Goal: Contribute content: Contribute content

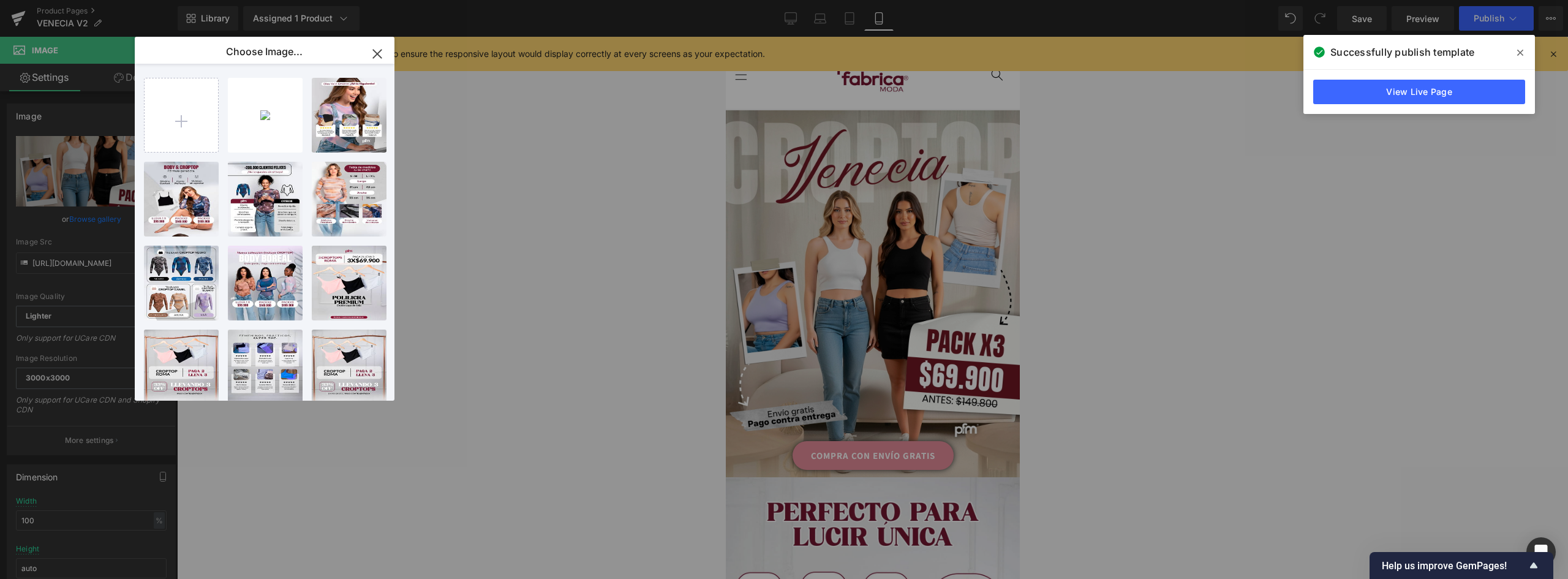
type input "C:\fakepath\landing-[GEOGRAPHIC_DATA]-V2_01.jpg"
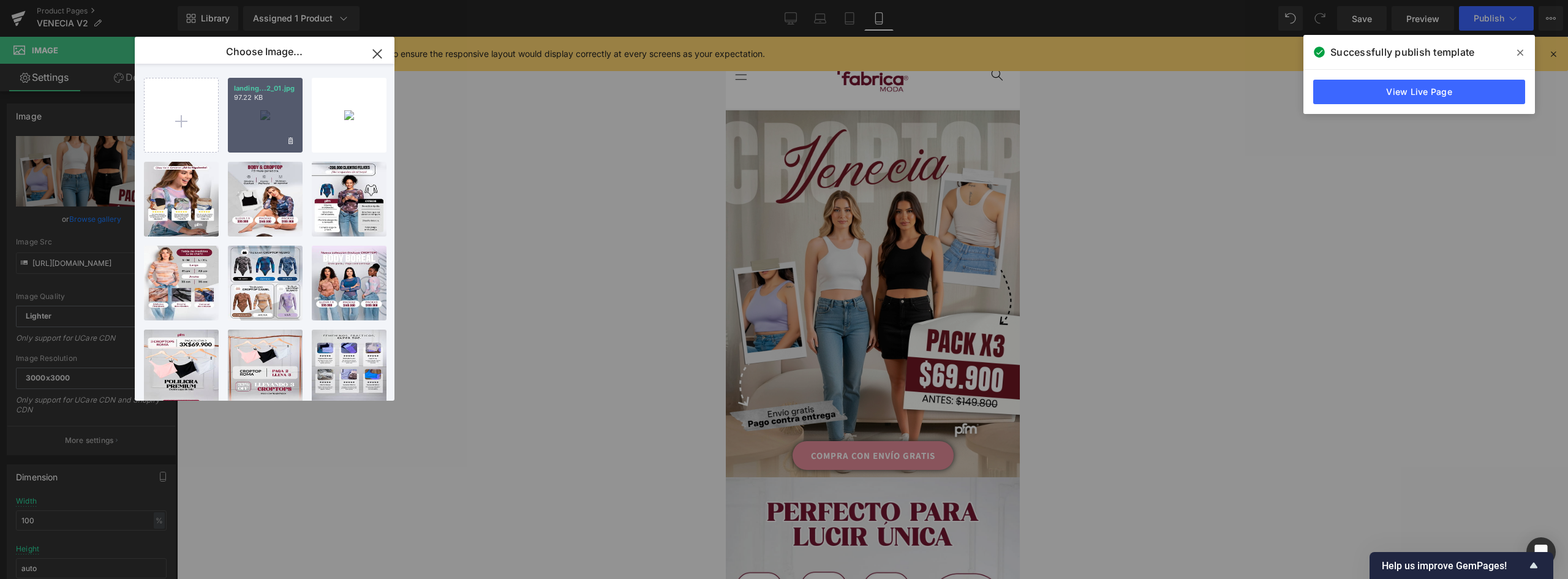
click at [267, 110] on div "landing...2_01.jpg 97.22 KB" at bounding box center [265, 115] width 75 height 75
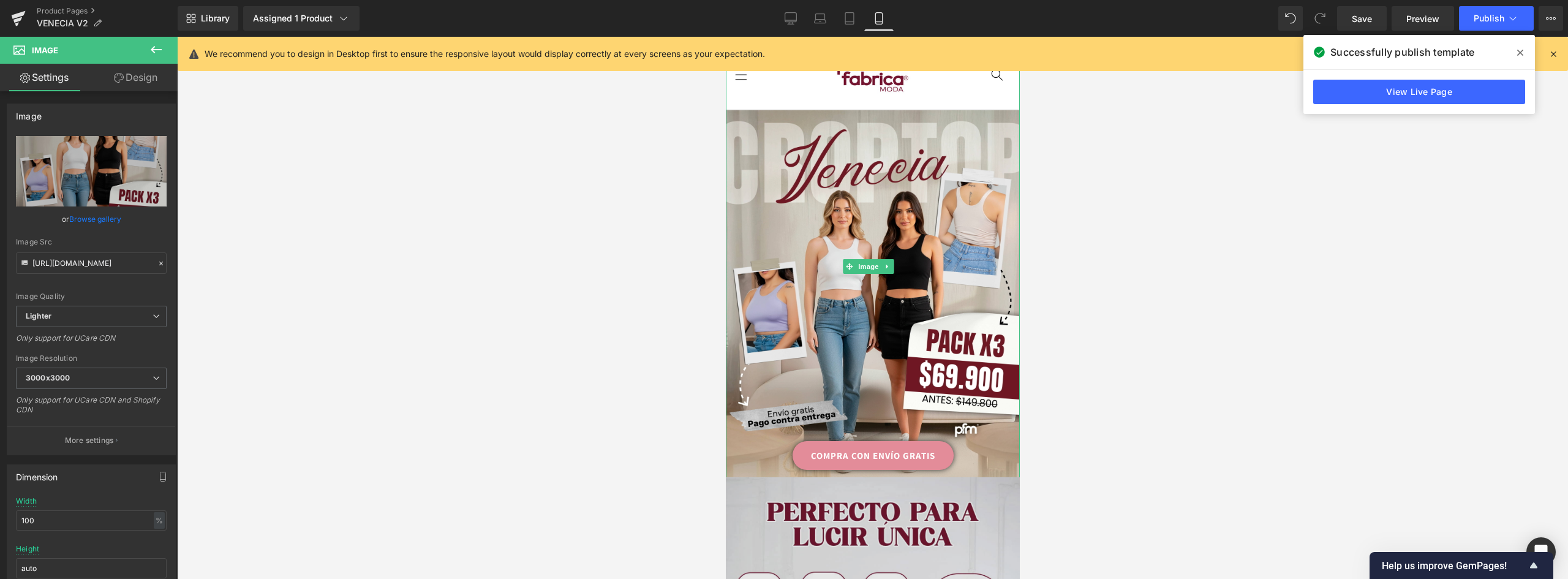
scroll to position [245, 0]
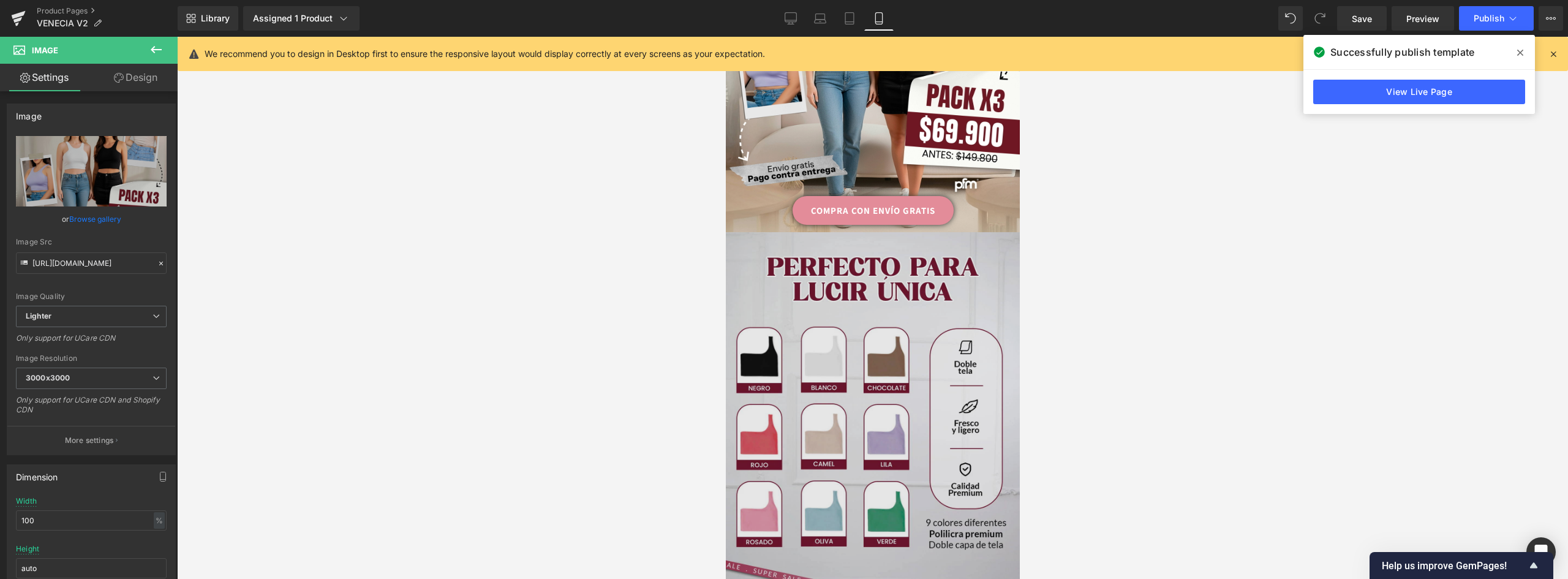
click at [921, 289] on img at bounding box center [872, 428] width 294 height 392
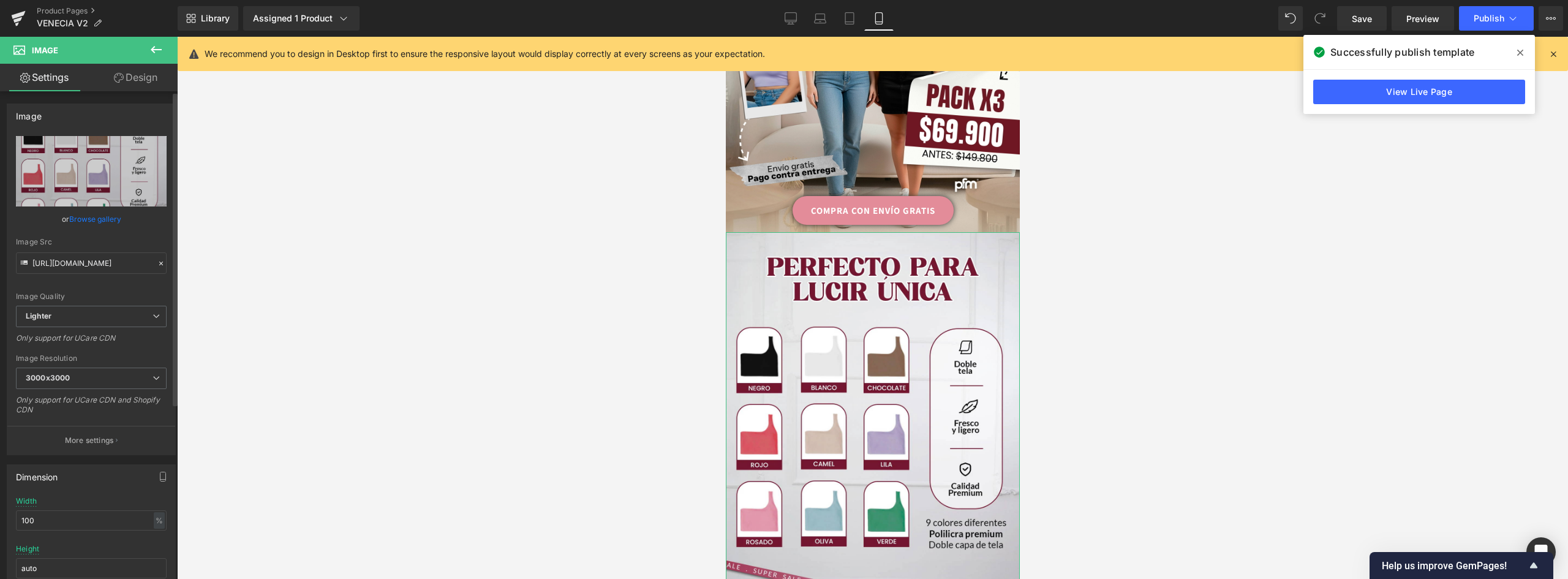
click at [97, 218] on link "Browse gallery" at bounding box center [95, 219] width 52 height 22
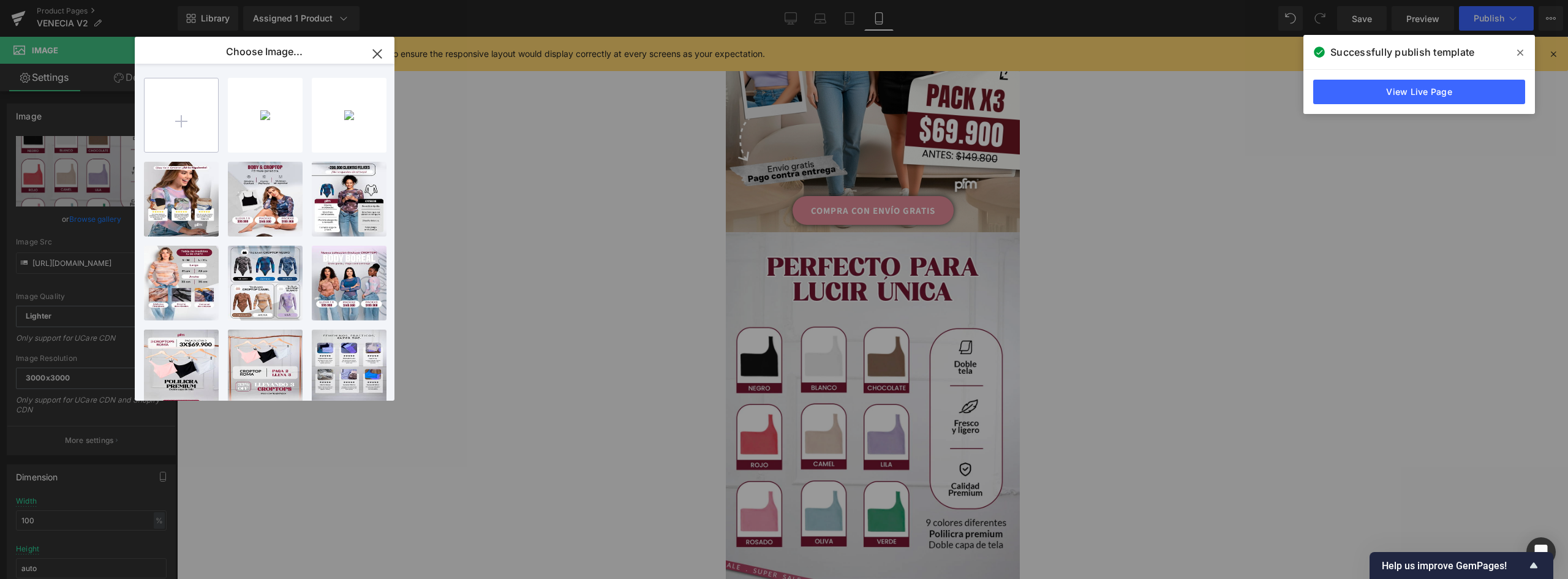
click at [178, 123] on input "file" at bounding box center [181, 115] width 74 height 74
type input "C:\fakepath\landing-[GEOGRAPHIC_DATA]-V2_02.jpg"
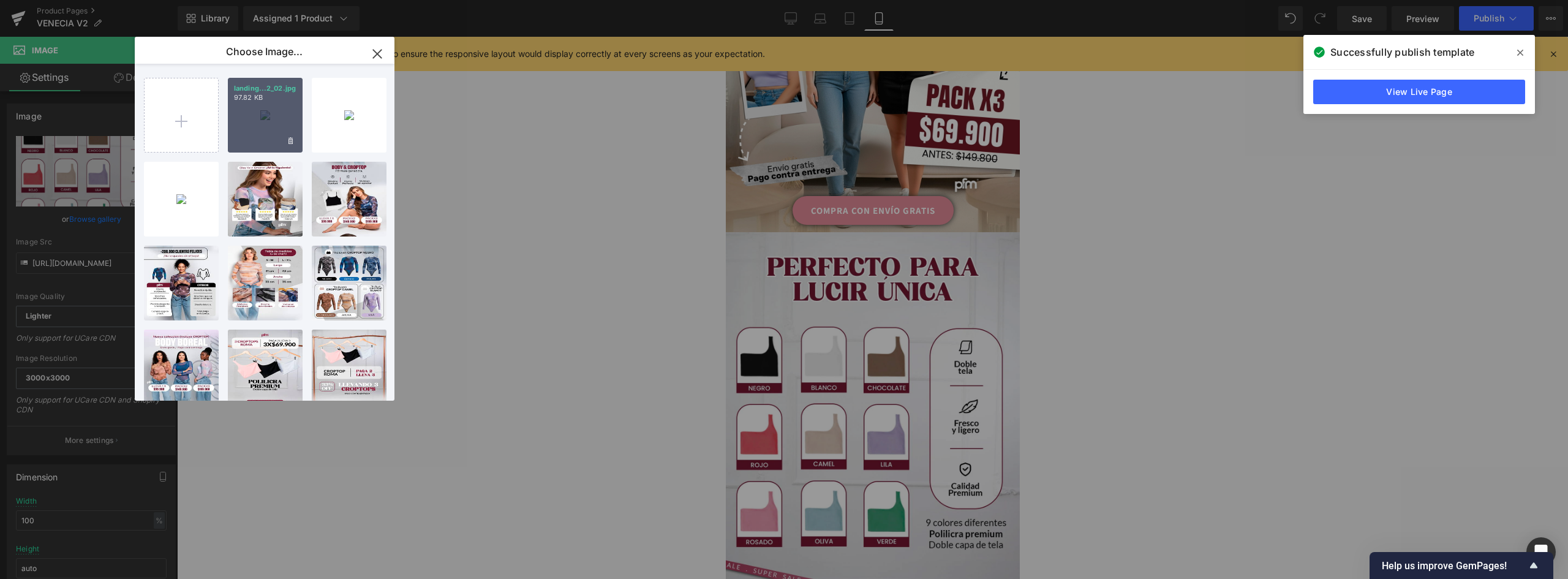
click at [276, 115] on div "landing...2_02.jpg 97.82 KB" at bounding box center [265, 115] width 75 height 75
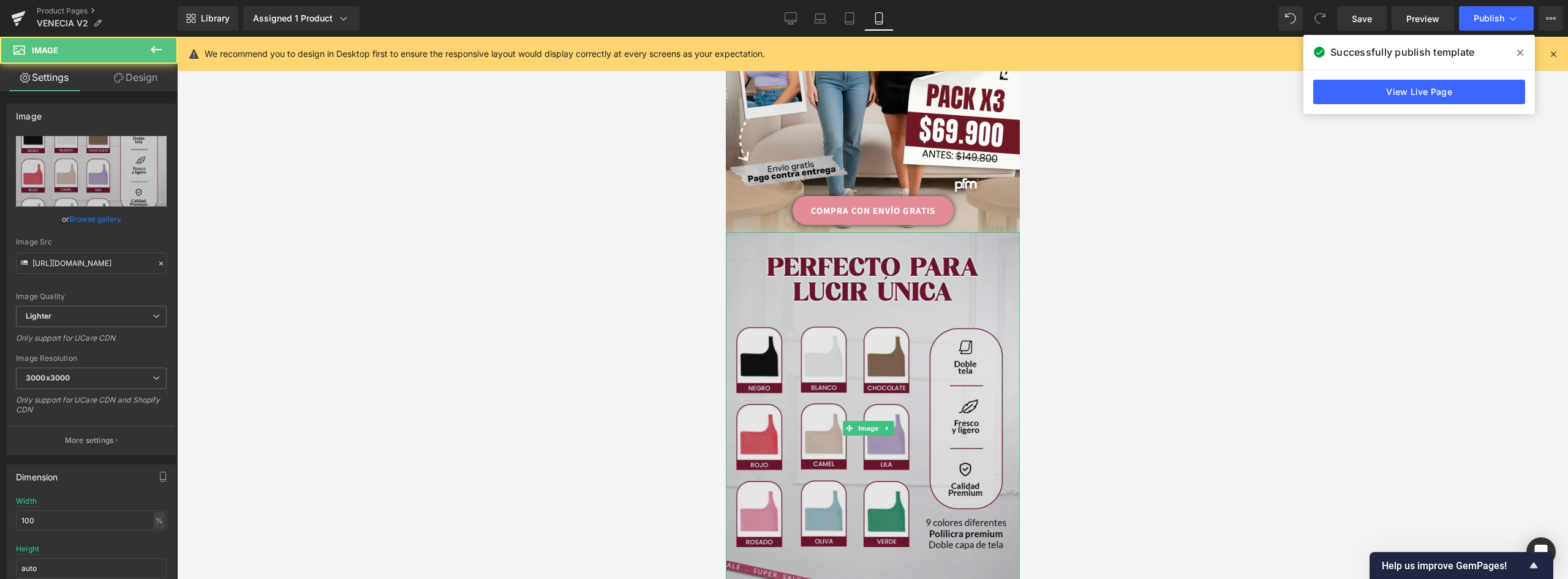
click at [930, 270] on img at bounding box center [872, 428] width 294 height 392
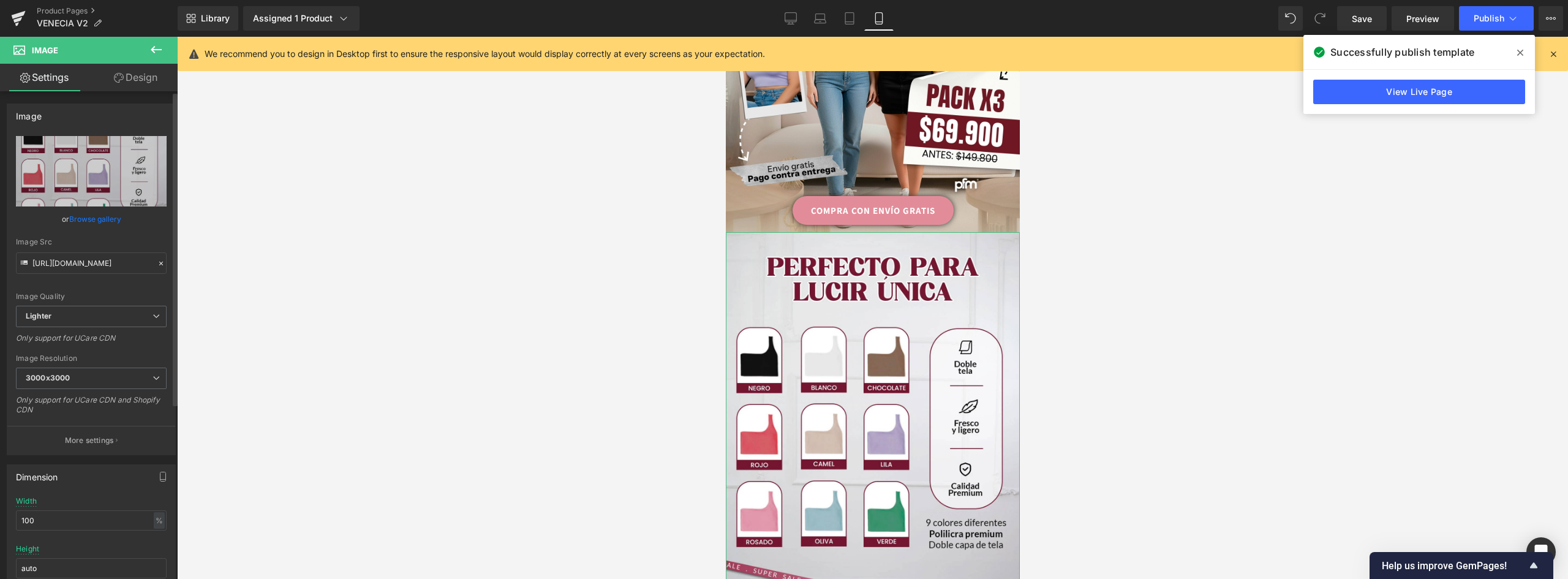
click at [90, 222] on link "Browse gallery" at bounding box center [95, 219] width 52 height 22
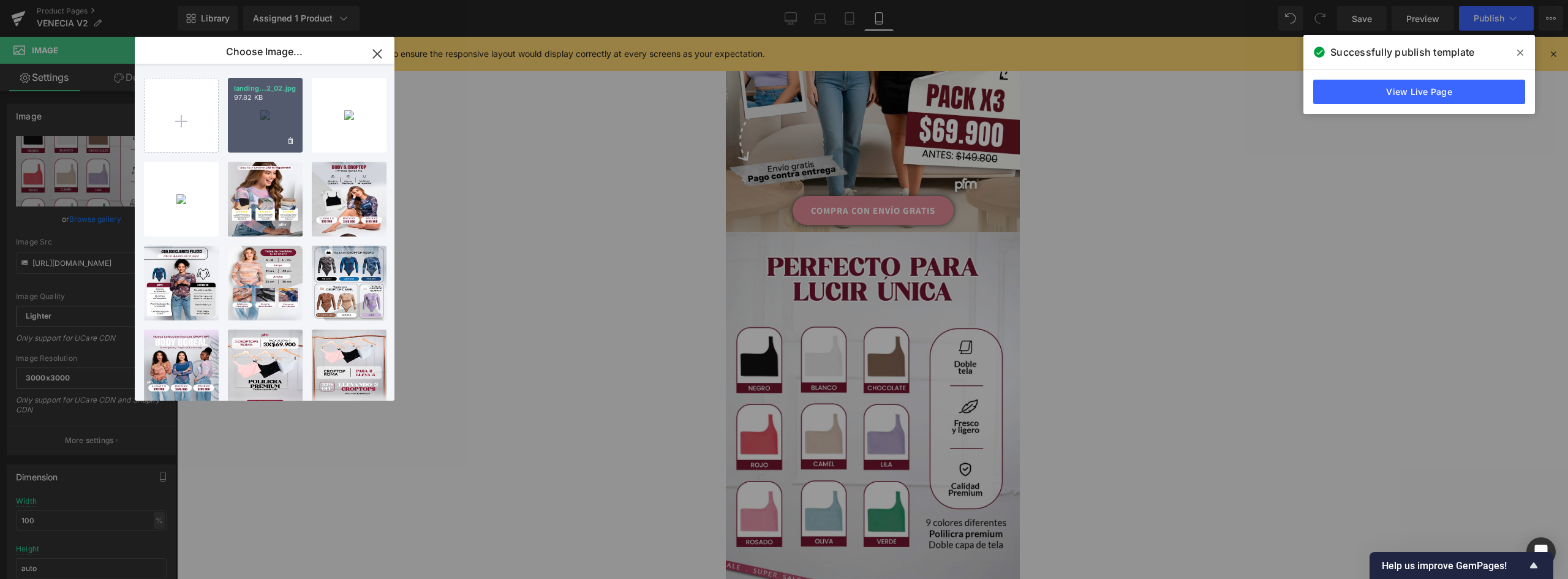
click at [275, 121] on div "landing...2_02.jpg 97.82 KB" at bounding box center [265, 115] width 75 height 75
type input "[URL][DOMAIN_NAME]"
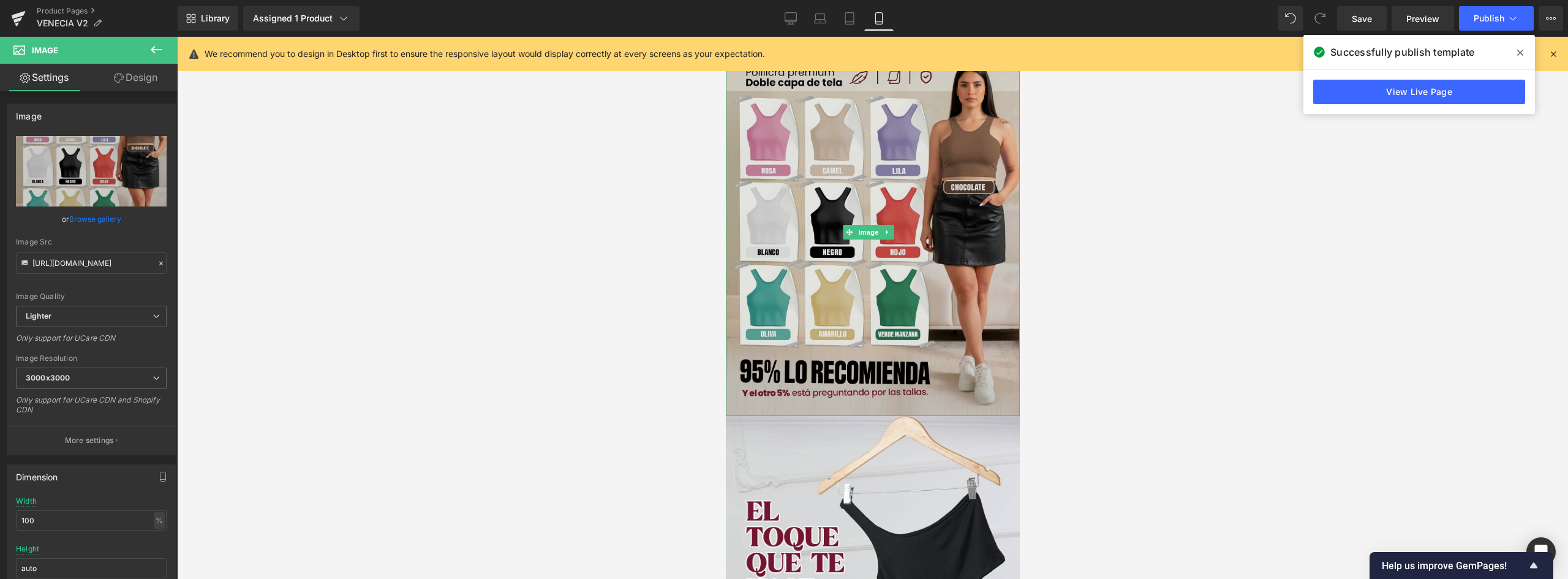
scroll to position [612, 0]
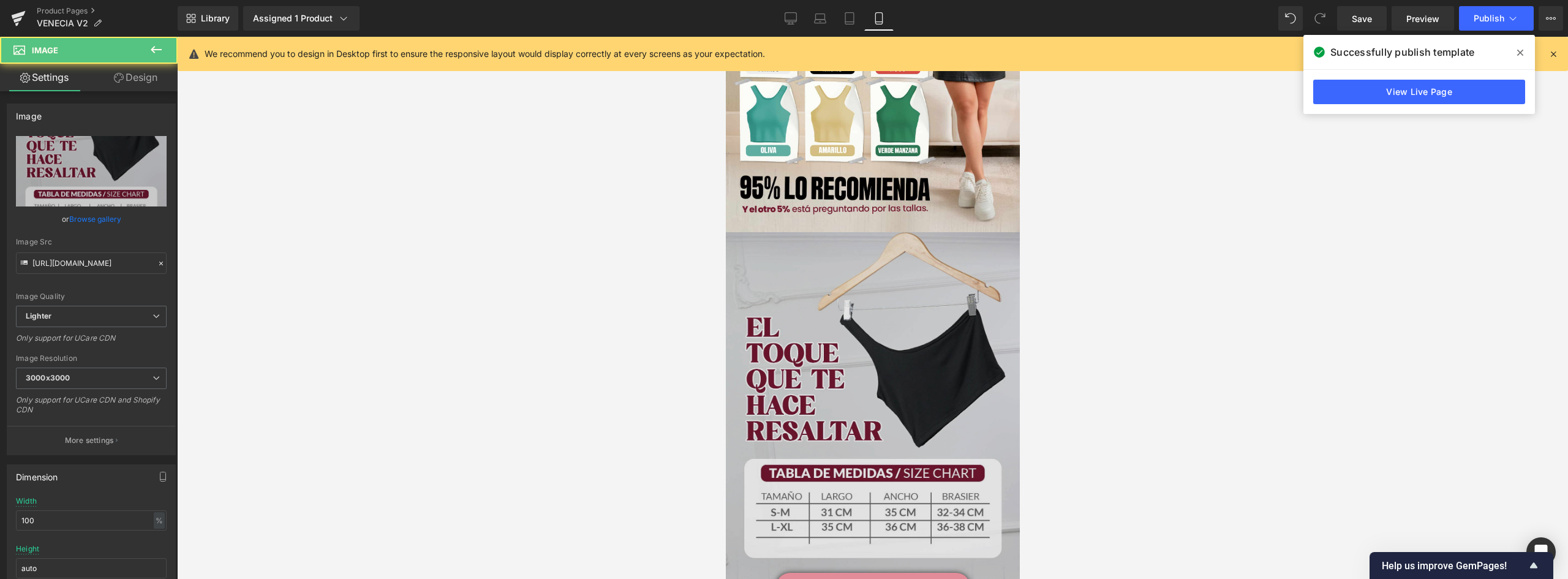
click at [889, 243] on img at bounding box center [872, 428] width 294 height 392
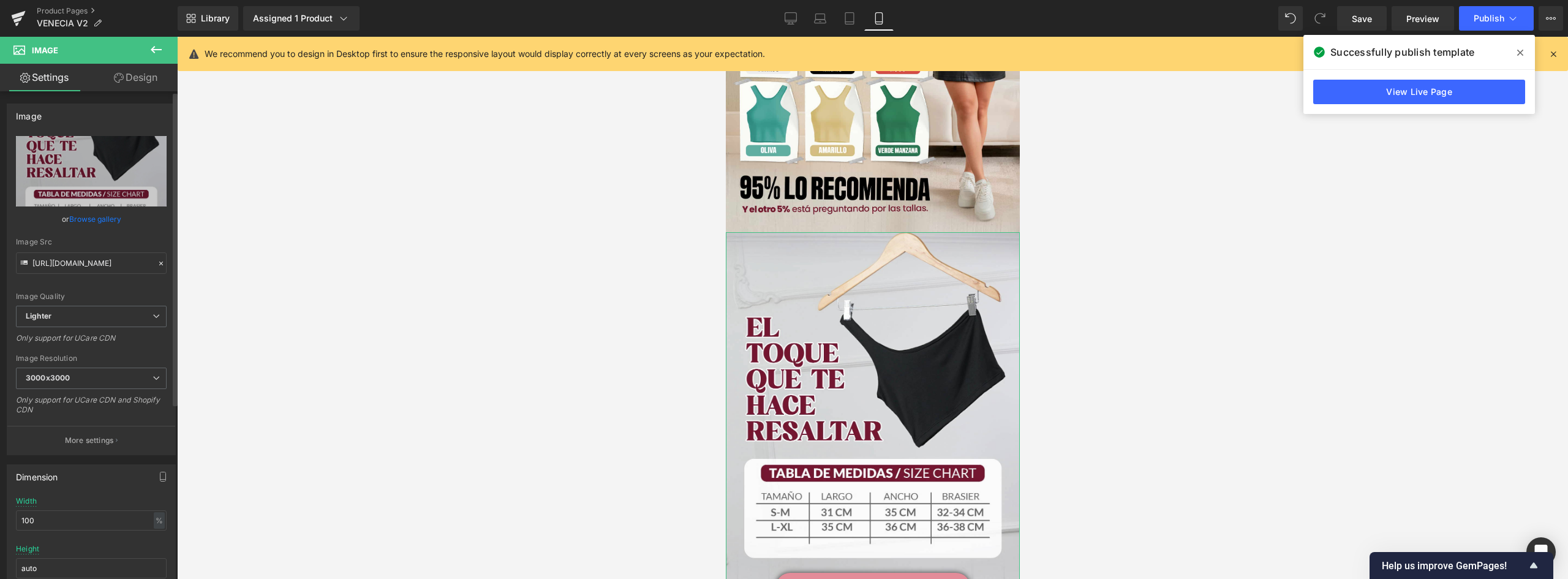
click at [91, 215] on link "Browse gallery" at bounding box center [95, 219] width 52 height 22
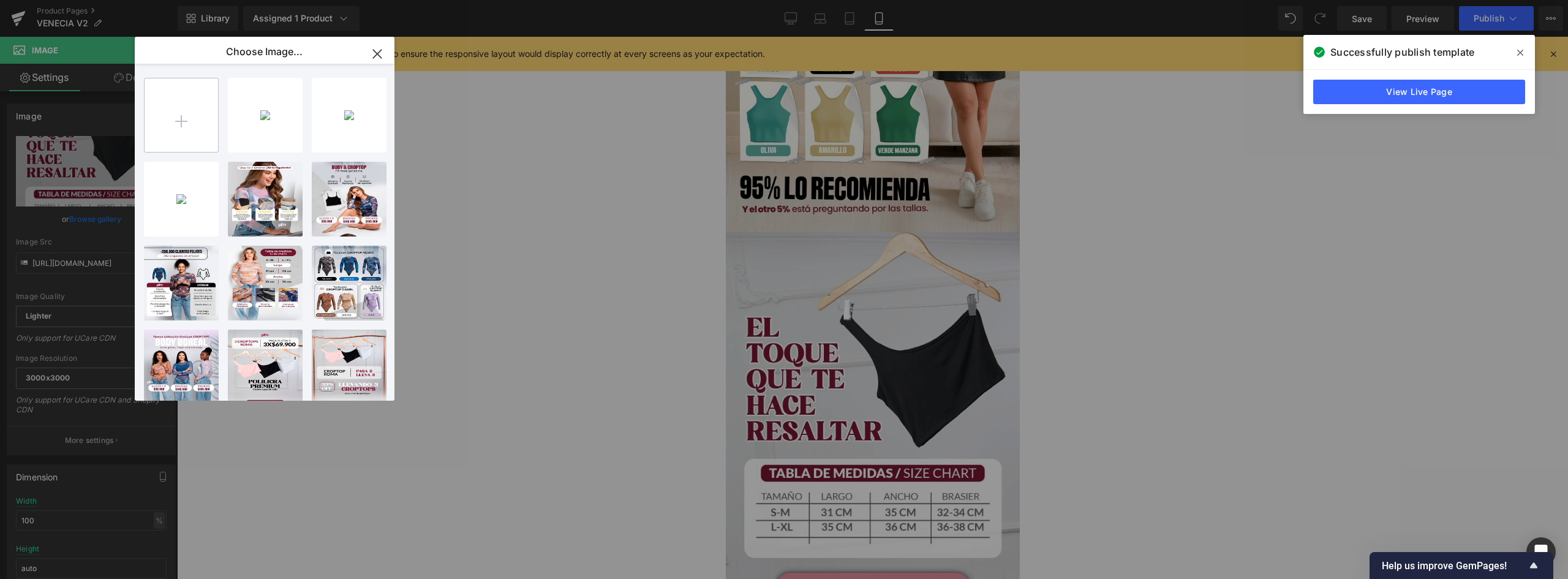
click at [185, 123] on input "file" at bounding box center [181, 115] width 74 height 74
type input "C:\fakepath\landing-venecia-V2_03.jpg"
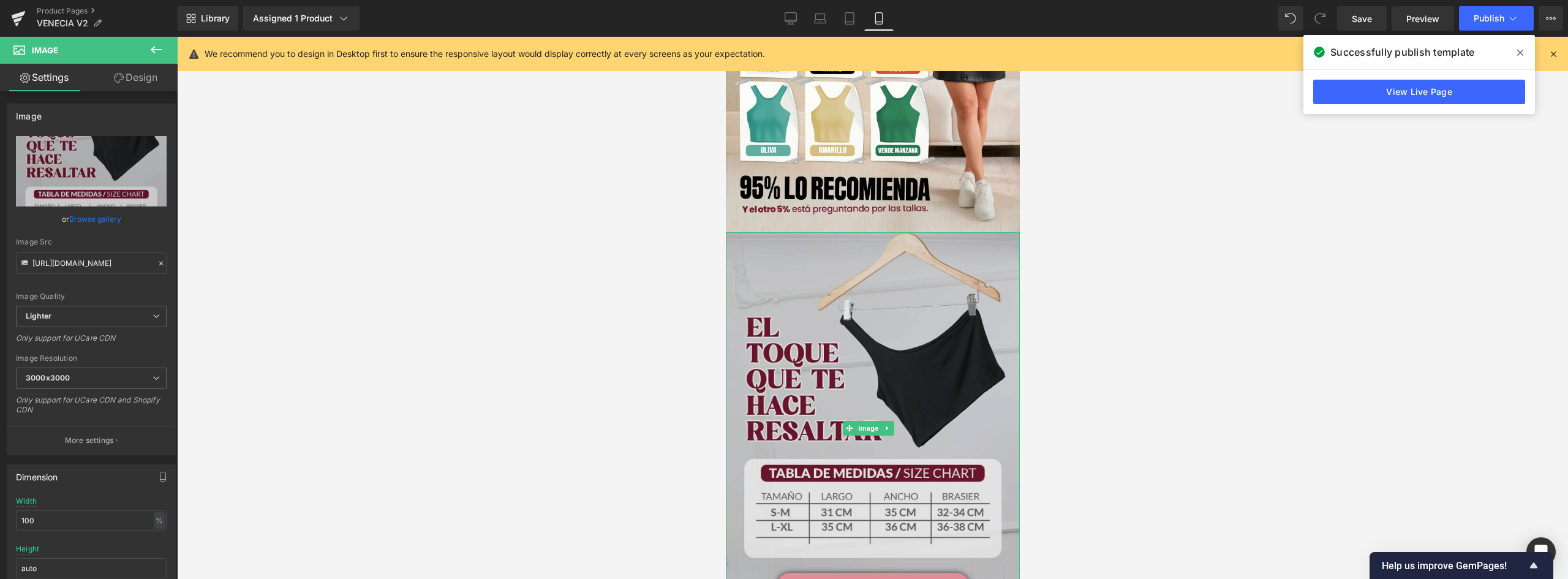
drag, startPoint x: 842, startPoint y: 266, endPoint x: 1050, endPoint y: 300, distance: 210.8
click at [842, 266] on img at bounding box center [872, 428] width 294 height 392
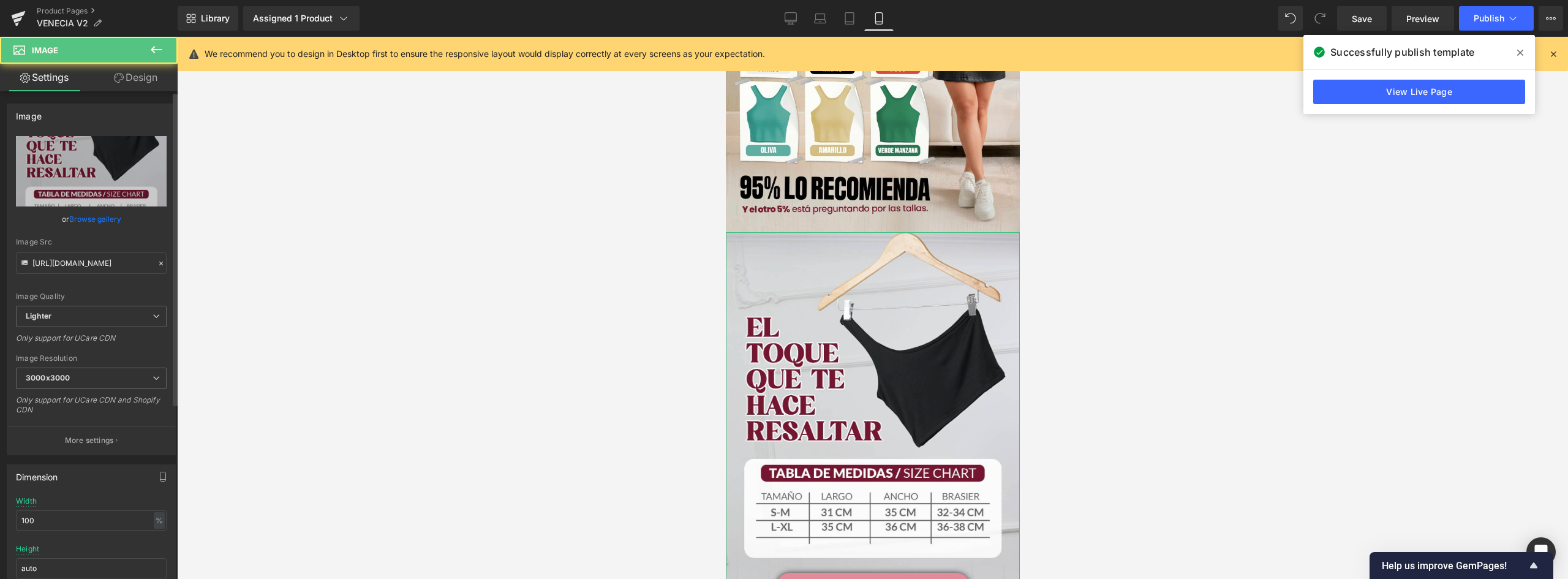
click at [97, 219] on link "Browse gallery" at bounding box center [95, 219] width 52 height 22
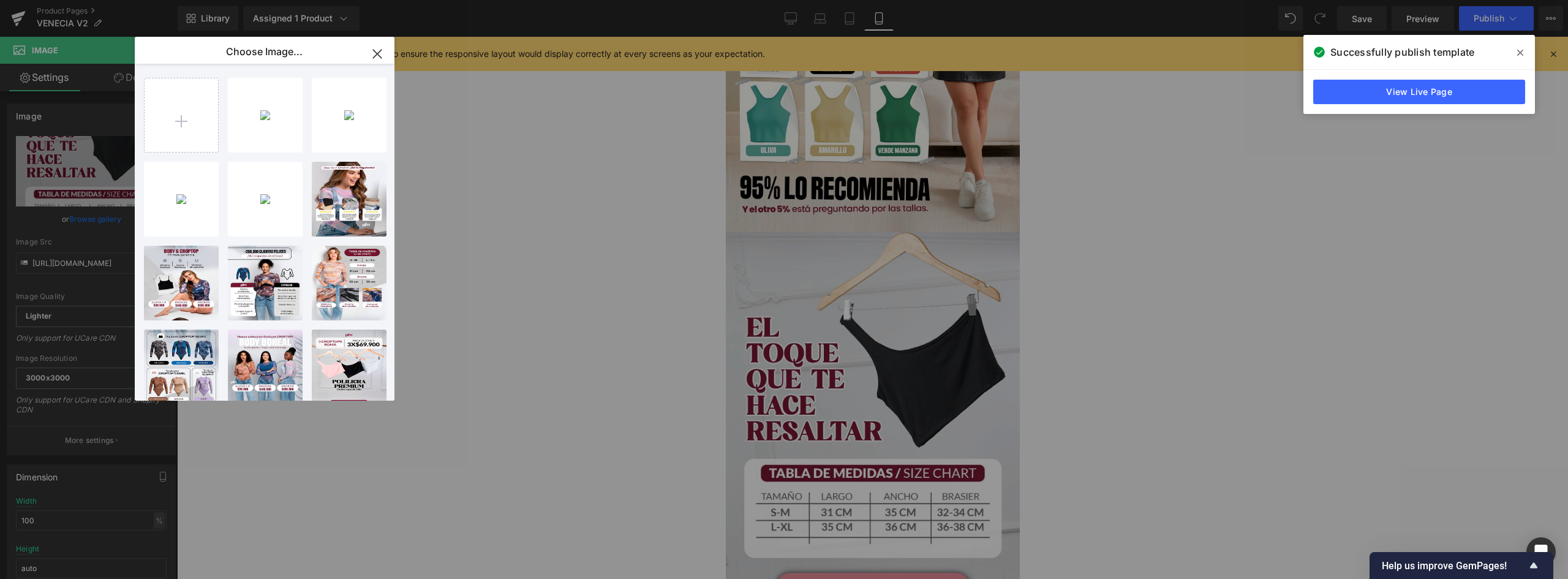
click at [0, 0] on div "landing...2_03.jpg 95.78 KB" at bounding box center [0, 0] width 0 height 0
type input "https://ucarecdn.com/26688672-e0ac-4e1c-84d5-b5ff78536ae8/-/format/auto/-/previ…"
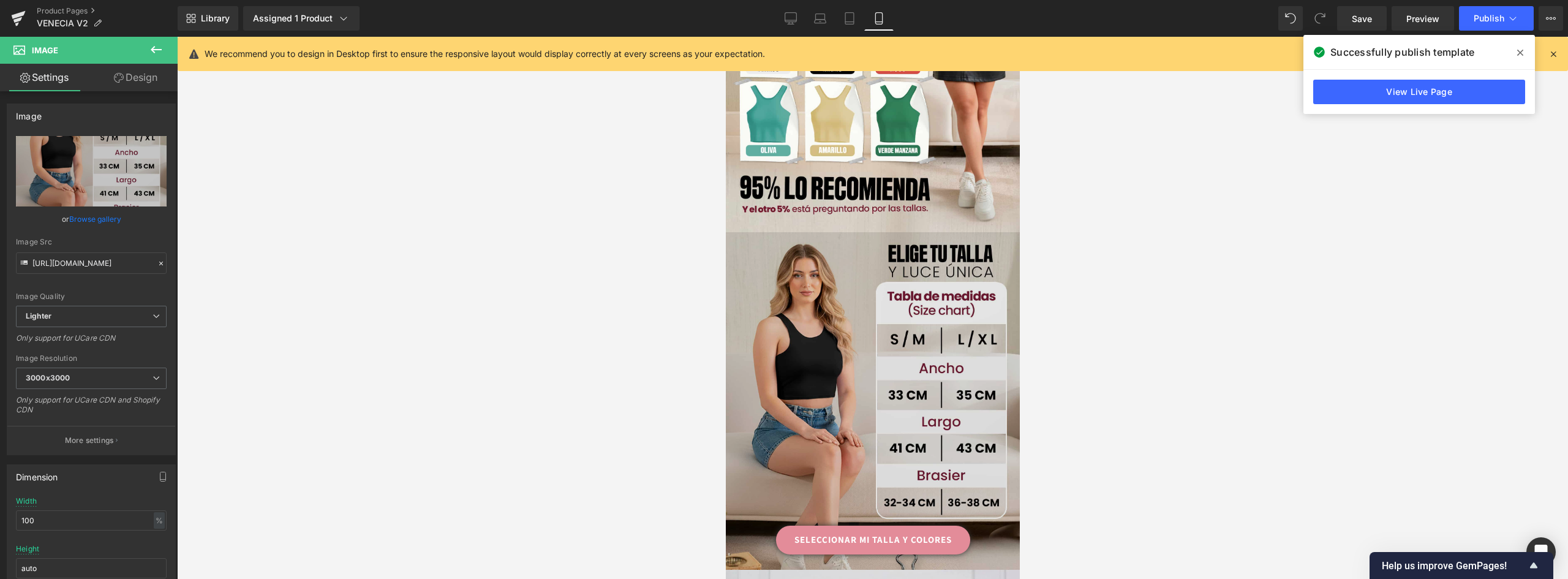
scroll to position [735, 0]
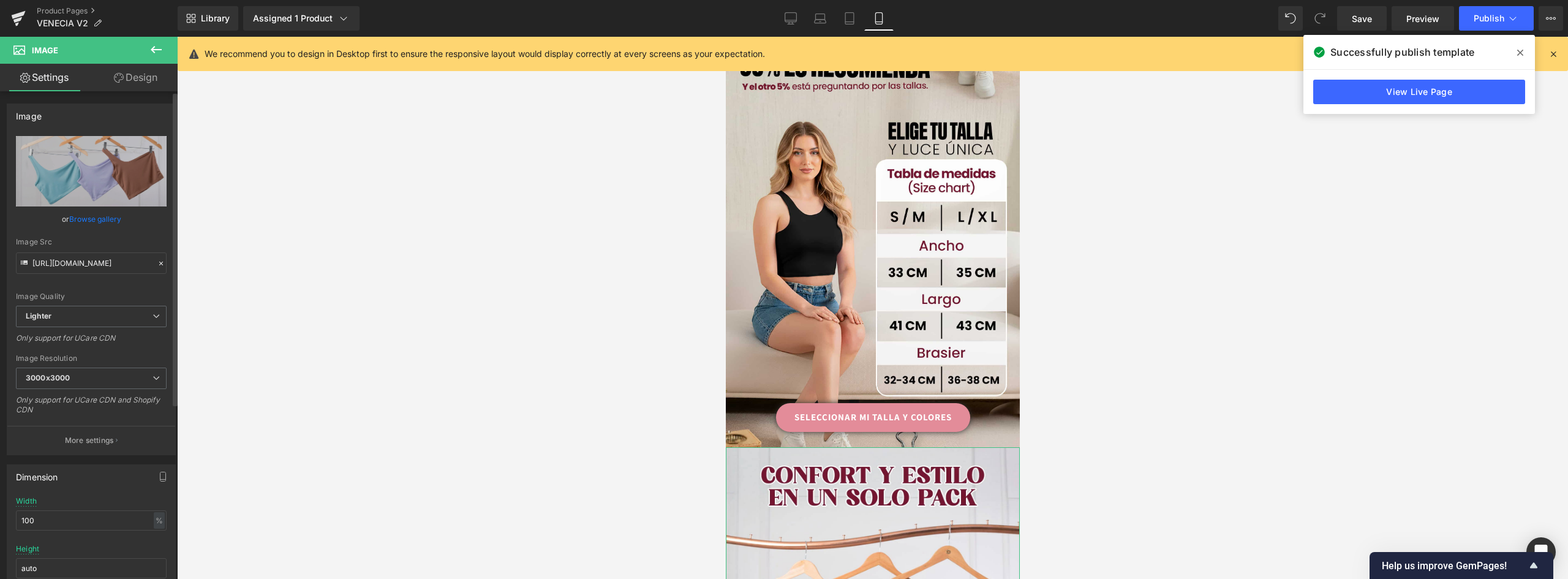
click at [93, 217] on link "Browse gallery" at bounding box center [95, 219] width 52 height 22
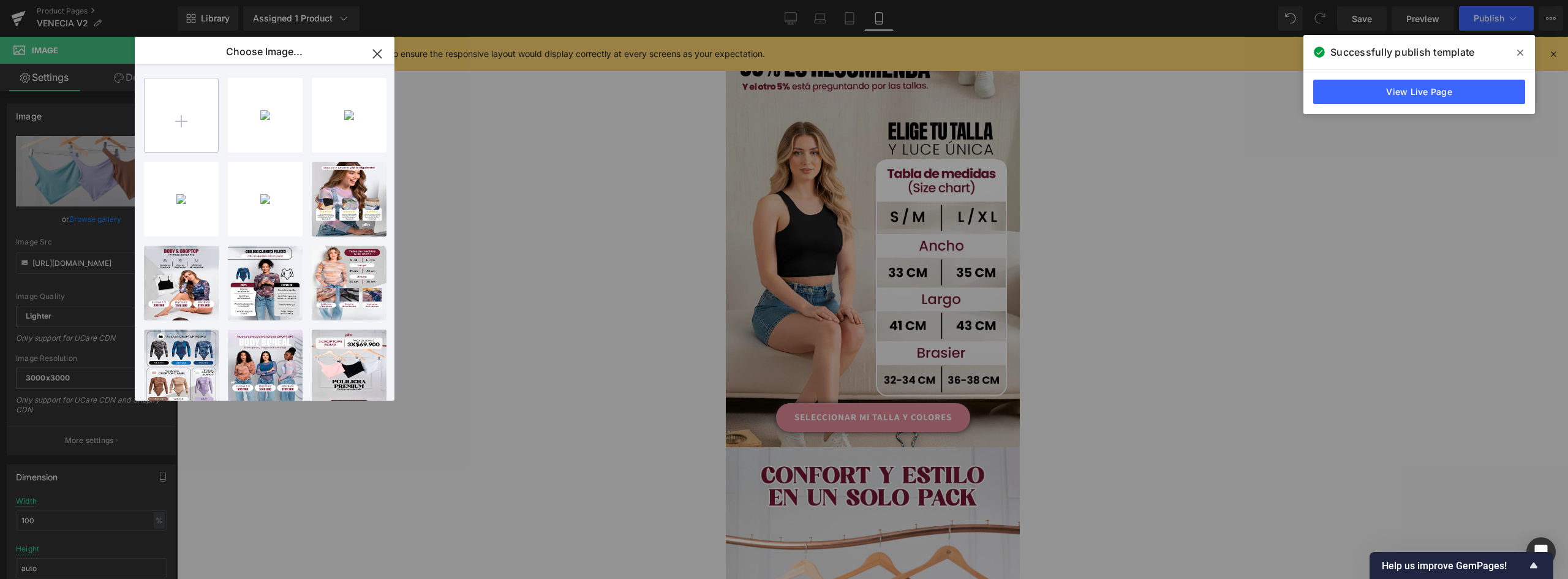
click at [187, 112] on input "file" at bounding box center [181, 115] width 74 height 74
type input "C:\fakepath\landing-venecia-V2_04.jpg"
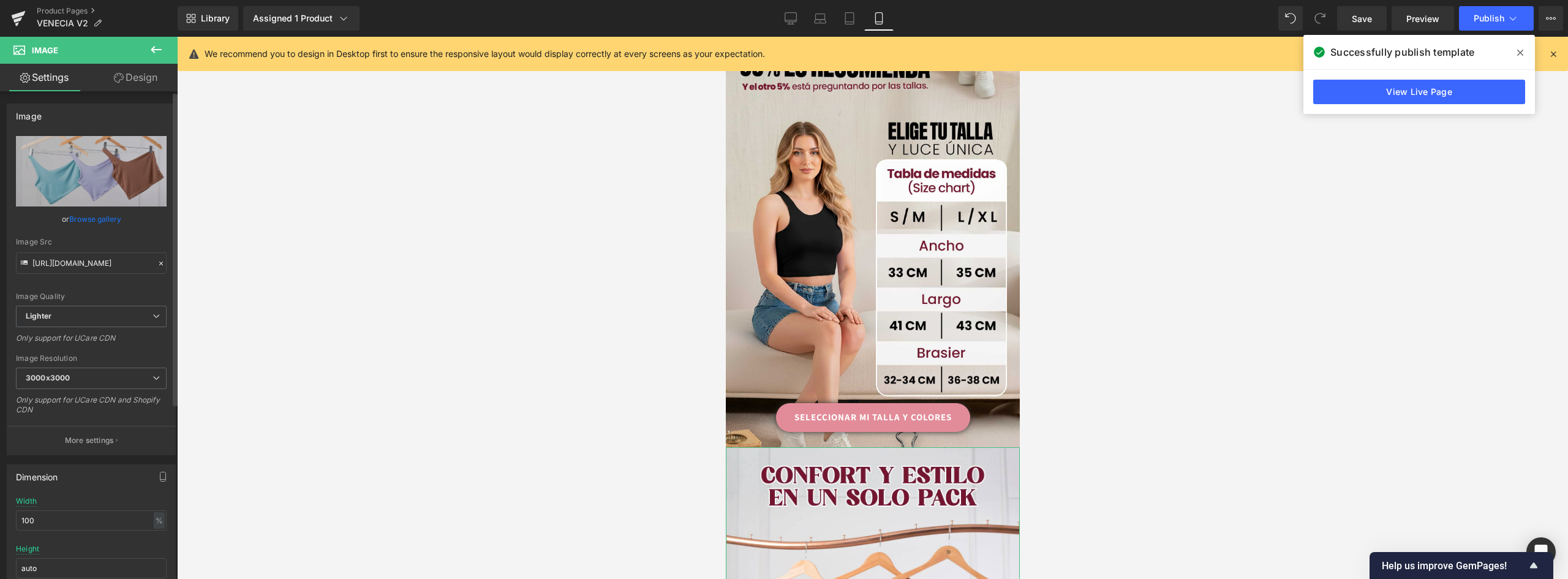
click at [103, 224] on link "Browse gallery" at bounding box center [95, 219] width 52 height 22
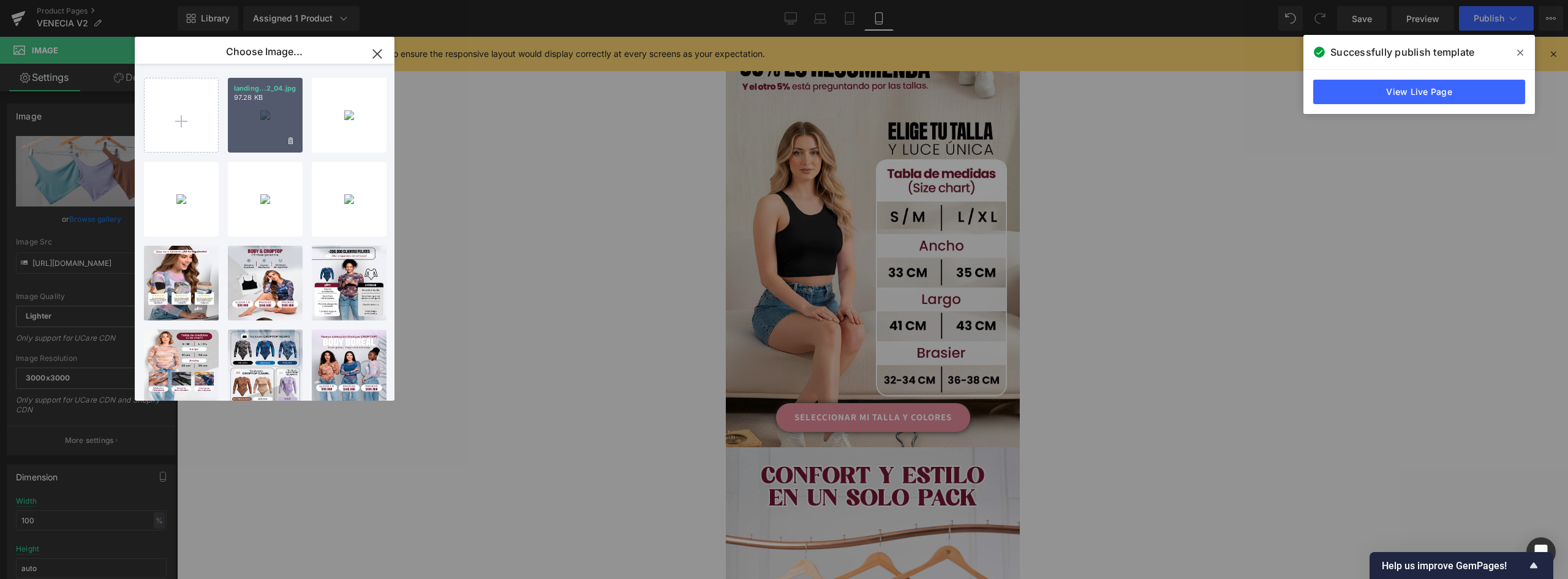
click at [289, 112] on div "landing...2_04.jpg 97.28 KB" at bounding box center [265, 115] width 75 height 75
type input "https://ucarecdn.com/c6df955b-1f03-4094-8440-1372714367f9/-/format/auto/-/previ…"
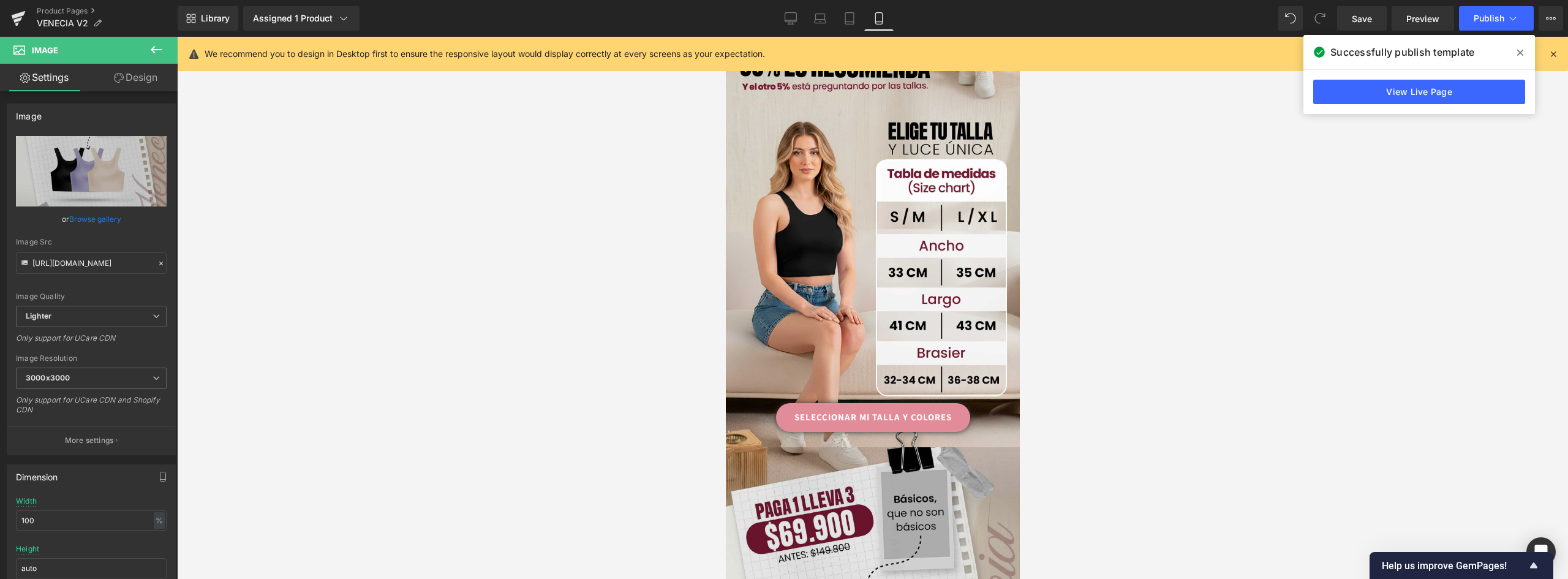
scroll to position [919, 0]
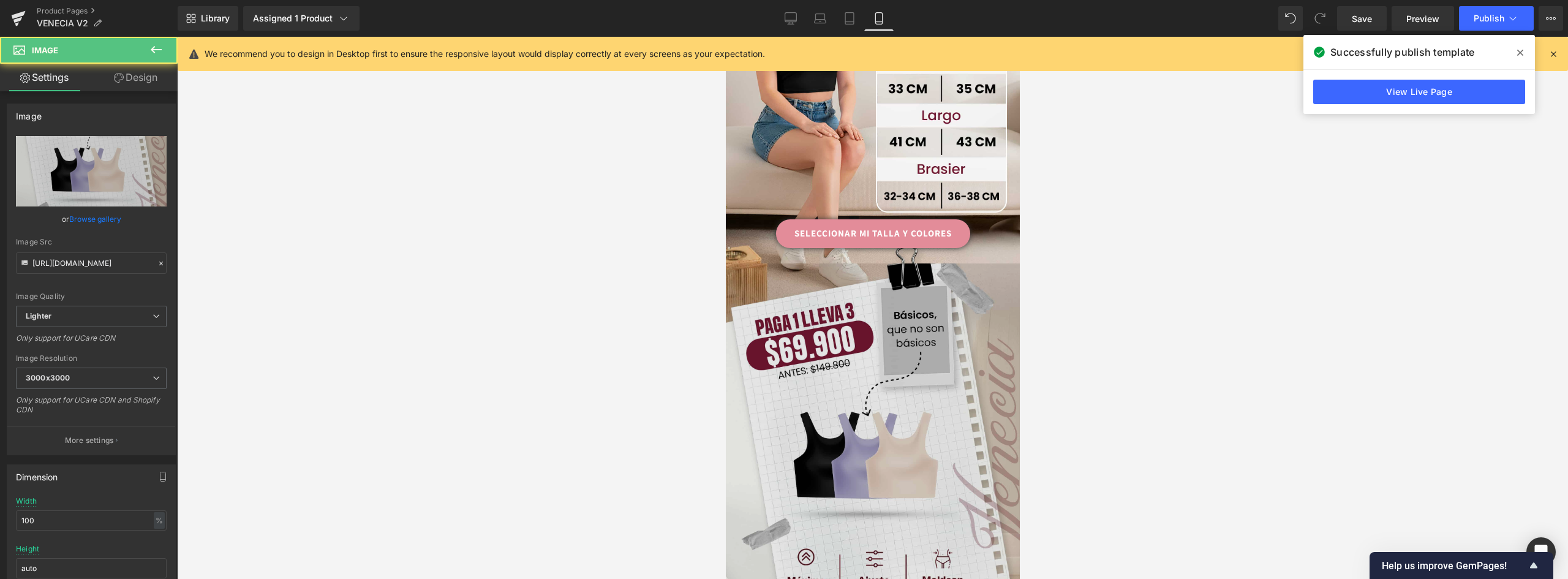
click at [864, 309] on img at bounding box center [872, 458] width 294 height 390
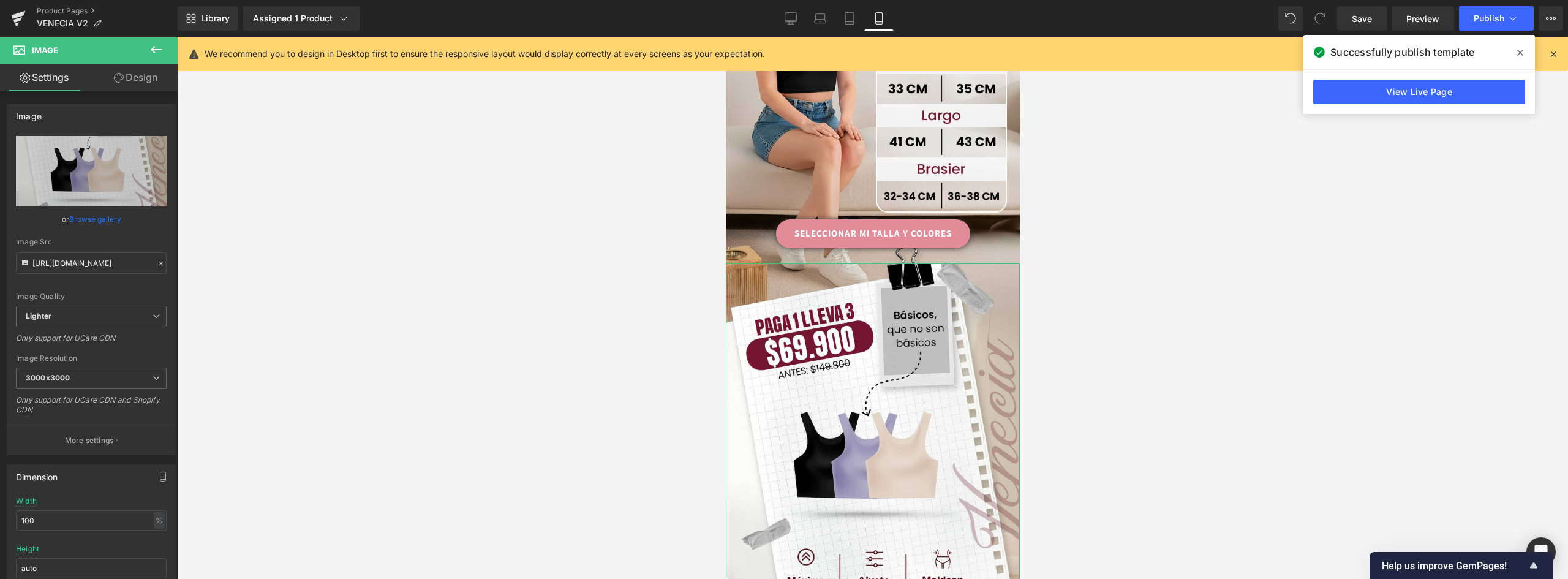
click at [142, 77] on link "Design" at bounding box center [135, 77] width 89 height 28
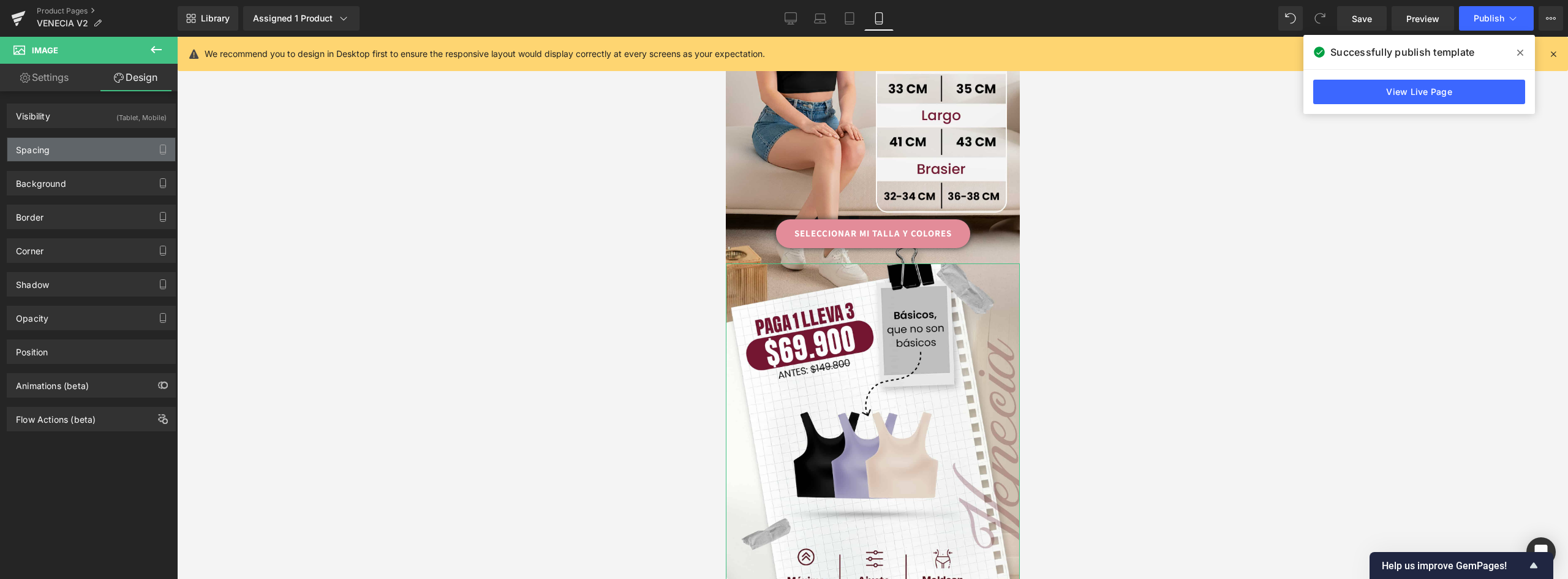
type input "0"
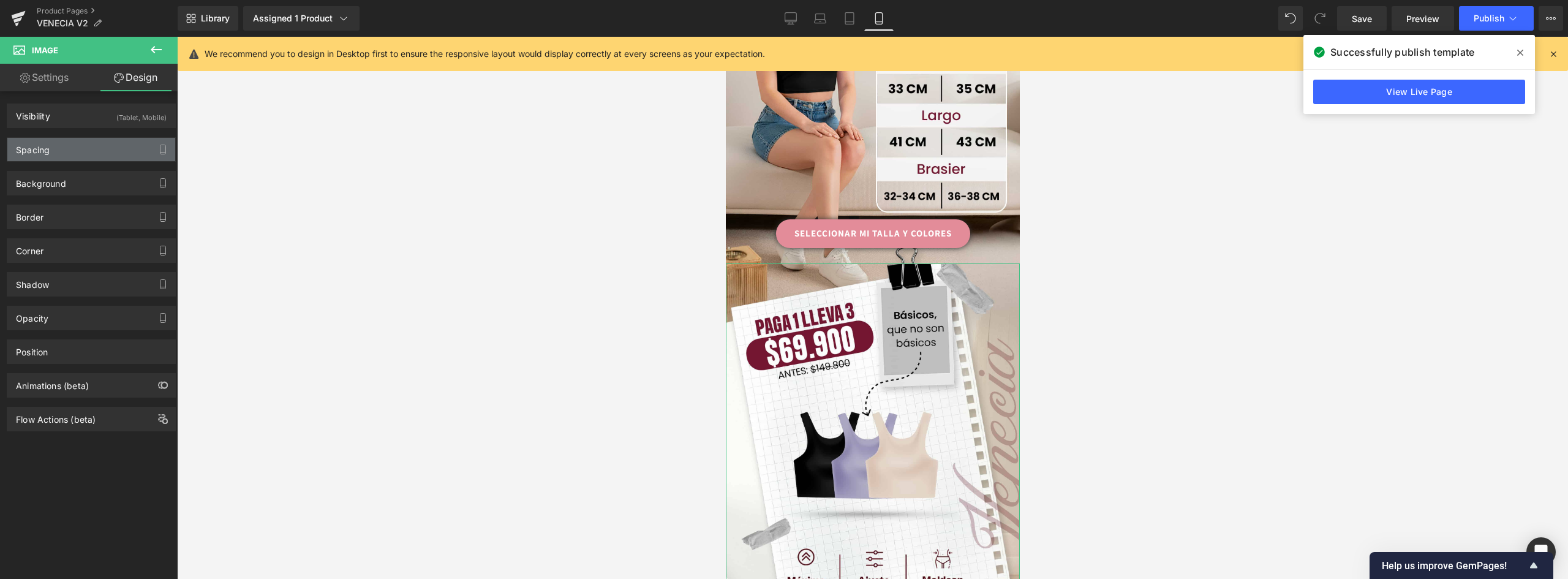
type input "0"
click at [69, 154] on div "Spacing" at bounding box center [91, 150] width 168 height 24
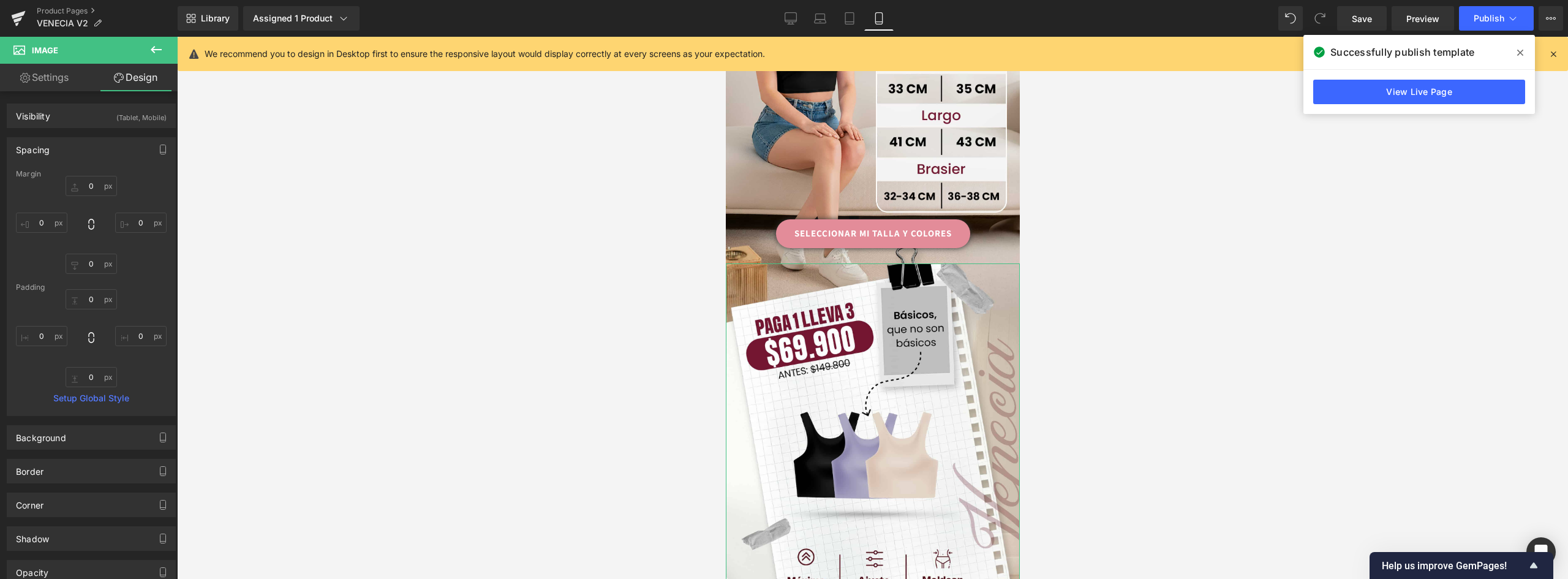
click at [90, 173] on div "Margin" at bounding box center [91, 174] width 150 height 9
click at [94, 181] on input "0" at bounding box center [91, 186] width 51 height 20
type input "2"
type input "5"
type input "7"
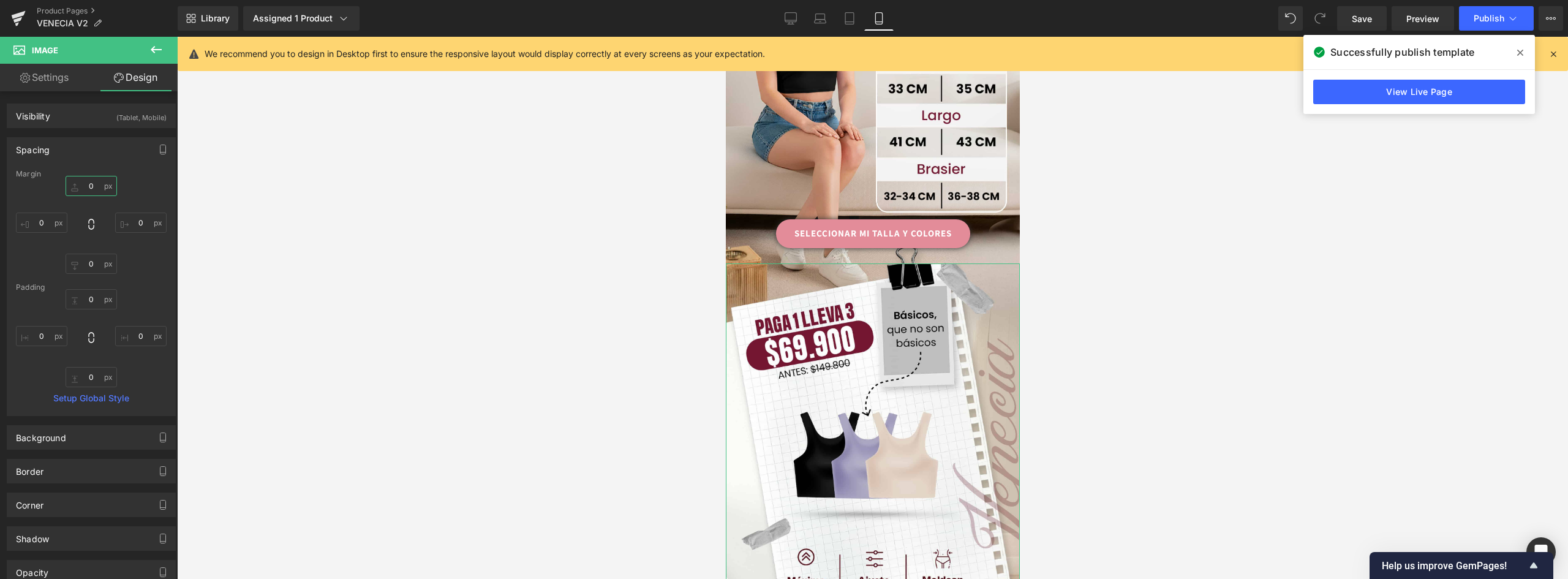
type input "9"
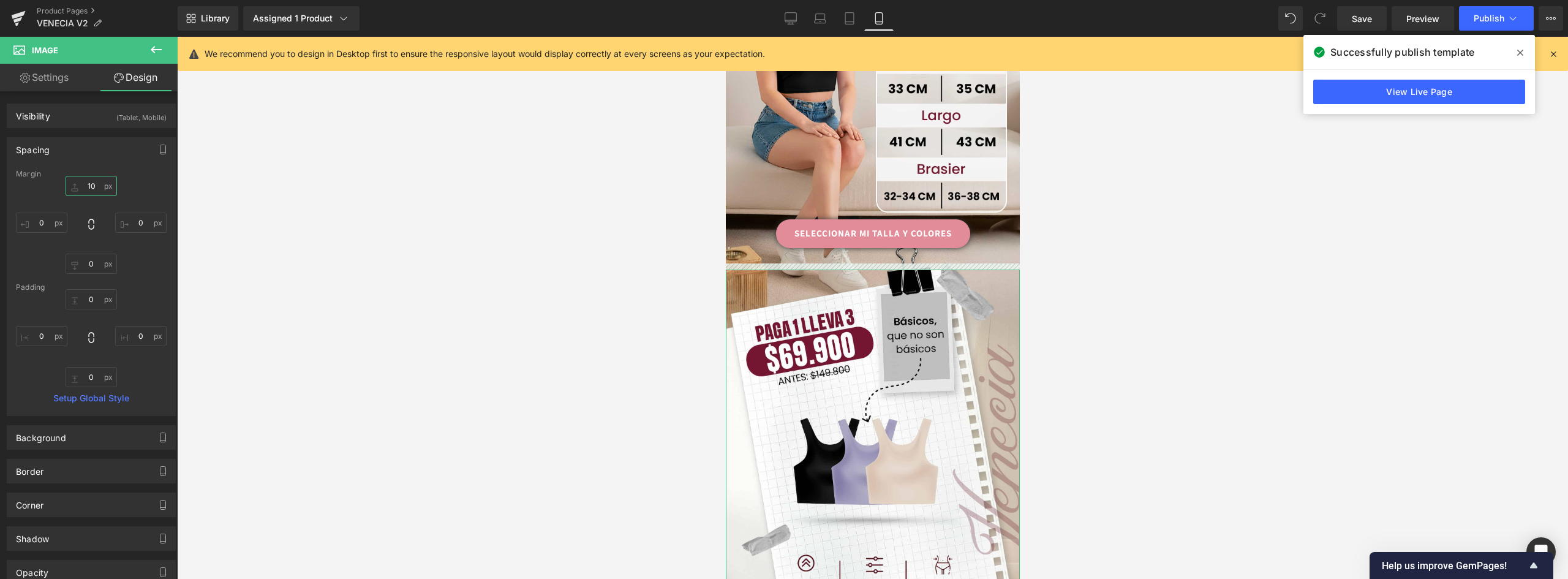
type input "1"
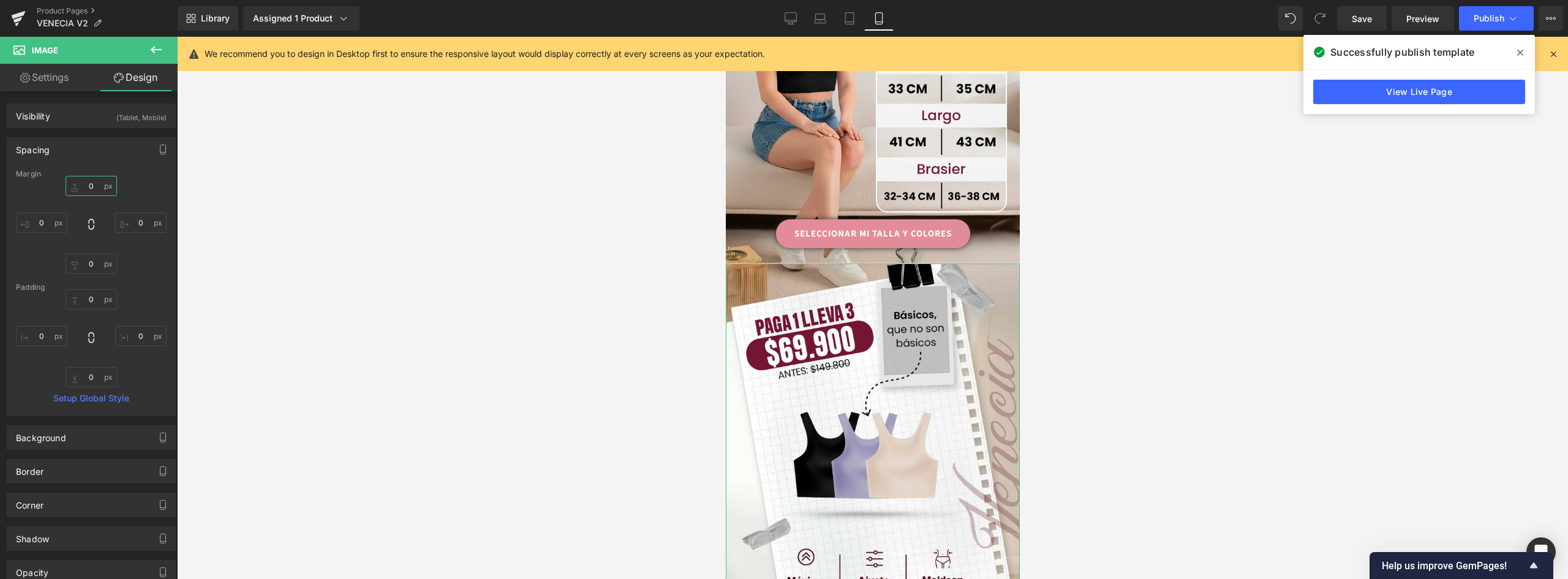
type input "8"
drag, startPoint x: 94, startPoint y: 184, endPoint x: 84, endPoint y: 184, distance: 10.0
click at [84, 184] on input "text" at bounding box center [91, 186] width 51 height 20
type input "2"
type input "4"
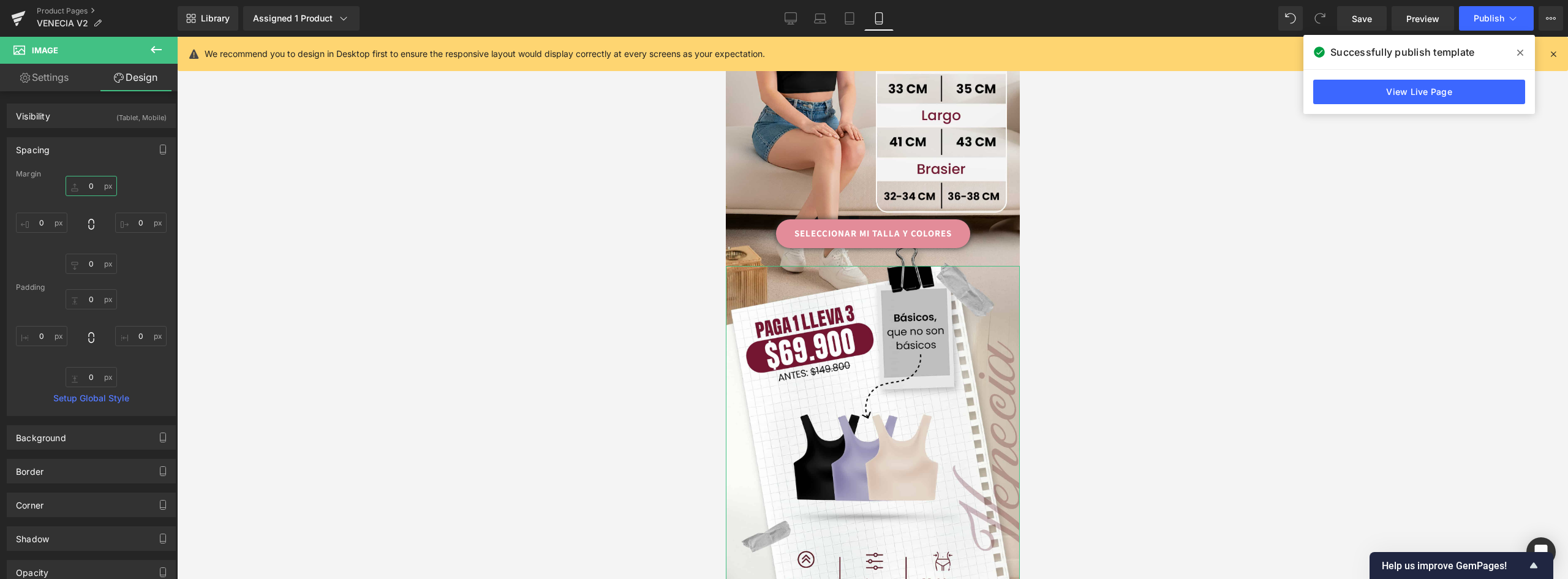
type input "5"
type input "6"
type input "7"
type input "8"
type input "9"
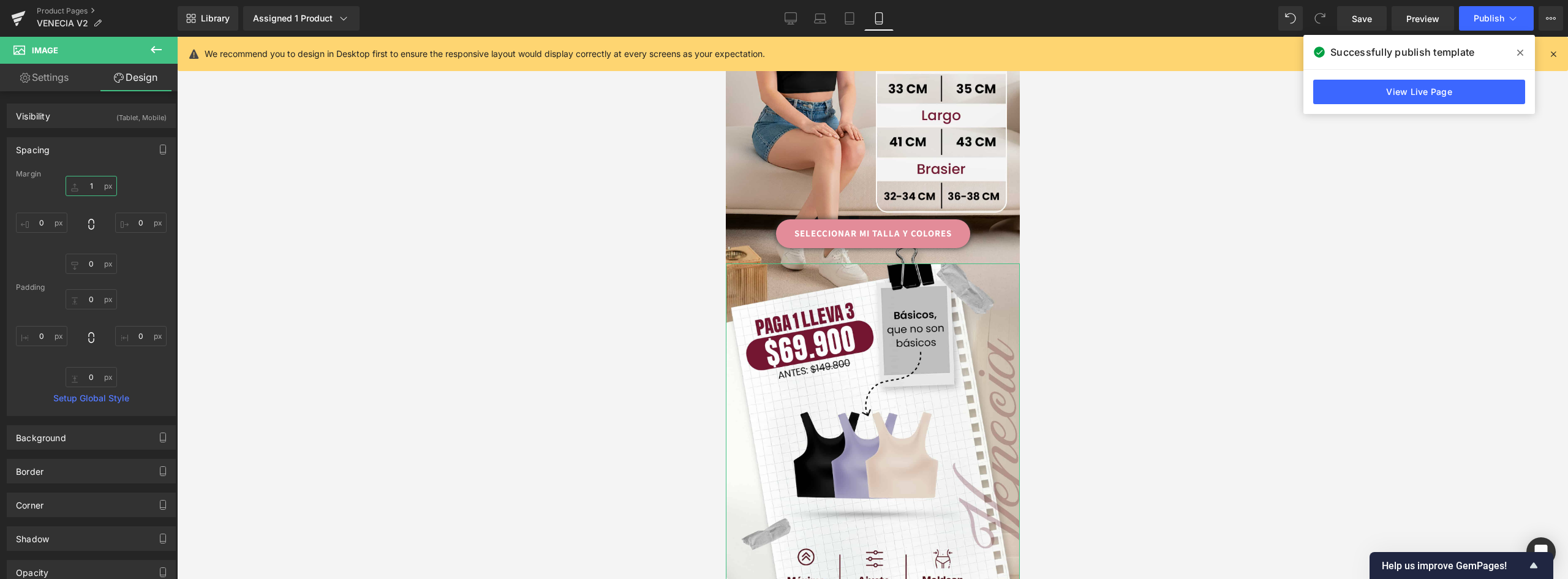
type input "10"
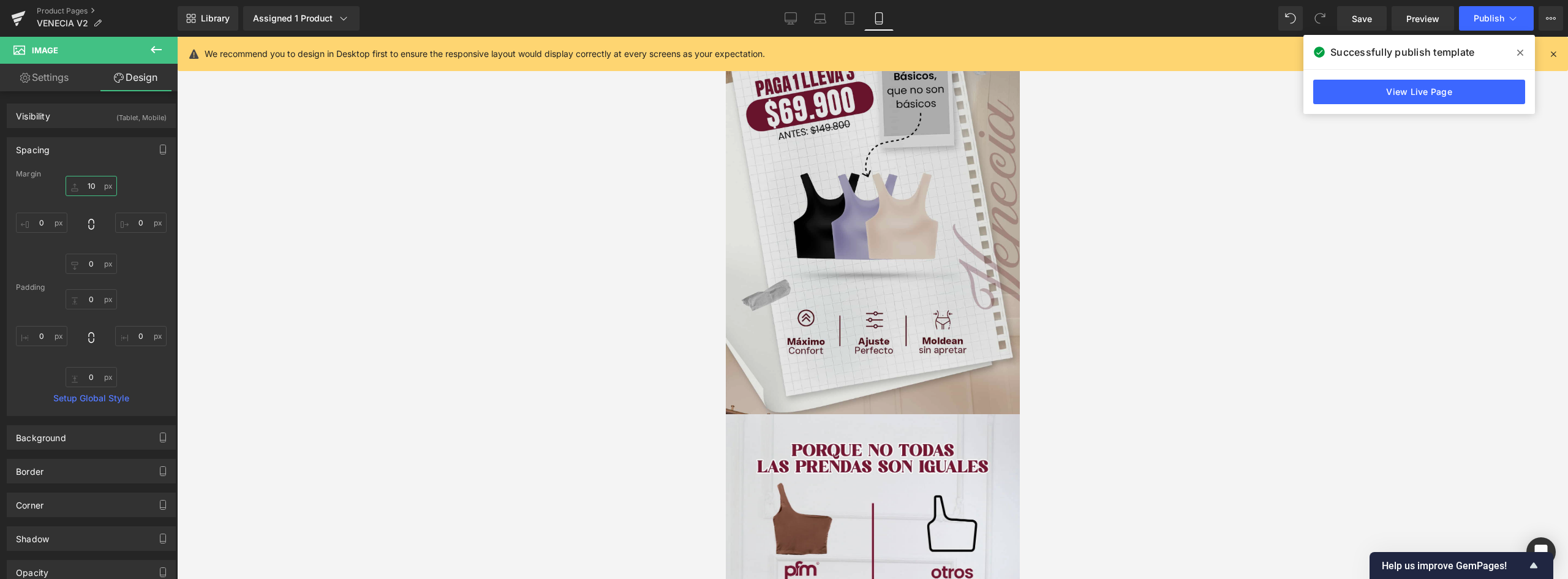
scroll to position [1347, 0]
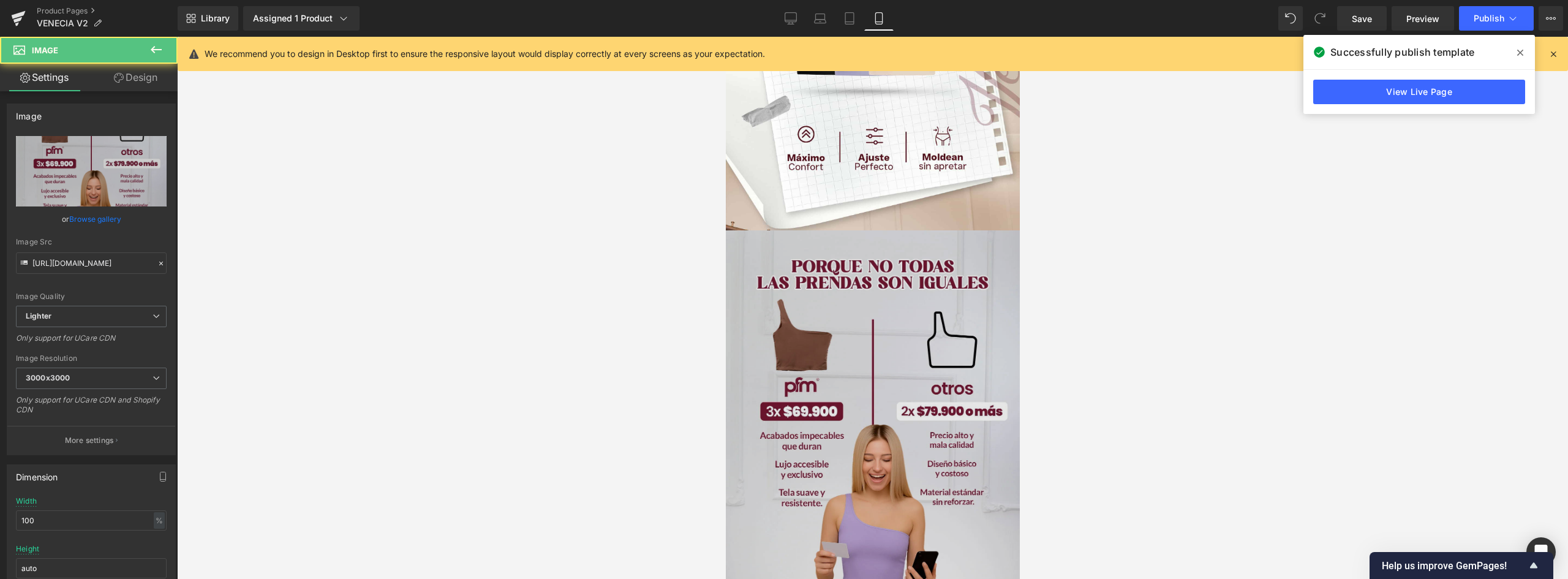
click at [934, 275] on img at bounding box center [872, 426] width 294 height 392
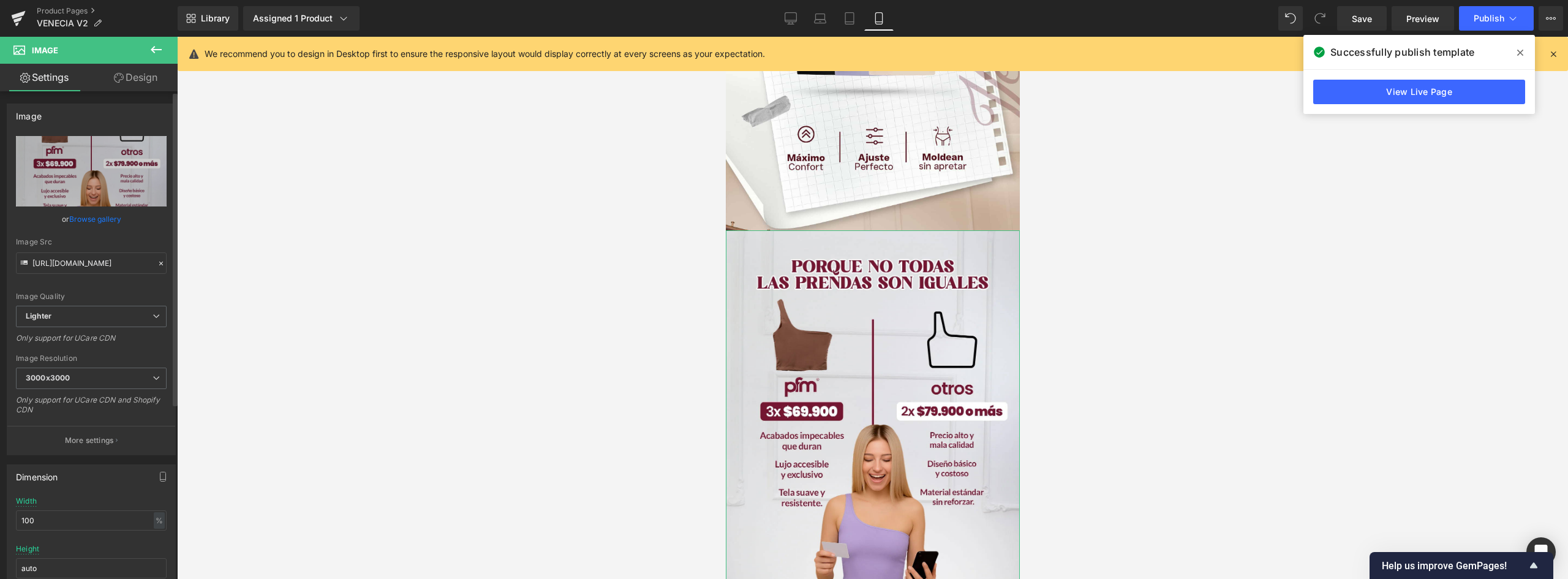
click at [105, 218] on link "Browse gallery" at bounding box center [95, 219] width 52 height 22
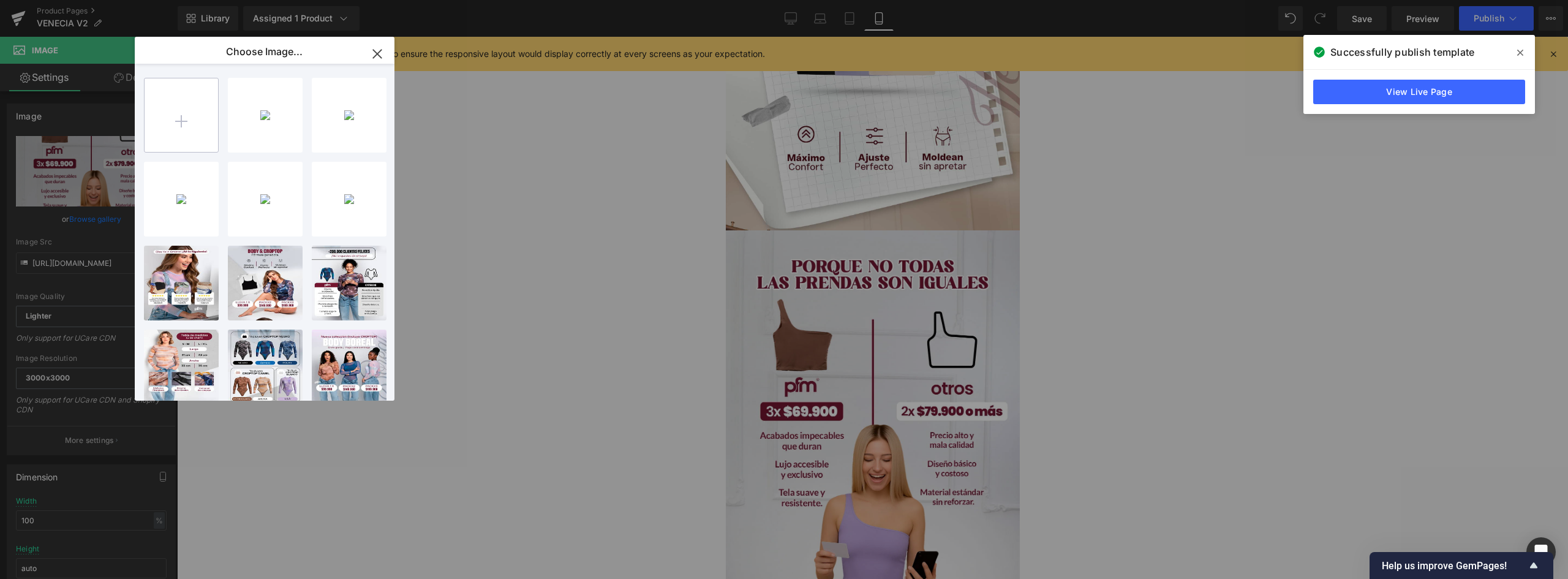
click at [175, 120] on input "file" at bounding box center [181, 115] width 74 height 74
type input "C:\fakepath\landing-venecia-V2_05.jpg"
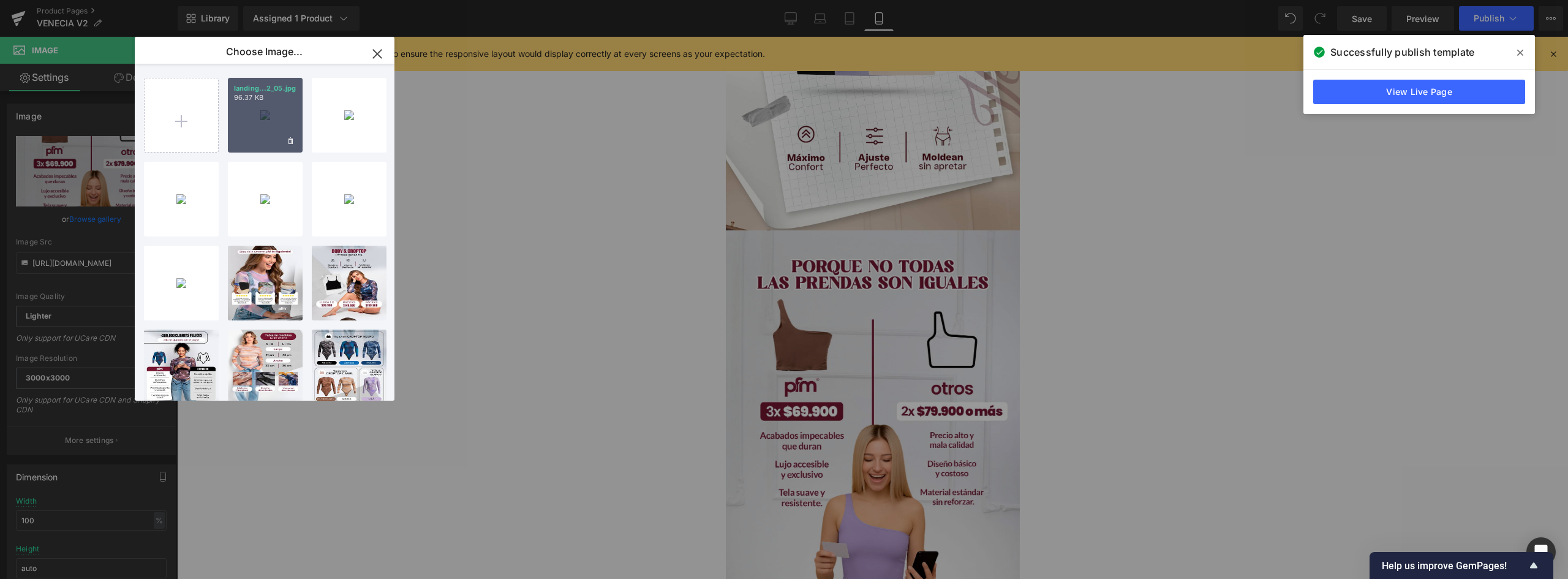
click at [281, 112] on div "landing...2_05.jpg 96.37 KB" at bounding box center [265, 115] width 75 height 75
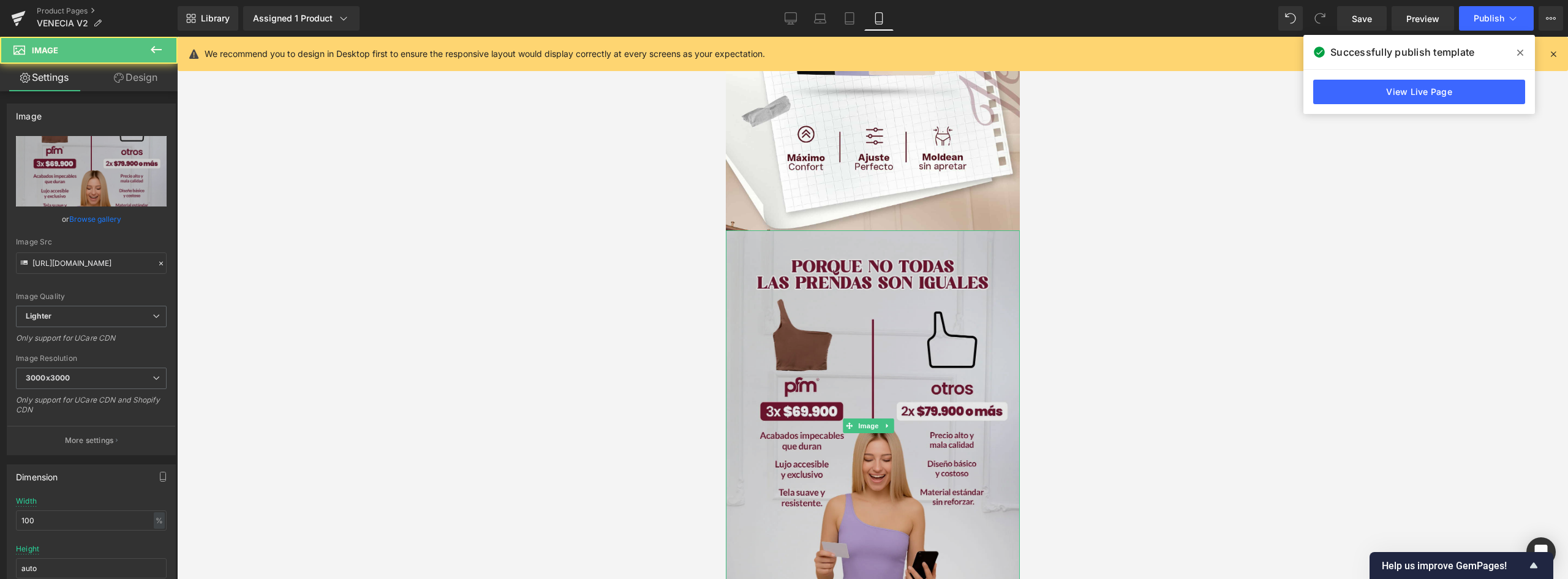
drag, startPoint x: 880, startPoint y: 283, endPoint x: 1125, endPoint y: 274, distance: 245.2
click at [880, 283] on img at bounding box center [872, 426] width 294 height 392
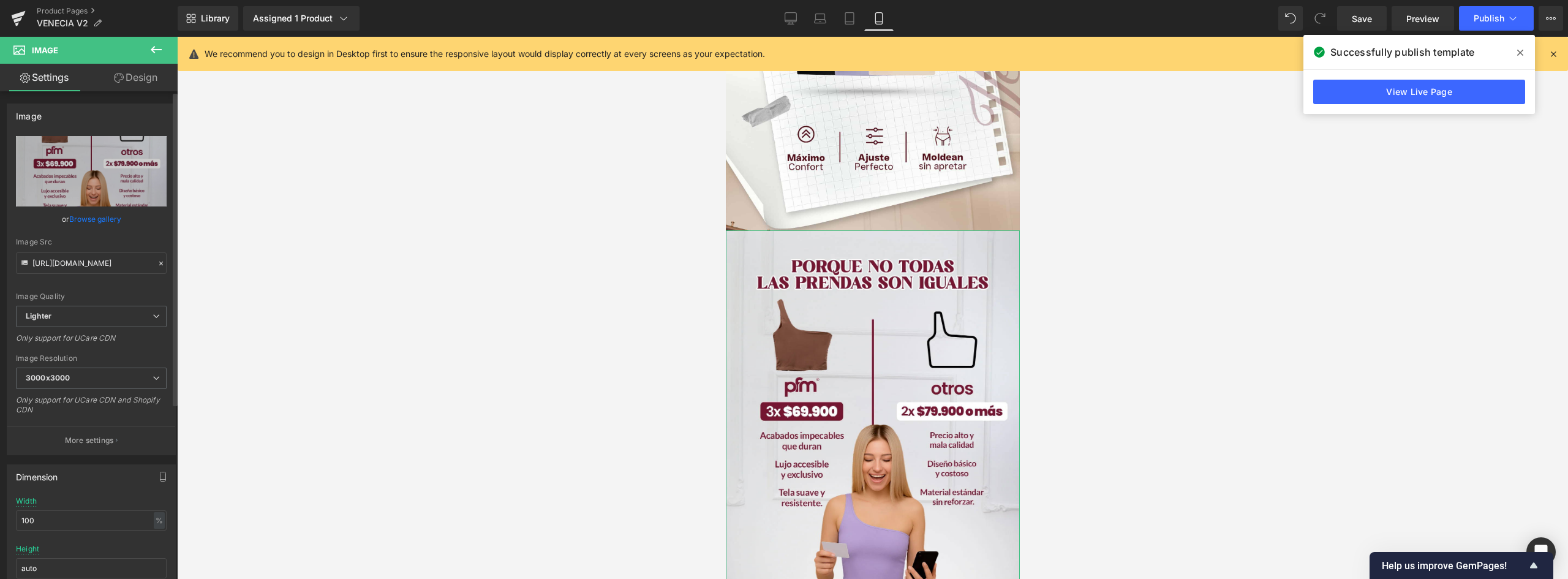
click at [92, 212] on link "Browse gallery" at bounding box center [95, 219] width 52 height 22
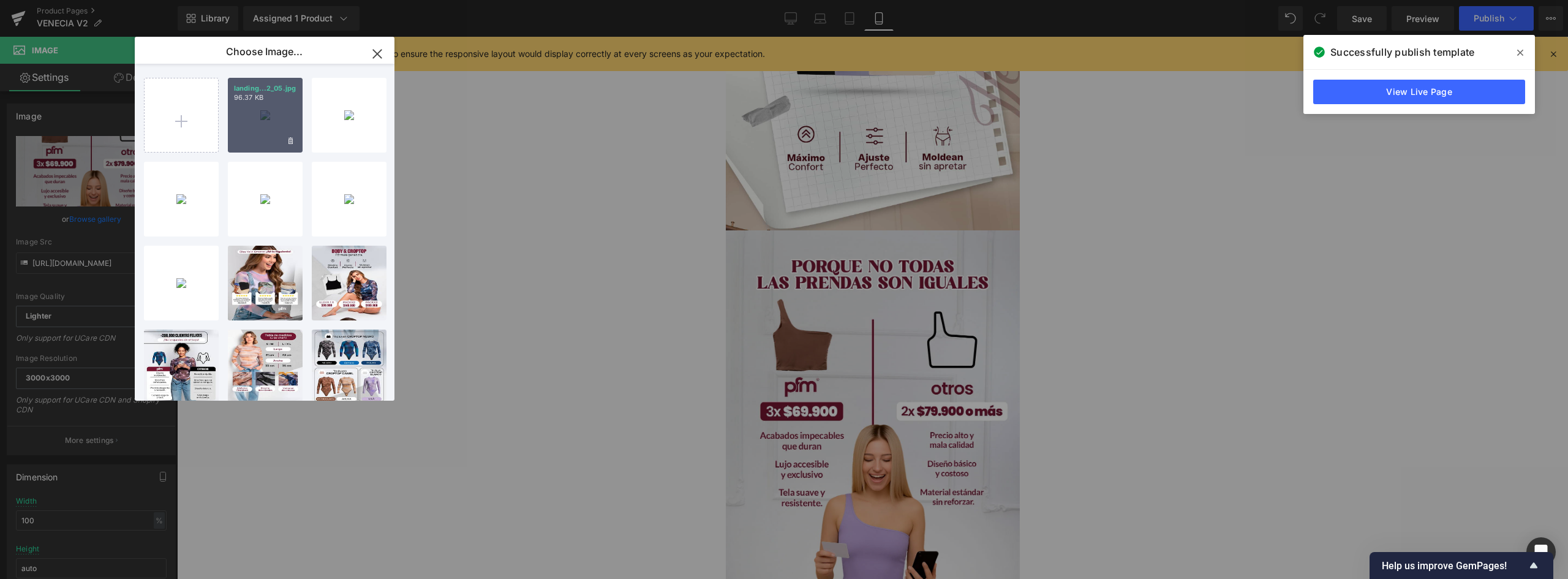
click at [274, 123] on div "landing...2_05.jpg 96.37 KB" at bounding box center [265, 115] width 75 height 75
type input "https://ucarecdn.com/5a611d4e-d892-4c8e-947c-736109df191e/-/format/auto/-/previ…"
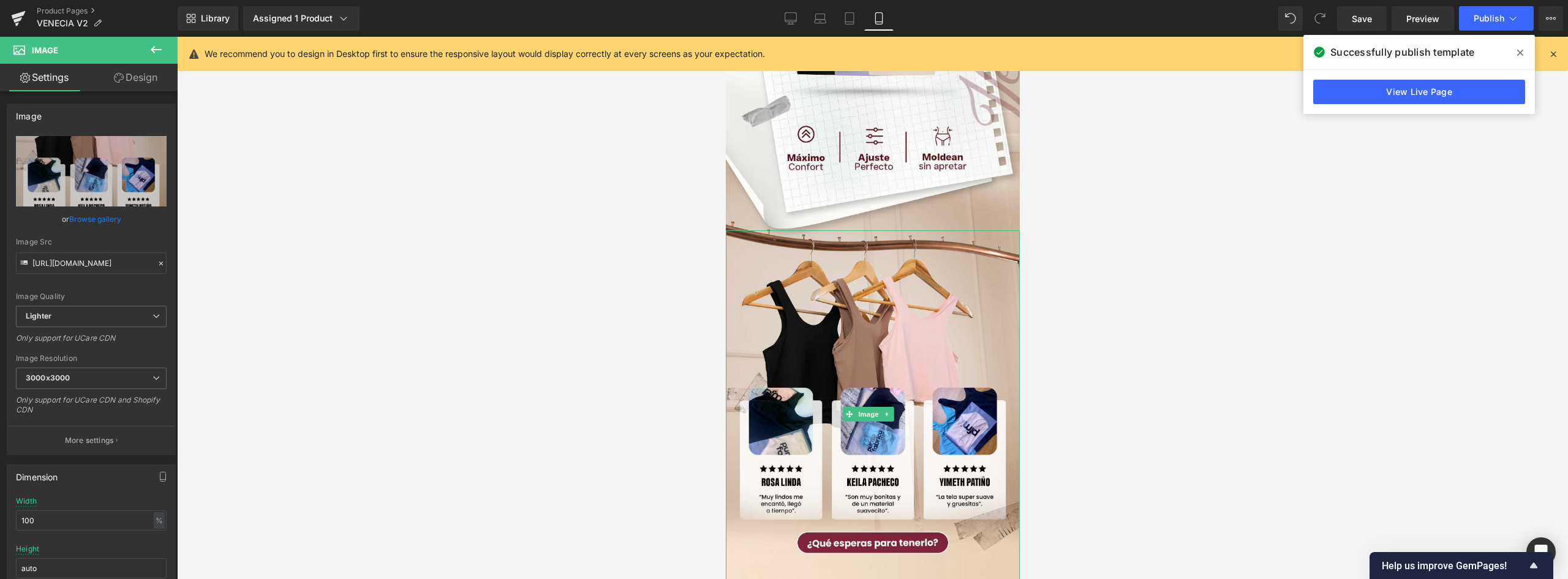
scroll to position [1593, 0]
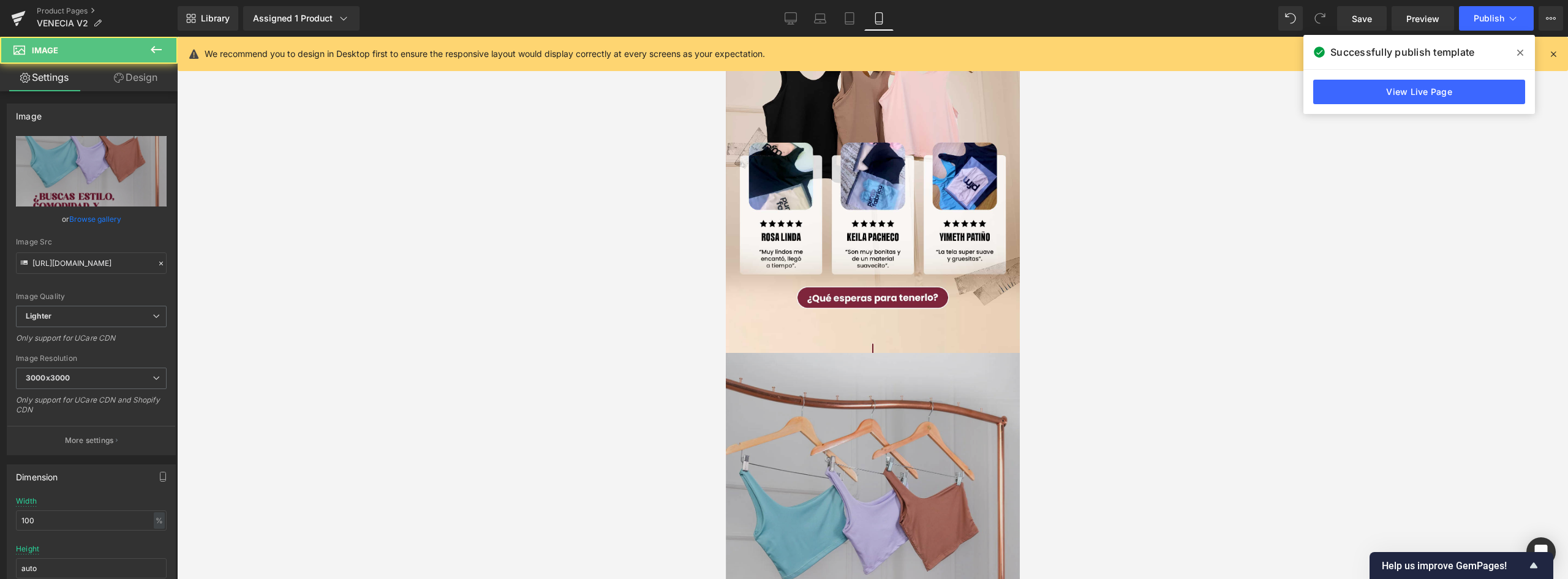
click at [910, 353] on img at bounding box center [872, 549] width 294 height 392
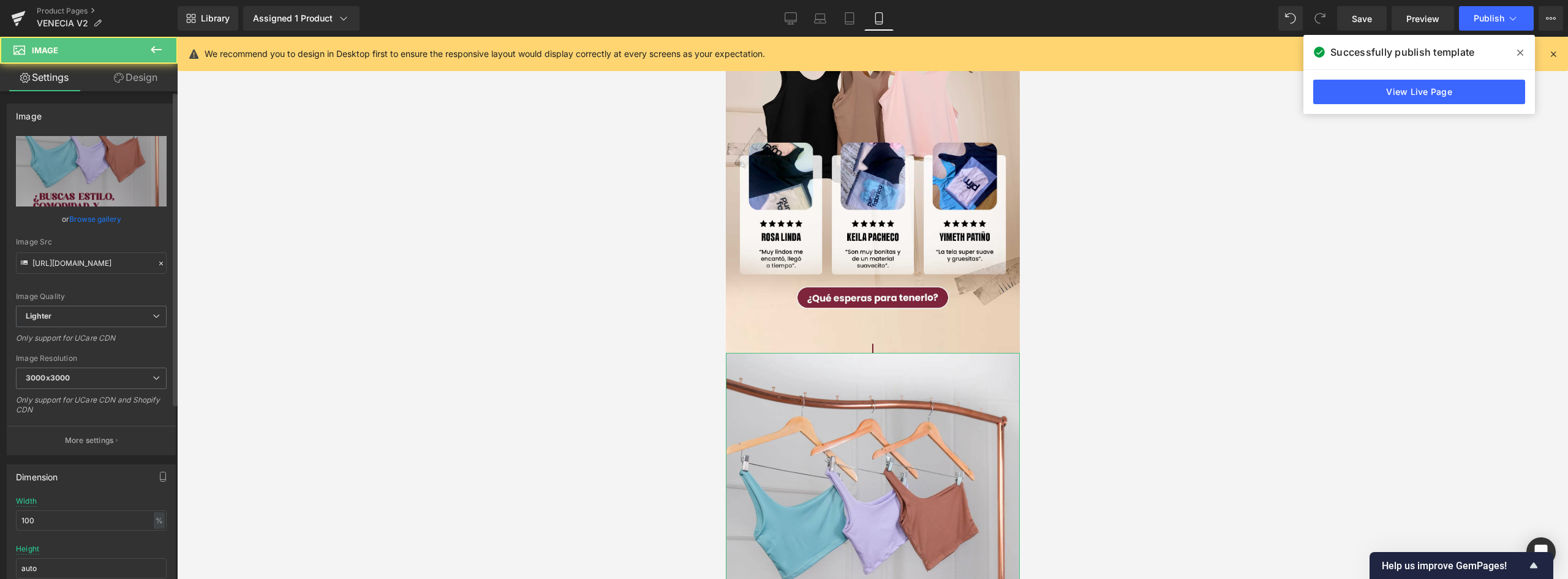
click at [98, 214] on link "Browse gallery" at bounding box center [95, 219] width 52 height 22
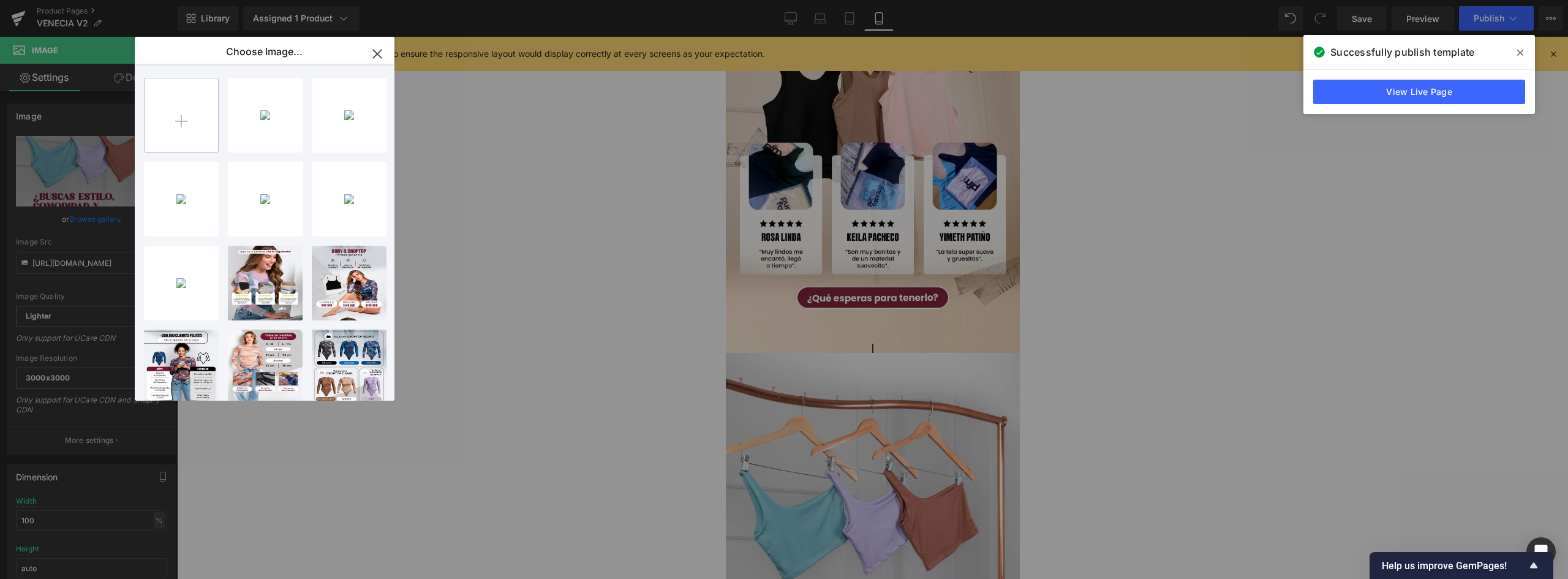
click at [191, 136] on input "file" at bounding box center [181, 115] width 74 height 74
type input "C:\fakepath\landing-venecia-V2_06.jpg"
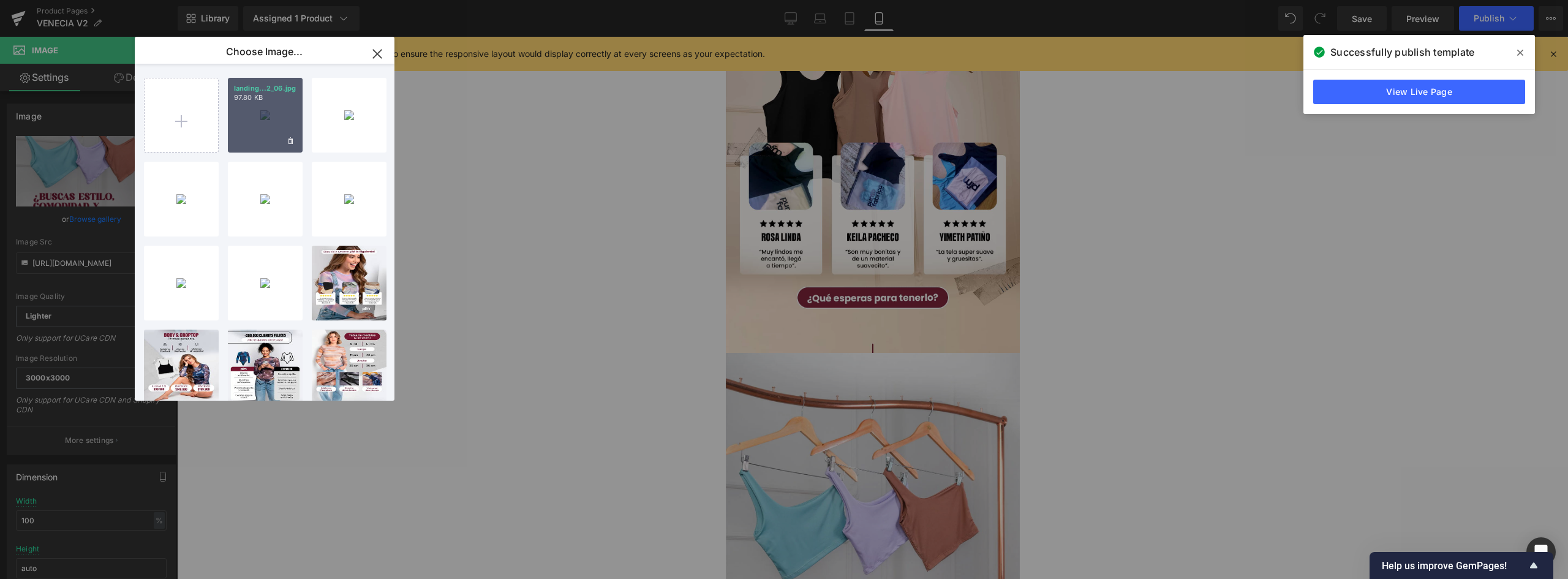
click at [248, 109] on div "landing...2_06.jpg 97.80 KB" at bounding box center [265, 115] width 75 height 75
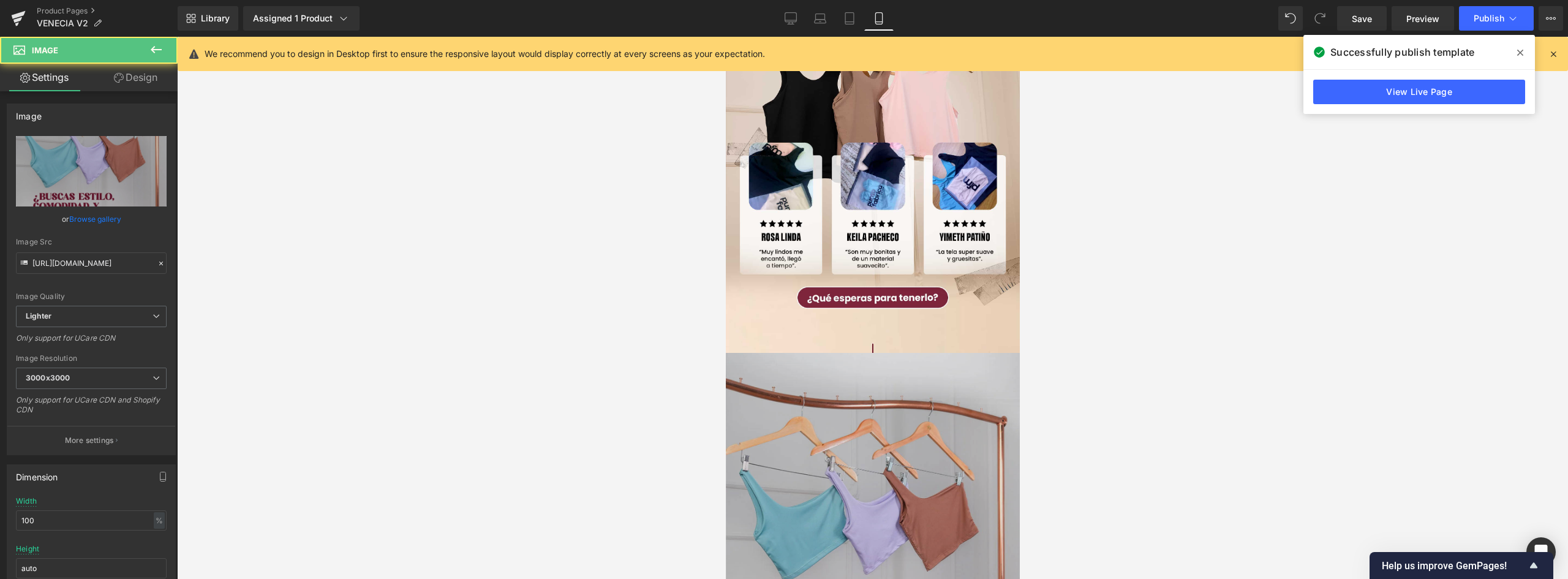
click at [917, 353] on img at bounding box center [872, 549] width 294 height 392
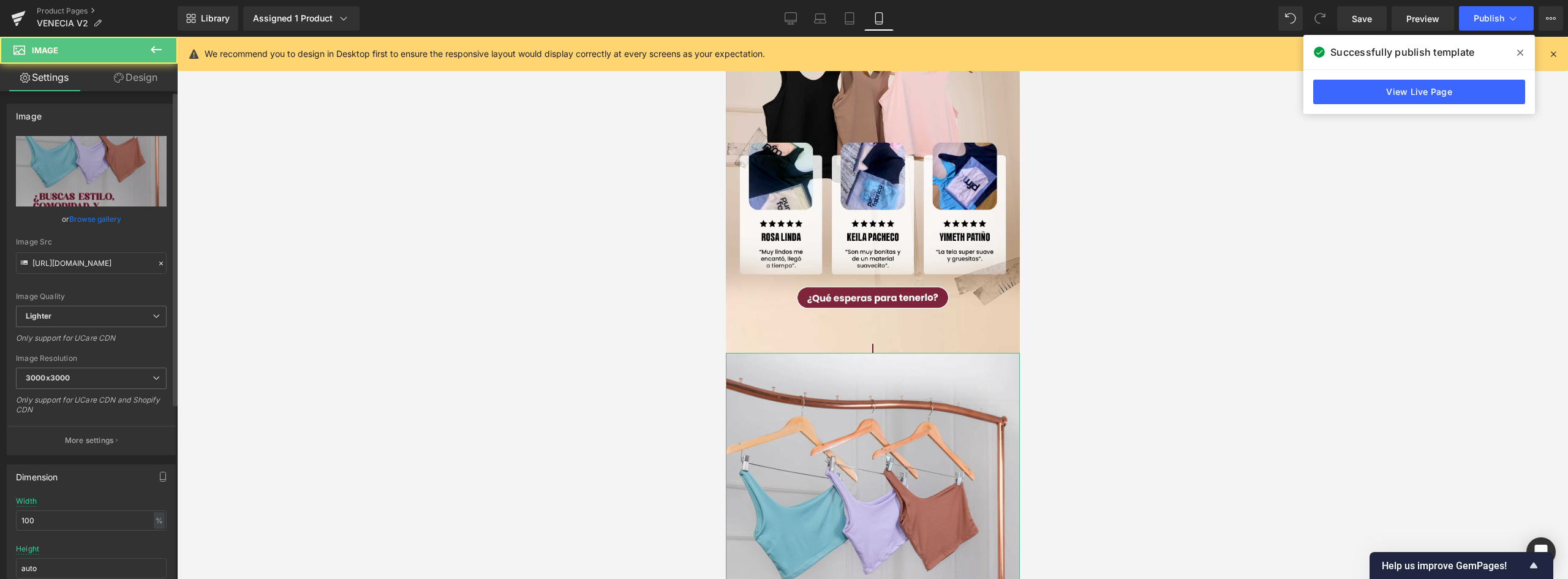
click at [98, 222] on link "Browse gallery" at bounding box center [95, 219] width 52 height 22
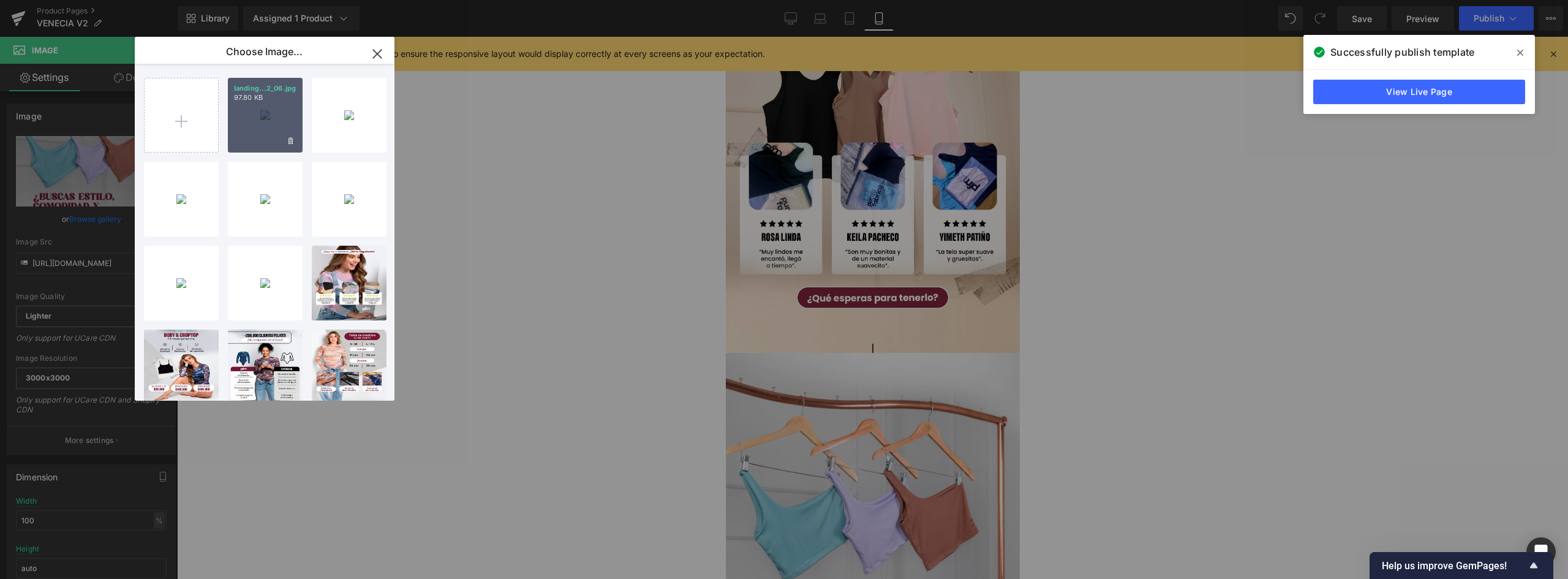
click at [276, 114] on div "landing...2_06.jpg 97.80 KB" at bounding box center [265, 115] width 75 height 75
type input "https://ucarecdn.com/5fbe4443-e6f3-437c-beae-286abbd8daf0/-/format/auto/-/previ…"
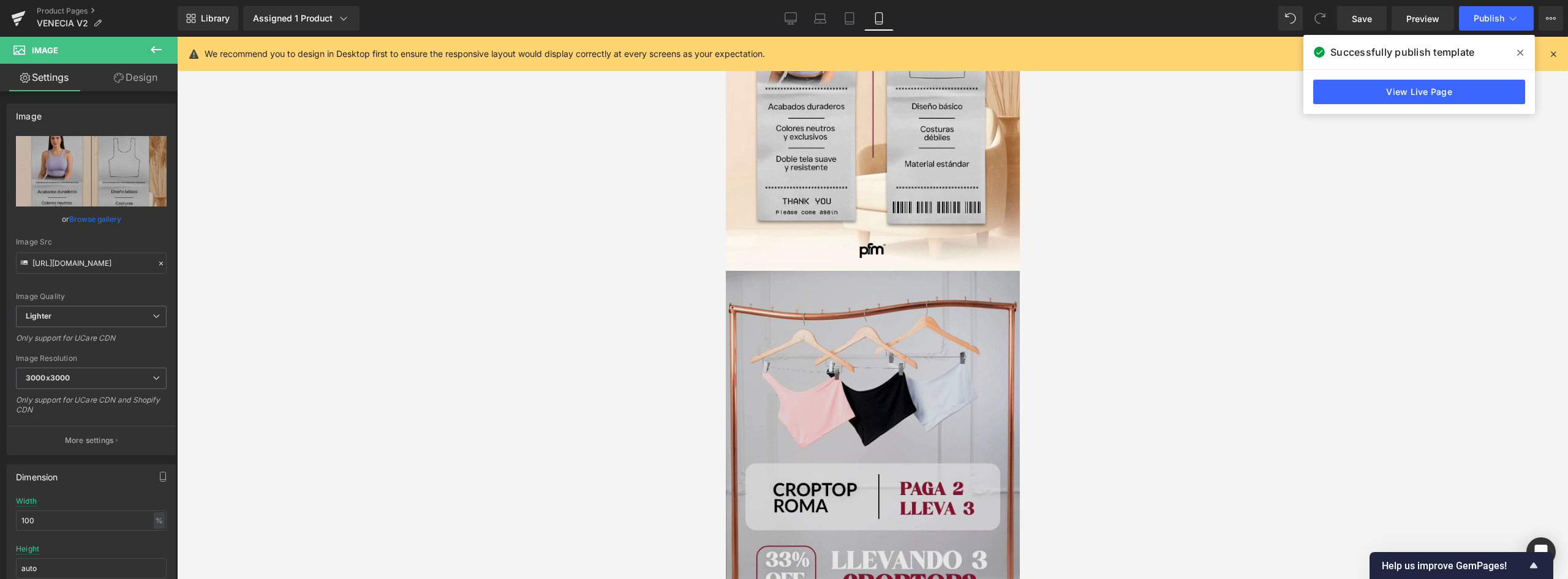
scroll to position [2144, 0]
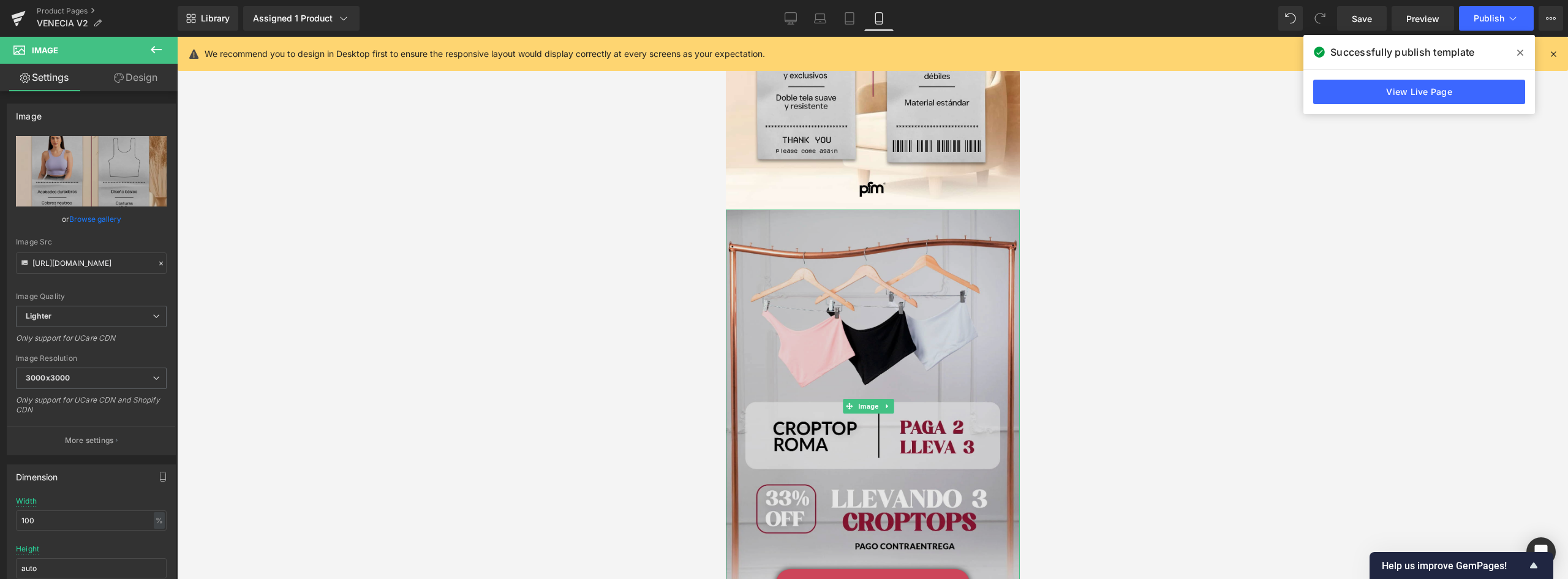
click at [887, 249] on img at bounding box center [872, 406] width 294 height 393
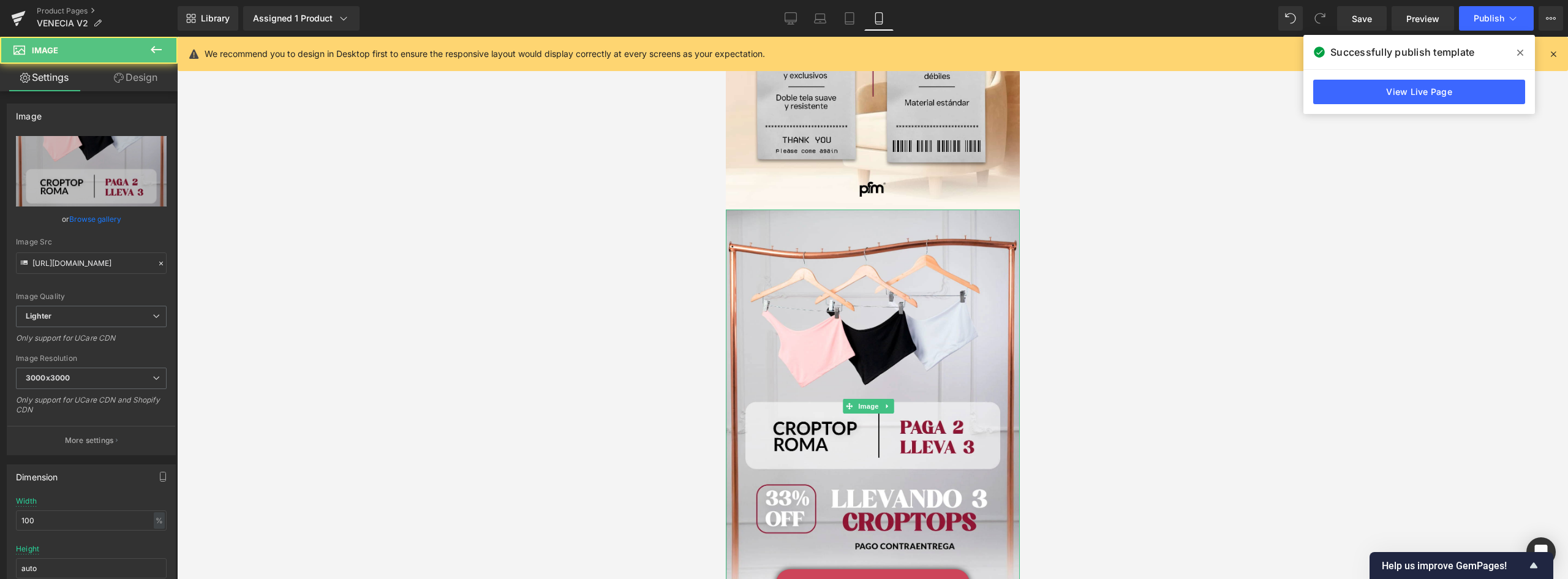
click at [889, 403] on icon at bounding box center [886, 406] width 7 height 7
click at [889, 399] on link at bounding box center [893, 406] width 13 height 15
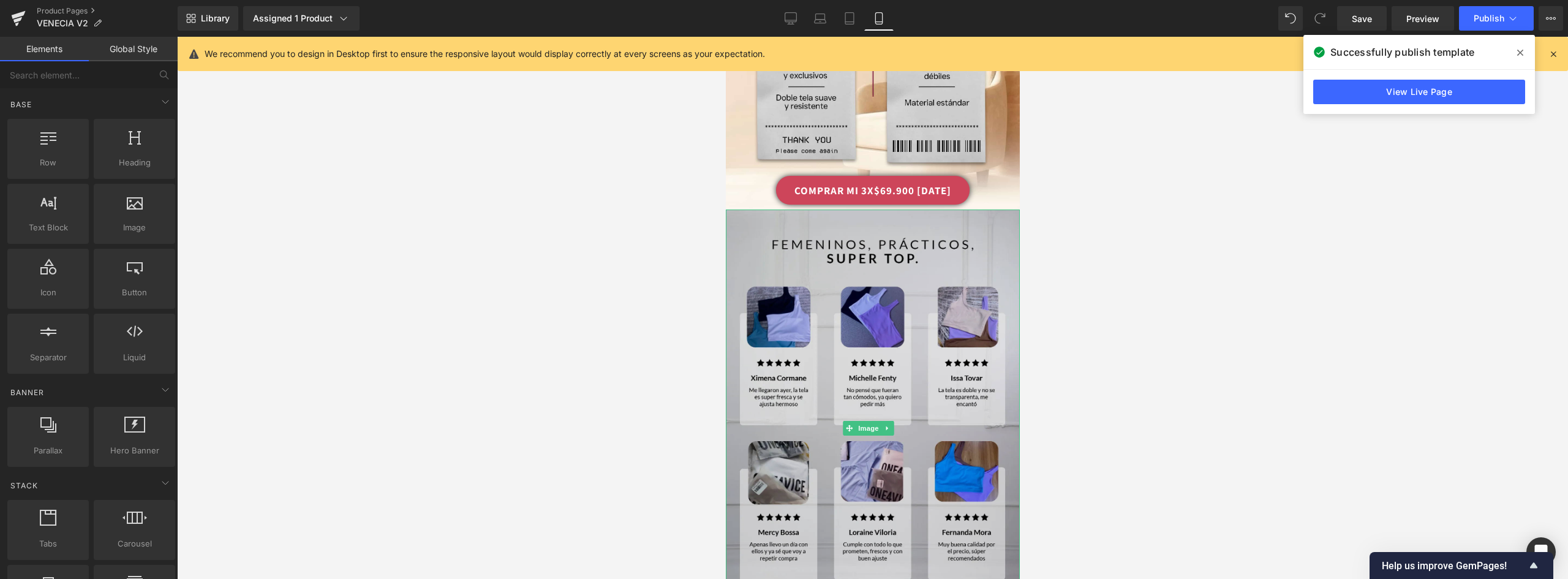
click at [893, 269] on img at bounding box center [872, 427] width 294 height 437
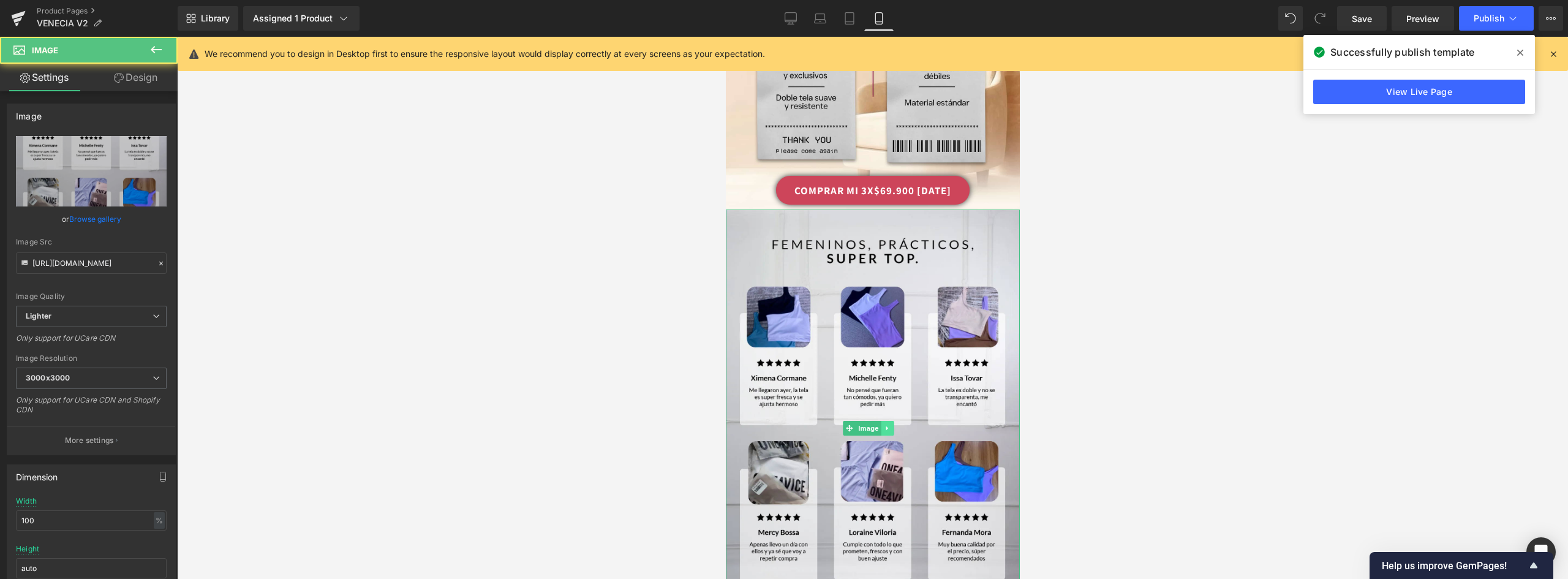
click at [888, 424] on icon at bounding box center [886, 428] width 7 height 7
click at [890, 424] on icon at bounding box center [892, 428] width 7 height 7
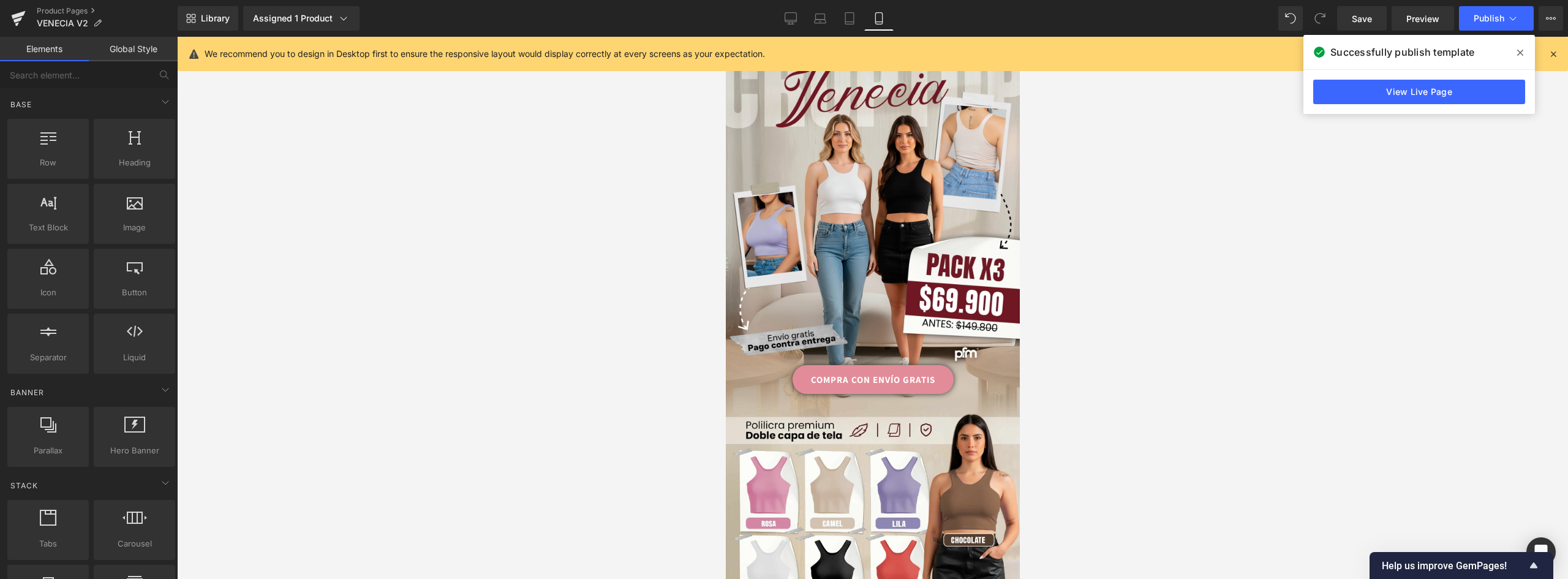
scroll to position [0, 0]
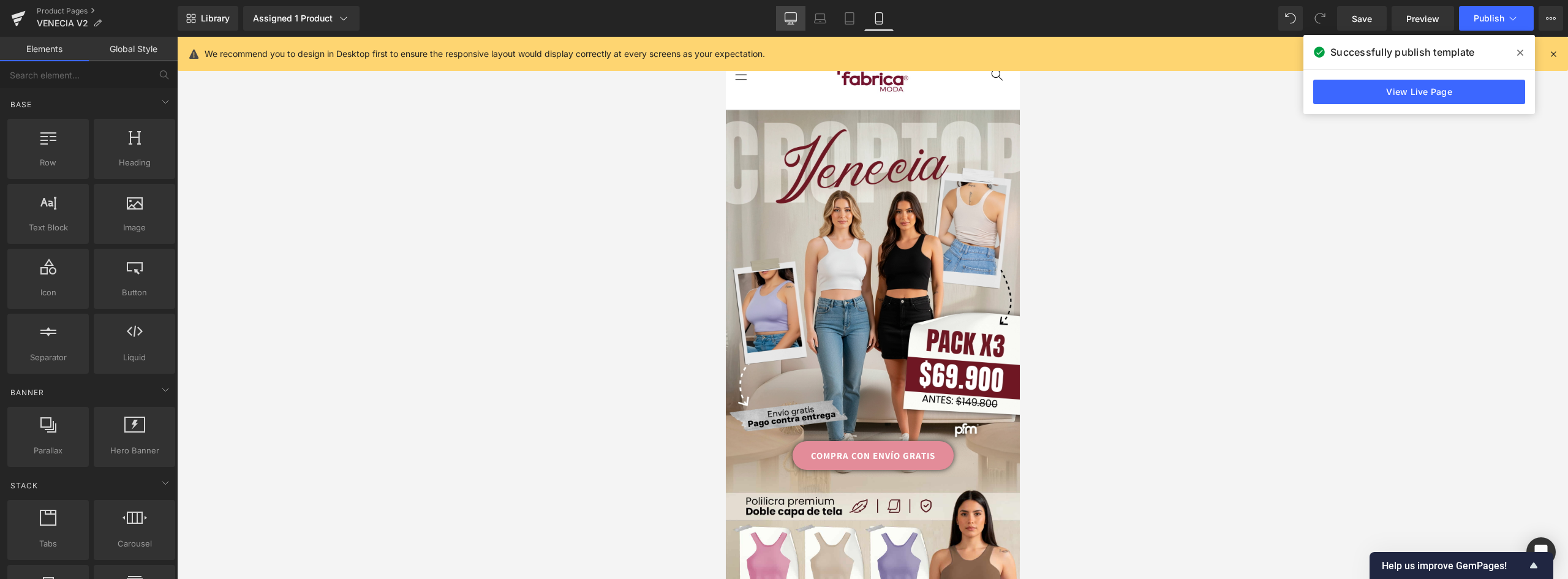
click at [788, 17] on icon at bounding box center [791, 19] width 12 height 12
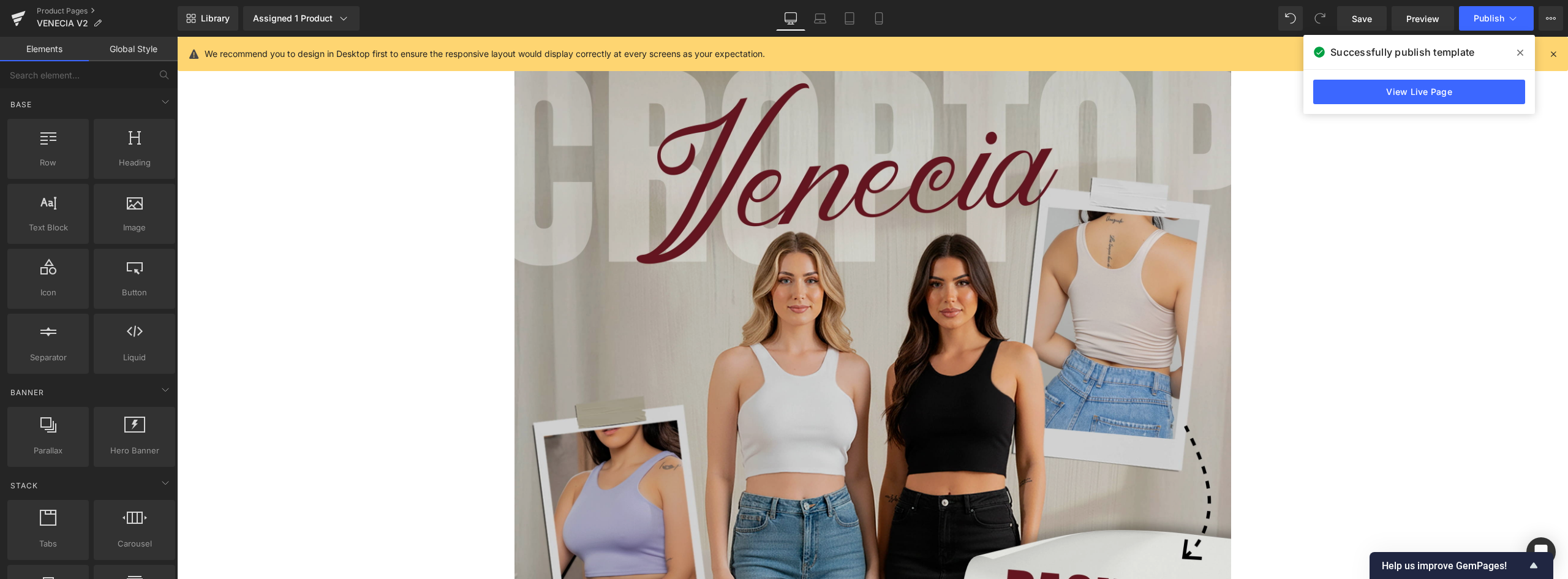
scroll to position [441, 0]
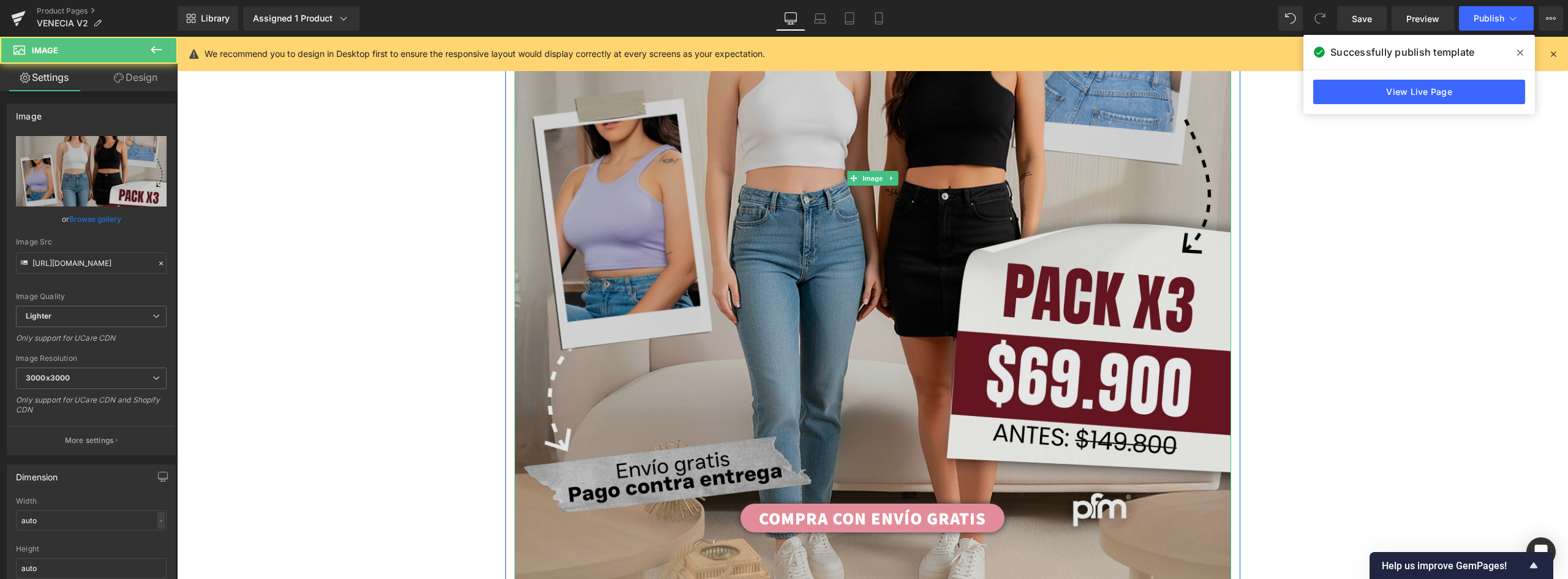
click at [880, 180] on div "Image" at bounding box center [873, 178] width 716 height 896
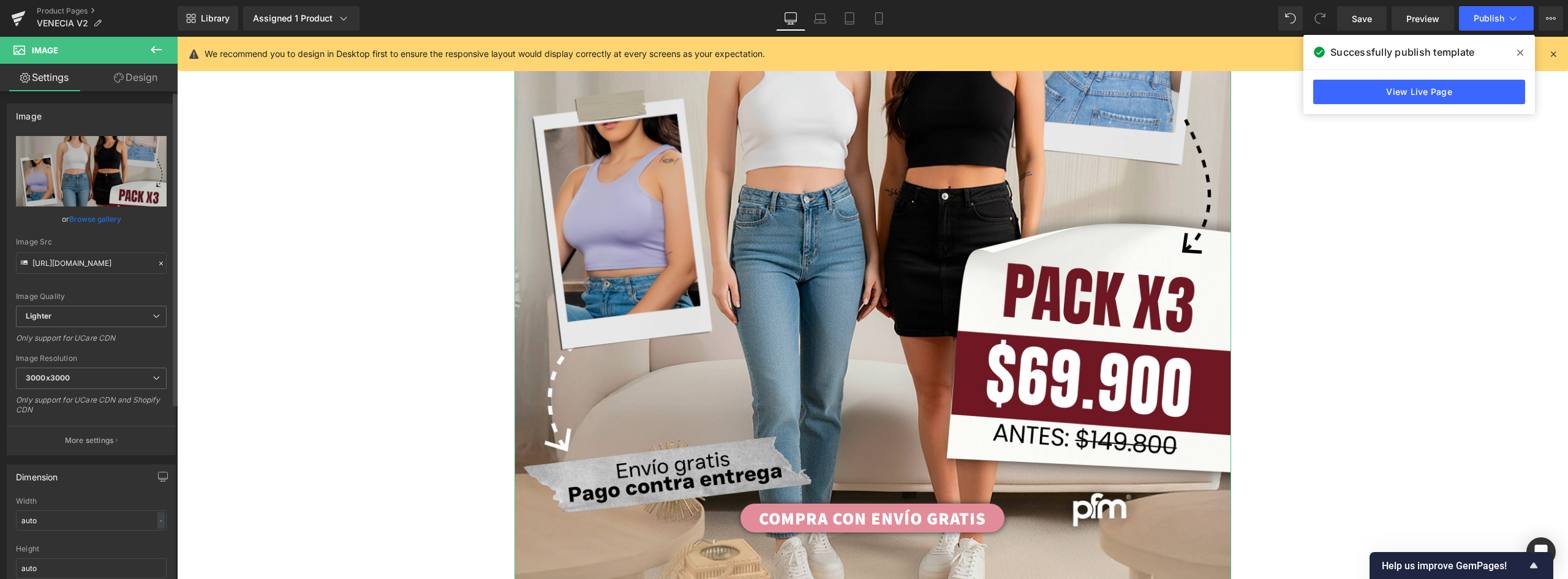
click at [102, 219] on link "Browse gallery" at bounding box center [95, 219] width 52 height 22
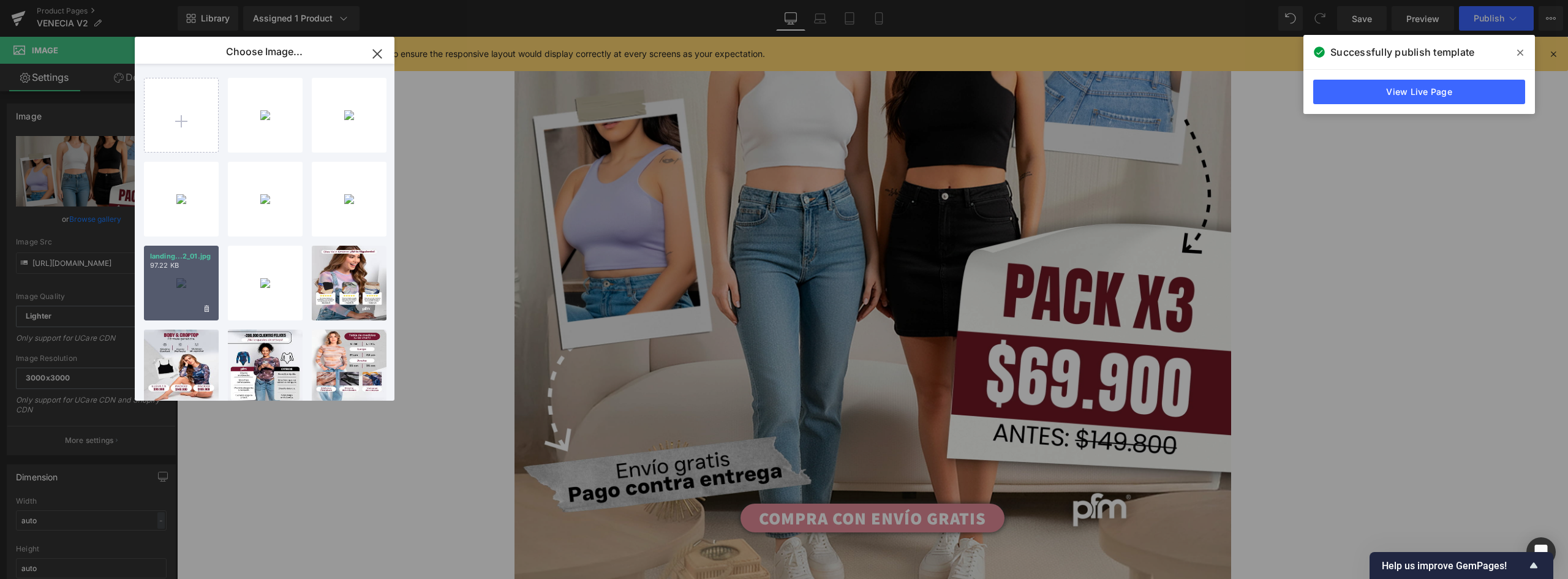
click at [181, 289] on div "landing...2_01.jpg 97.22 KB" at bounding box center [181, 283] width 75 height 75
type input "https://ucarecdn.com/a55b1549-a815-4c11-aaf7-aaa84bcae4b4/-/format/auto/-/previ…"
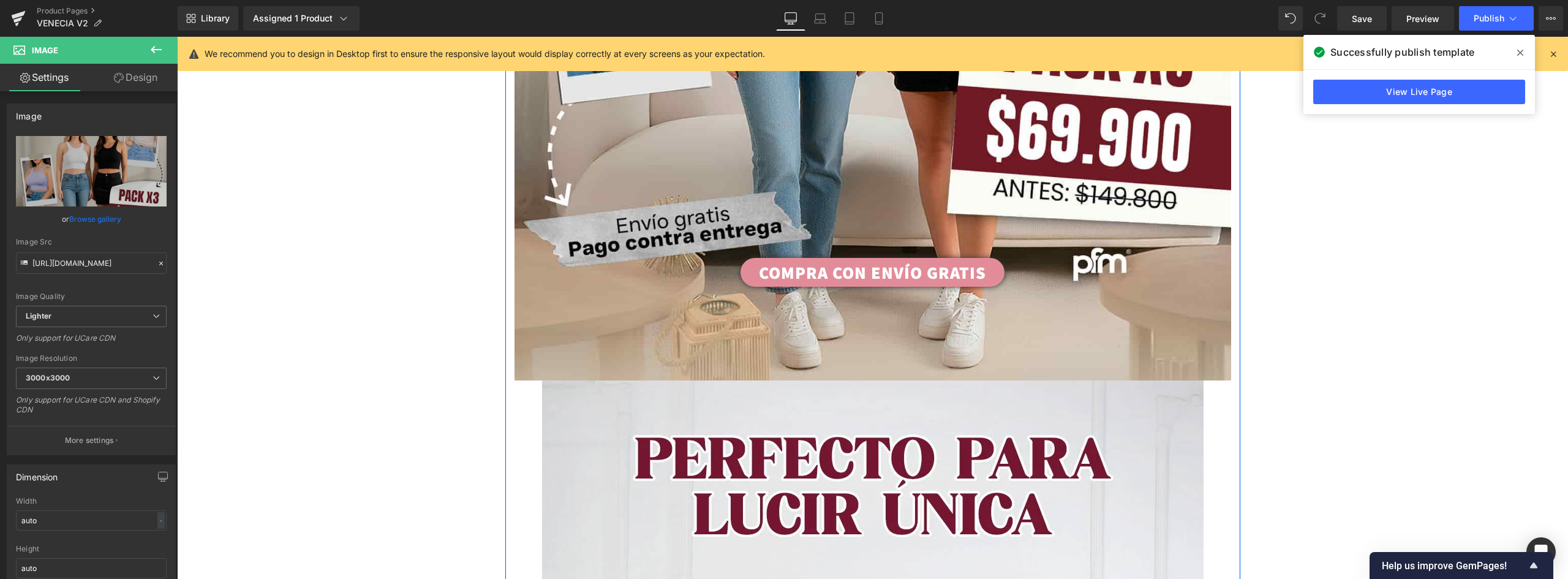
scroll to position [809, 0]
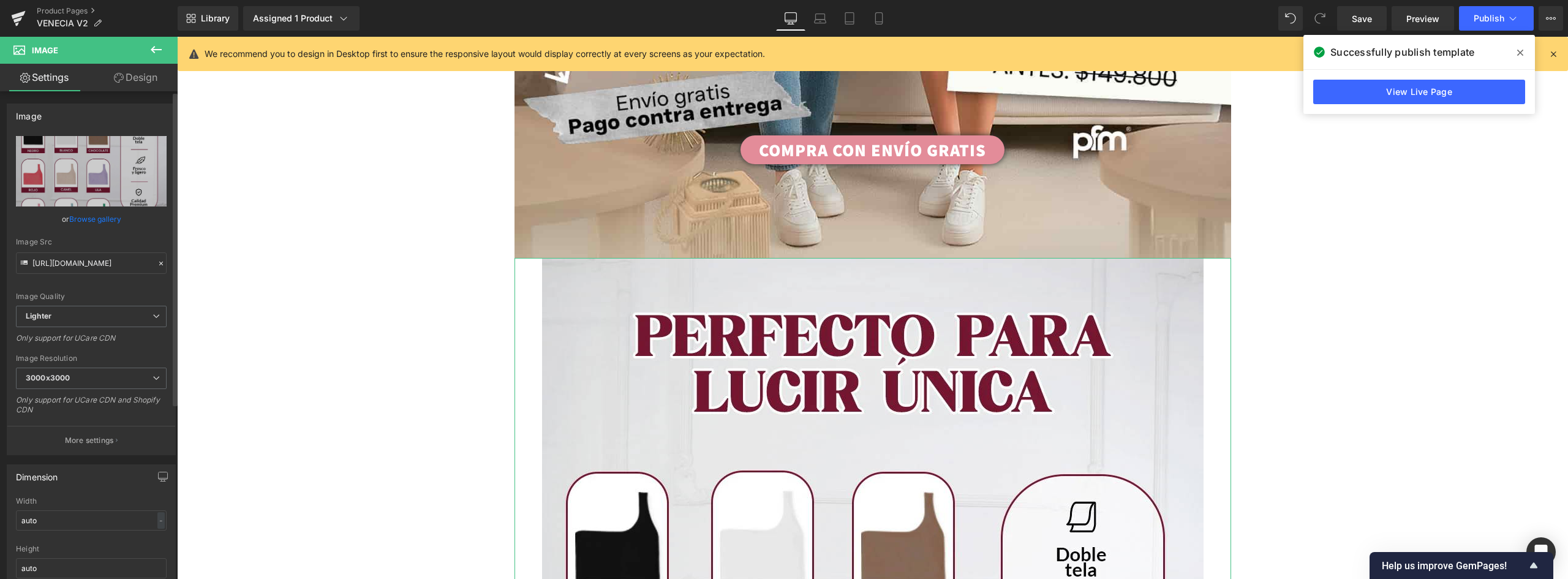
click at [97, 220] on link "Browse gallery" at bounding box center [95, 219] width 52 height 22
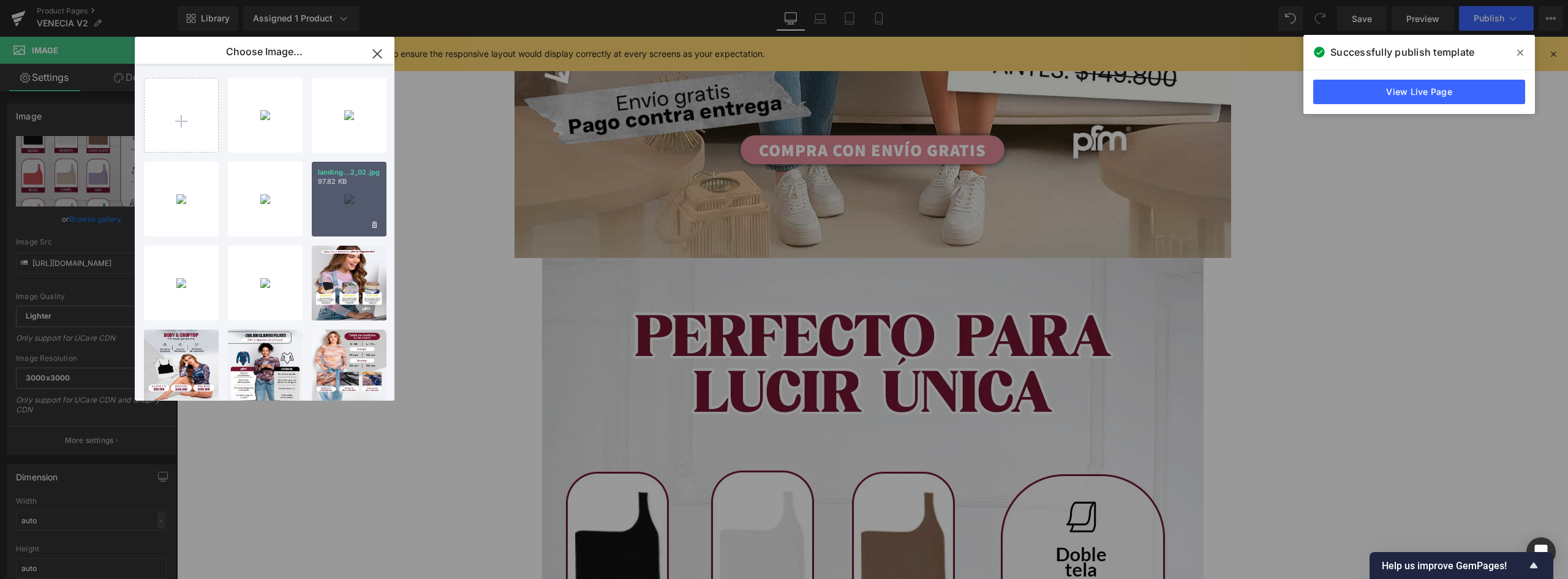
click at [314, 202] on div "landing...2_02.jpg 97.82 KB" at bounding box center [349, 199] width 75 height 75
type input "https://ucarecdn.com/a7abb282-0314-466f-9923-70b688b979eb/-/format/auto/-/previ…"
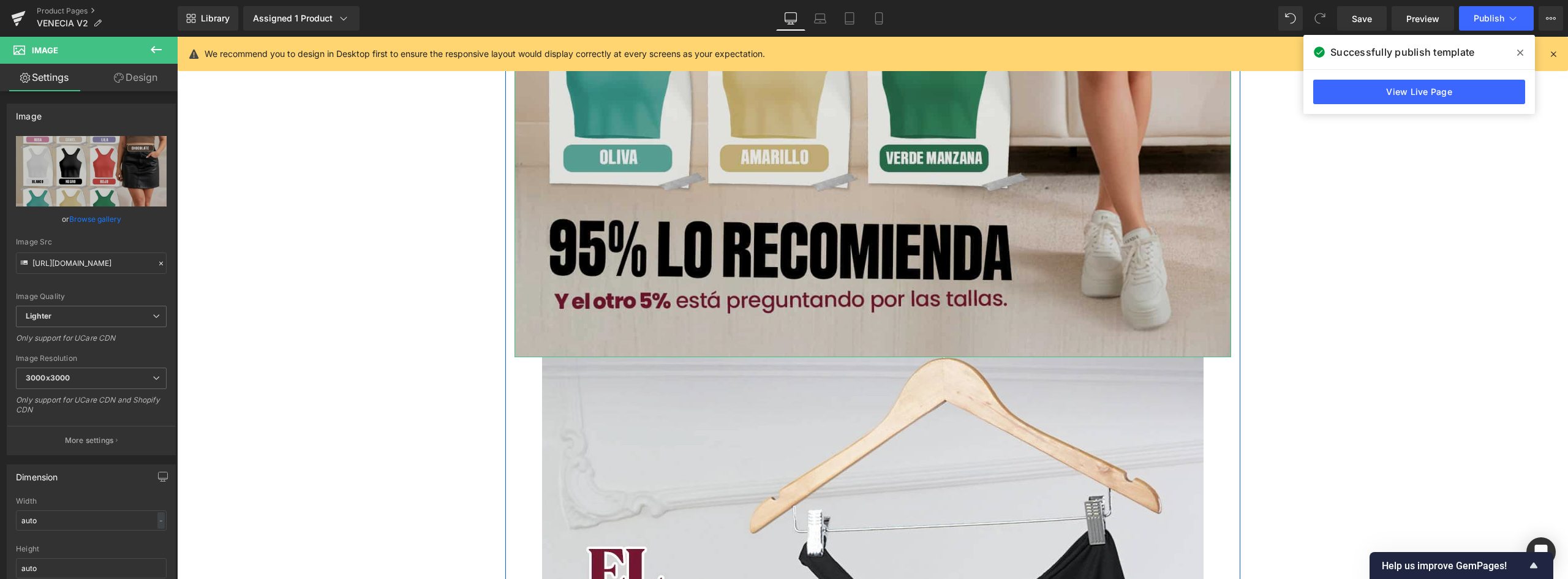
scroll to position [1788, 0]
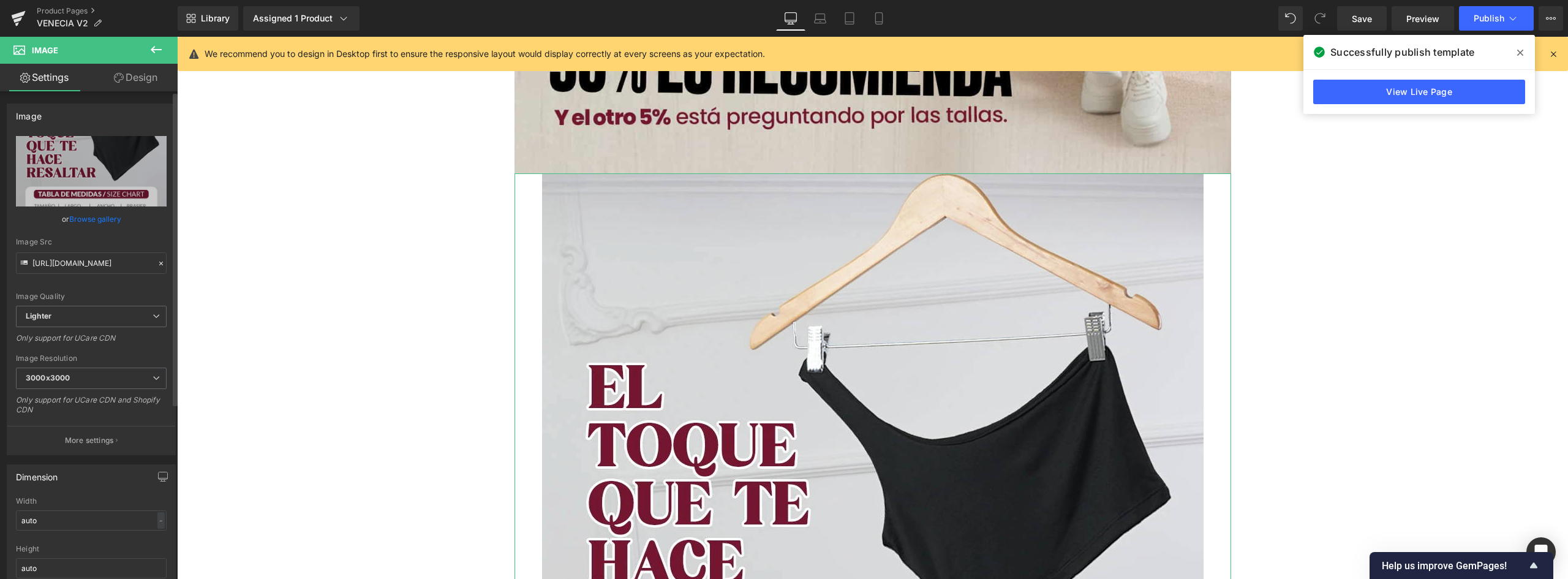
click at [95, 220] on link "Browse gallery" at bounding box center [95, 219] width 52 height 22
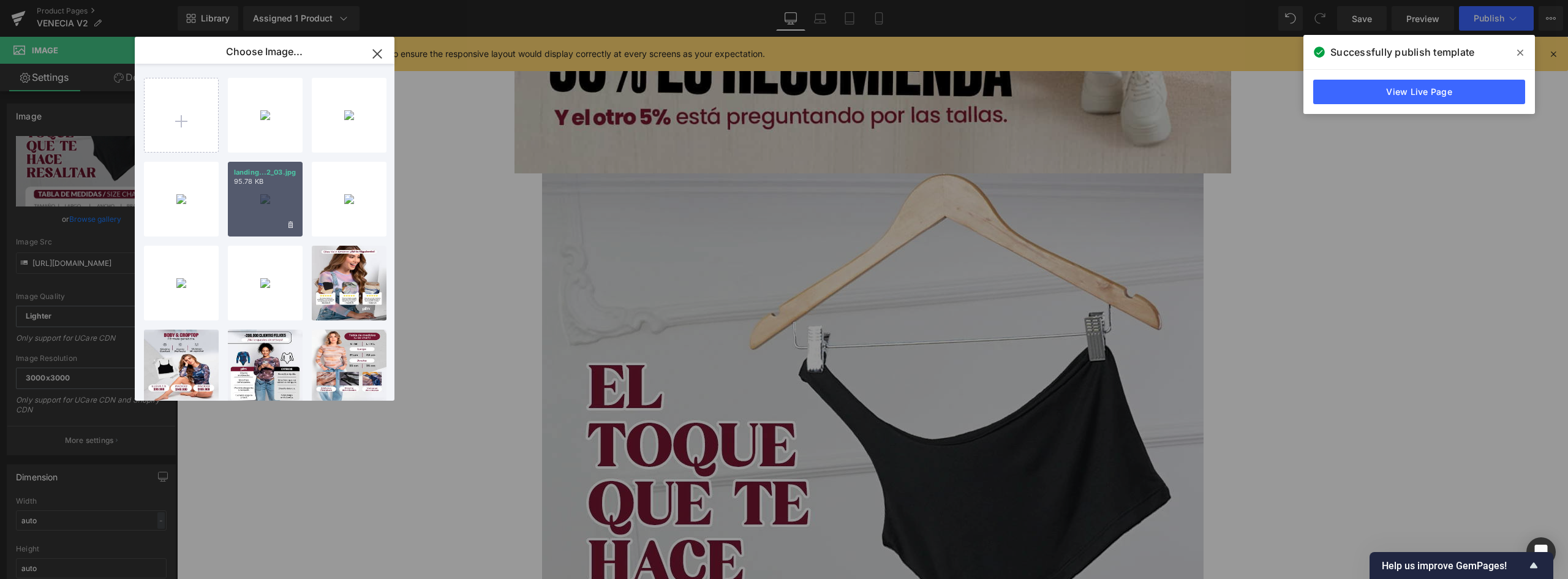
click at [283, 204] on div "landing...2_03.jpg 95.78 KB" at bounding box center [265, 199] width 75 height 75
type input "https://ucarecdn.com/26688672-e0ac-4e1c-84d5-b5ff78536ae8/-/format/auto/-/previ…"
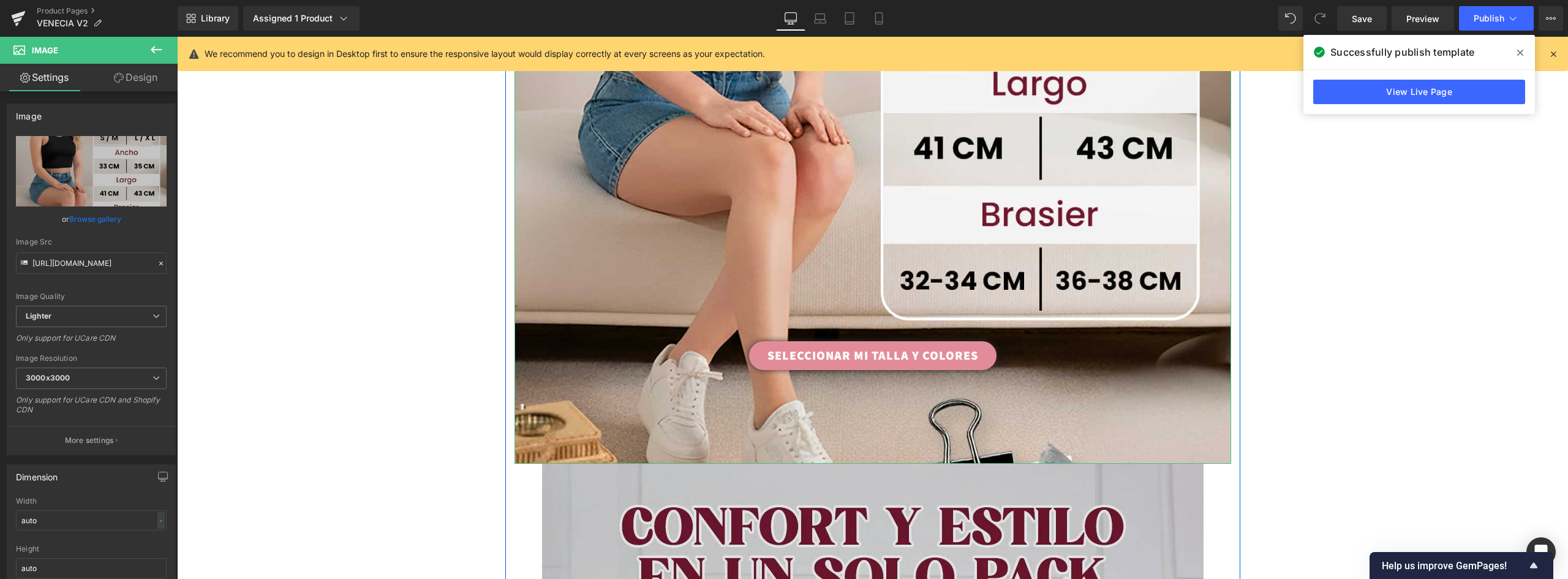
scroll to position [2585, 0]
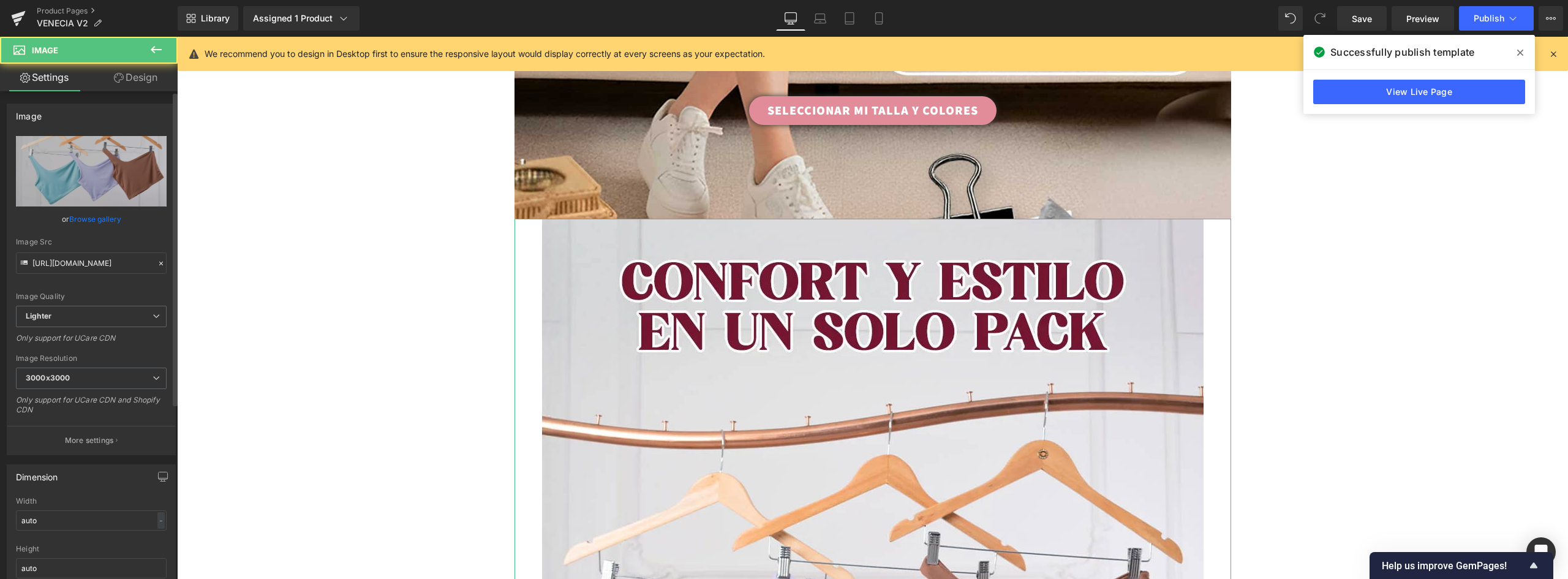
click at [105, 225] on link "Browse gallery" at bounding box center [95, 219] width 52 height 22
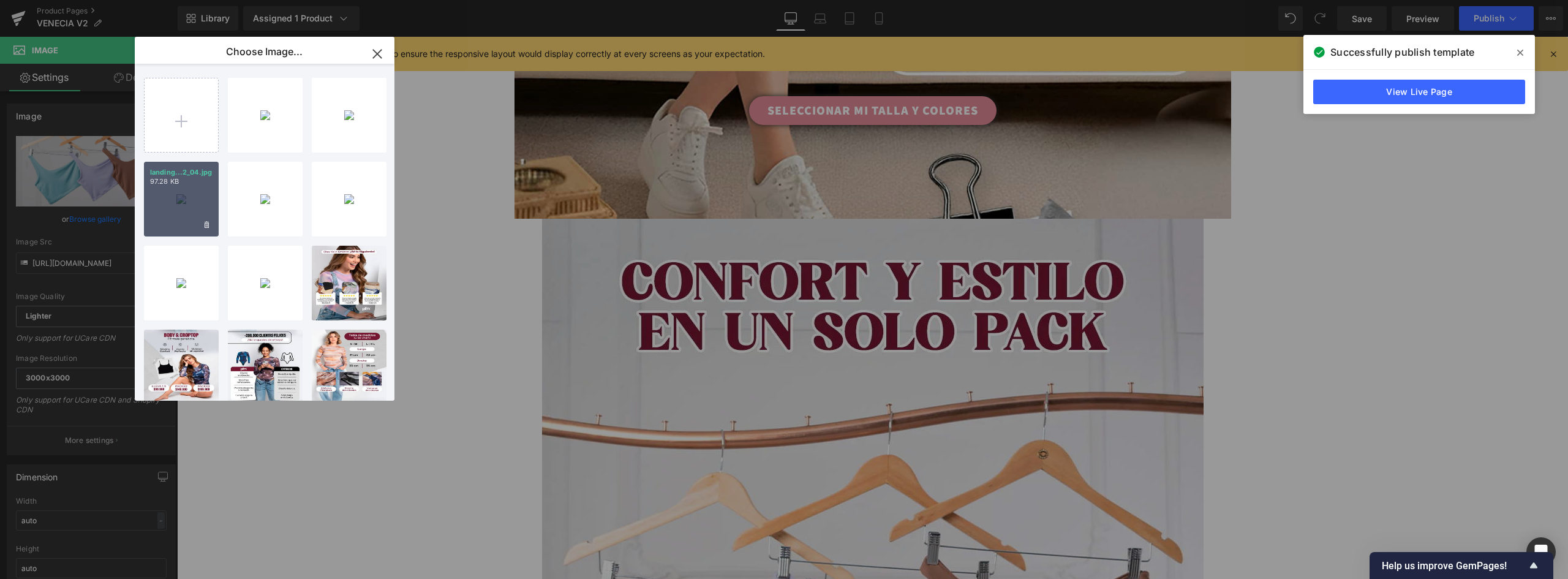
click at [186, 207] on div "landing...2_04.jpg 97.28 KB" at bounding box center [181, 199] width 75 height 75
type input "https://ucarecdn.com/c6df955b-1f03-4094-8440-1372714367f9/-/format/auto/-/previ…"
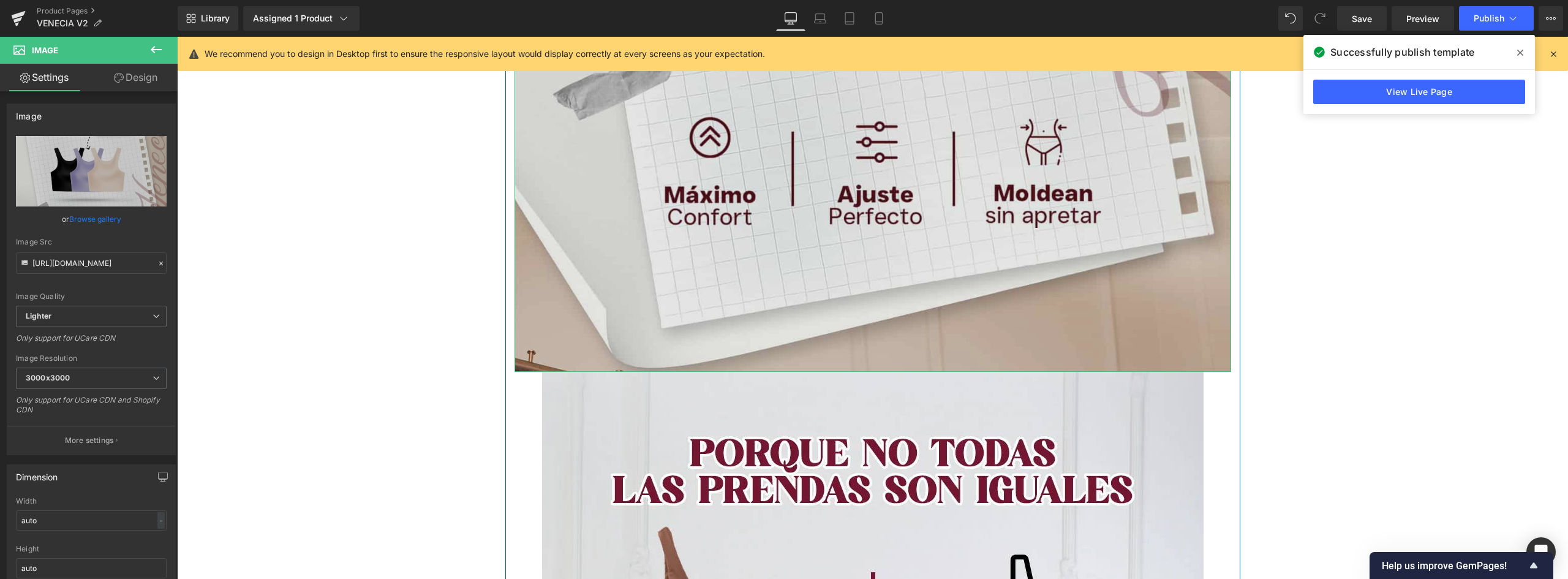
scroll to position [3565, 0]
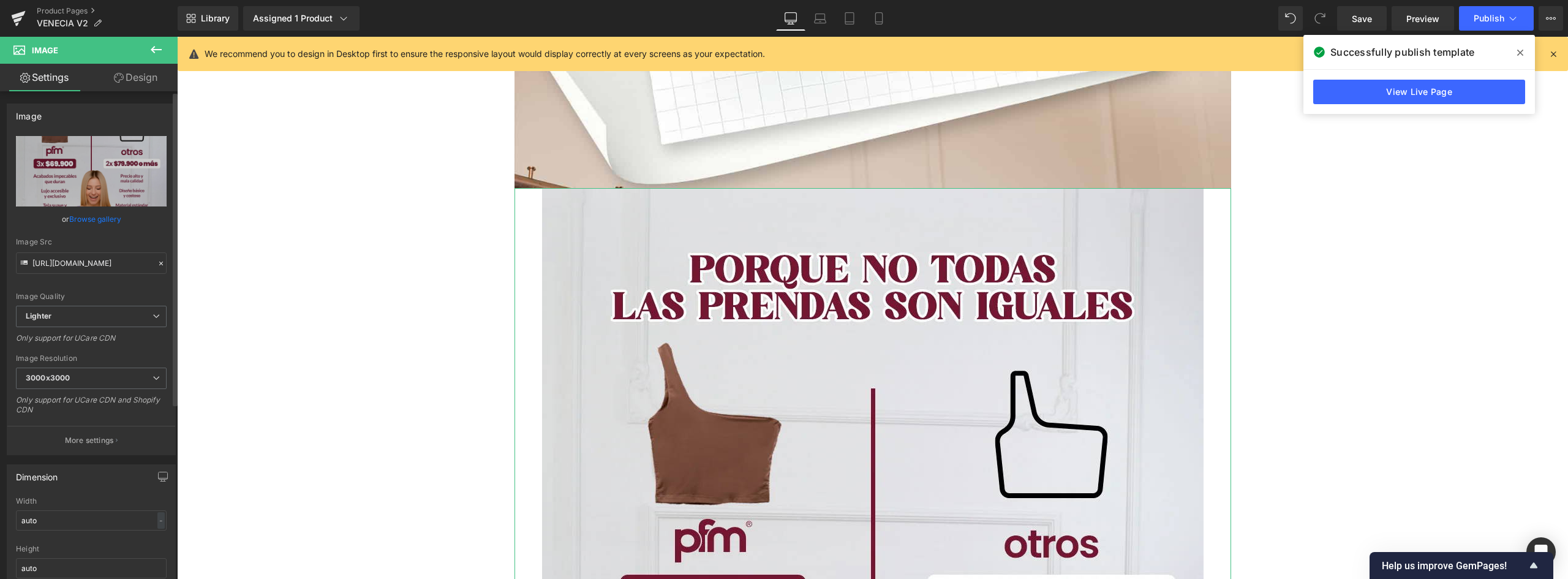
click at [105, 219] on link "Browse gallery" at bounding box center [95, 219] width 52 height 22
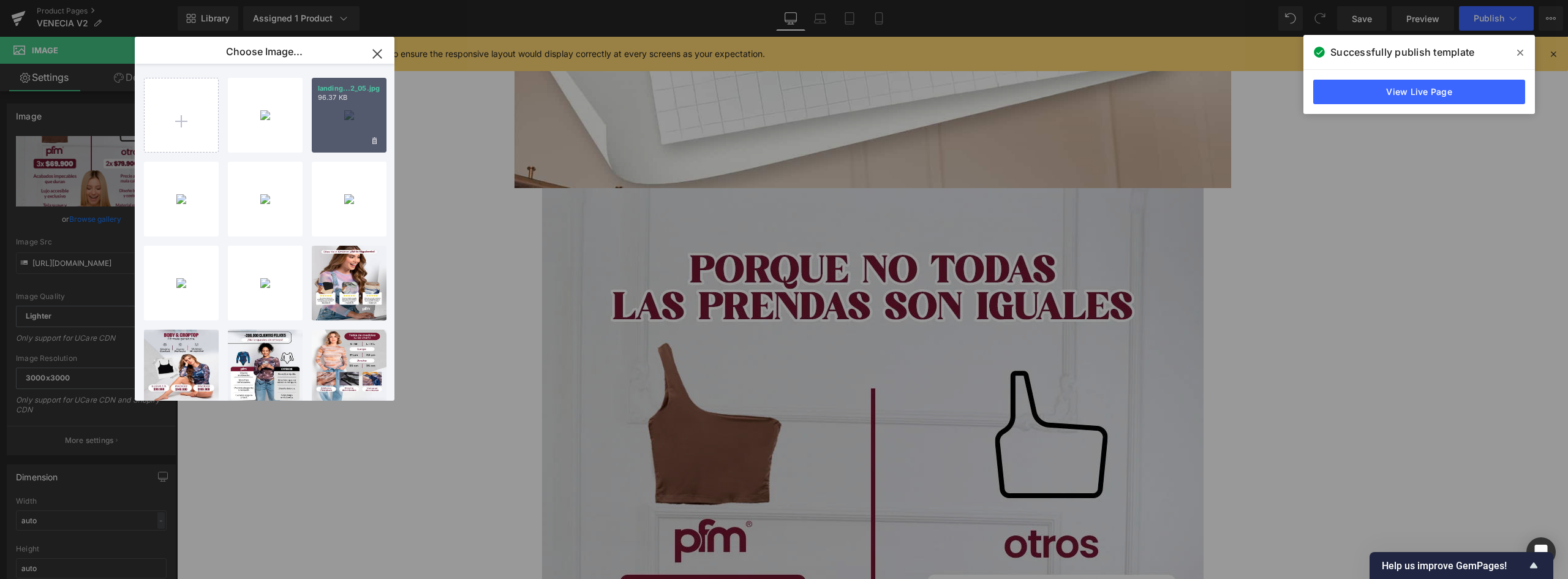
click at [352, 139] on div "landing...2_05.jpg 96.37 KB" at bounding box center [349, 115] width 75 height 75
type input "https://ucarecdn.com/5a611d4e-d892-4c8e-947c-736109df191e/-/format/auto/-/previ…"
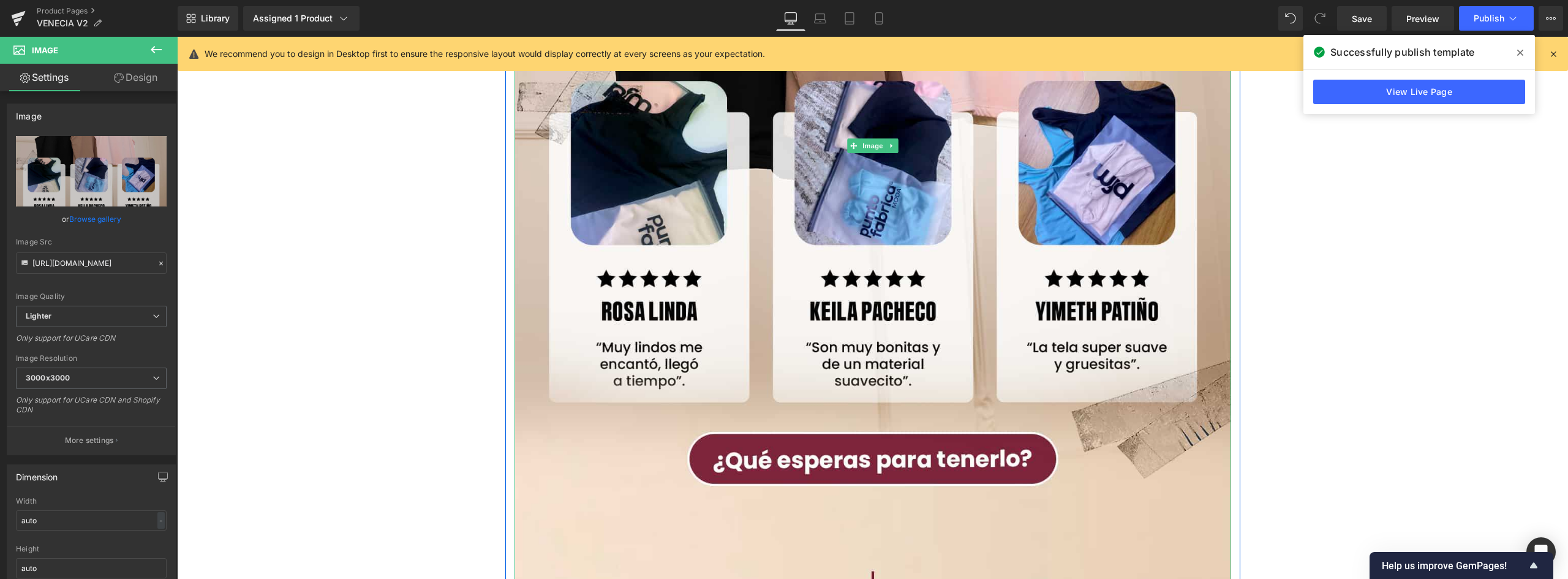
scroll to position [4300, 0]
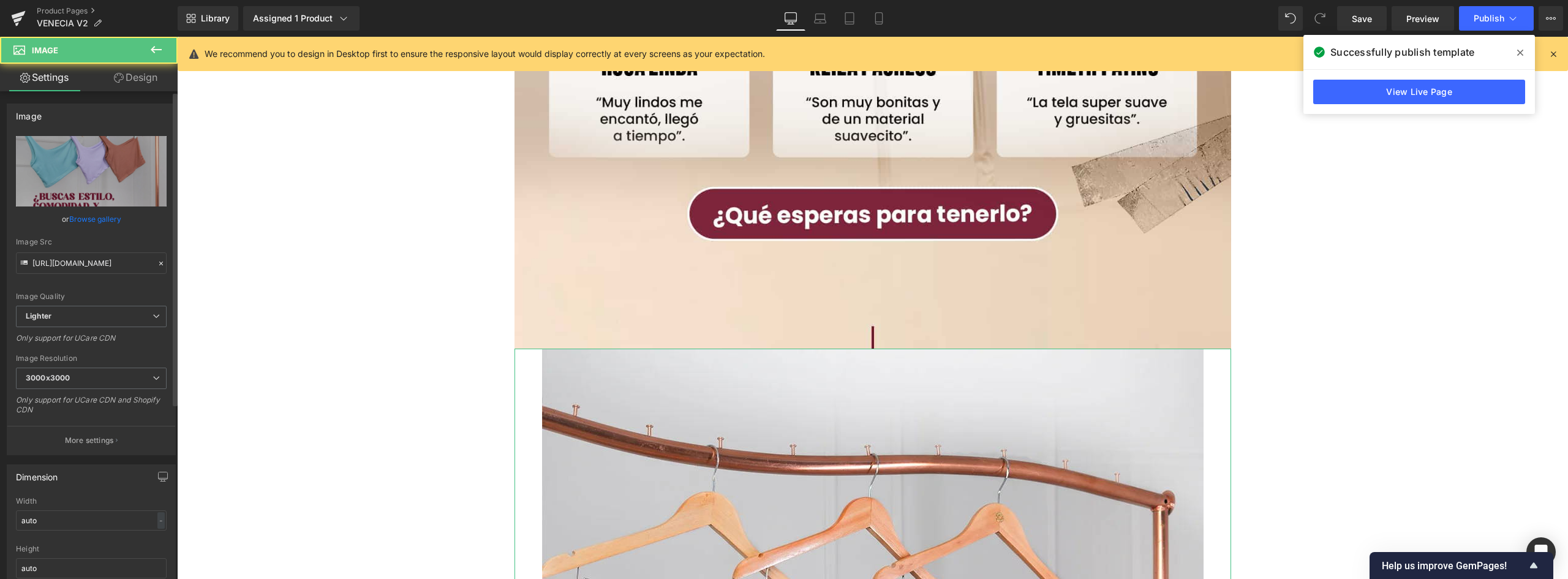
click at [82, 217] on link "Browse gallery" at bounding box center [95, 219] width 52 height 22
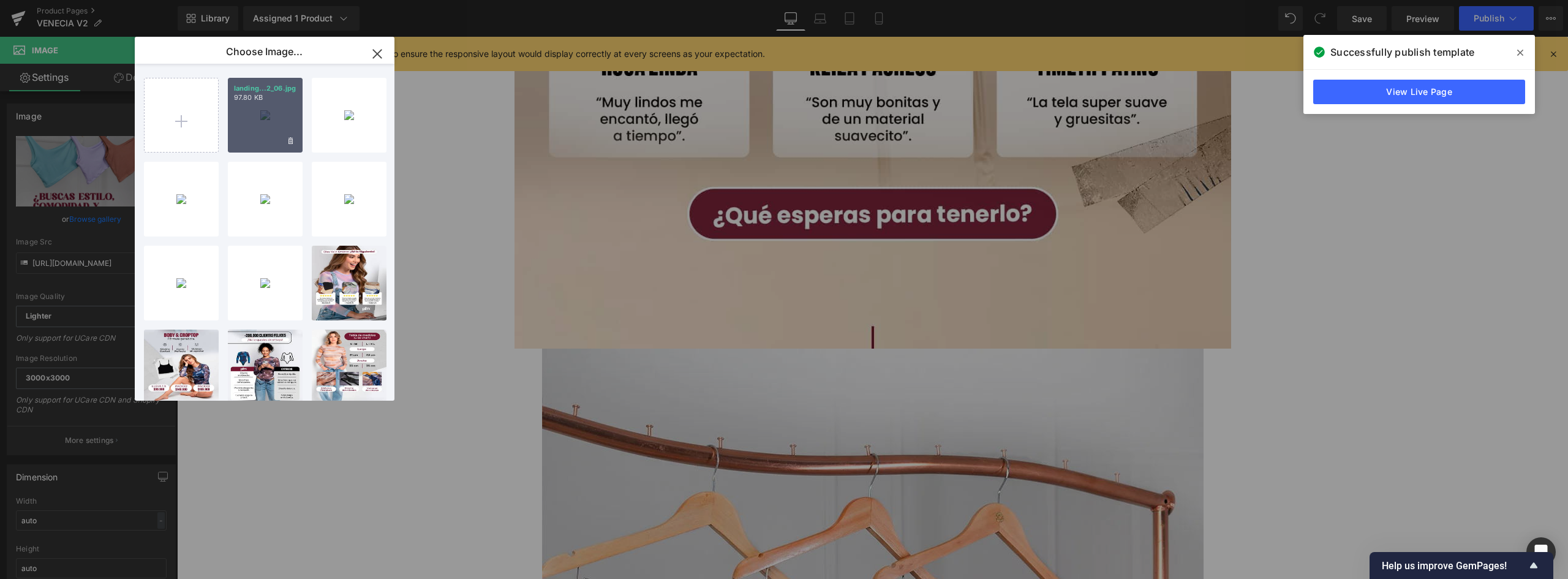
click at [266, 104] on div "landing...2_06.jpg 97.80 KB" at bounding box center [265, 115] width 75 height 75
type input "https://ucarecdn.com/5fbe4443-e6f3-437c-beae-286abbd8daf0/-/format/auto/-/previ…"
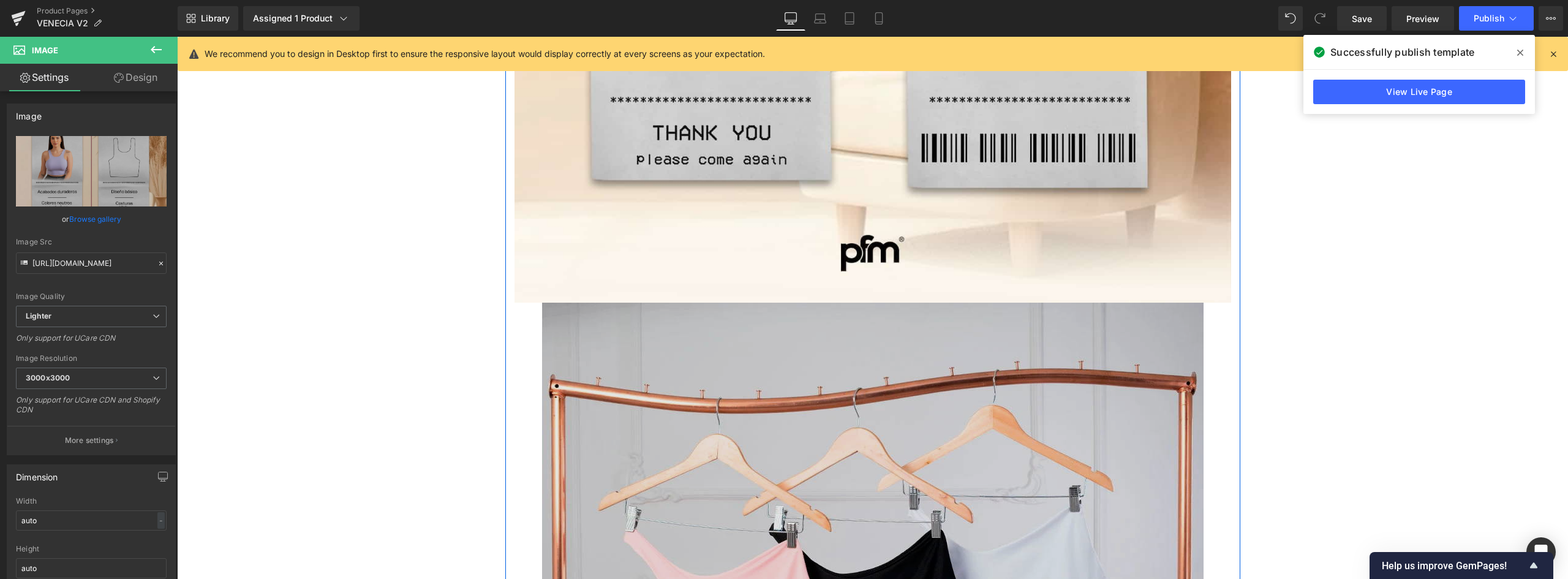
scroll to position [5586, 0]
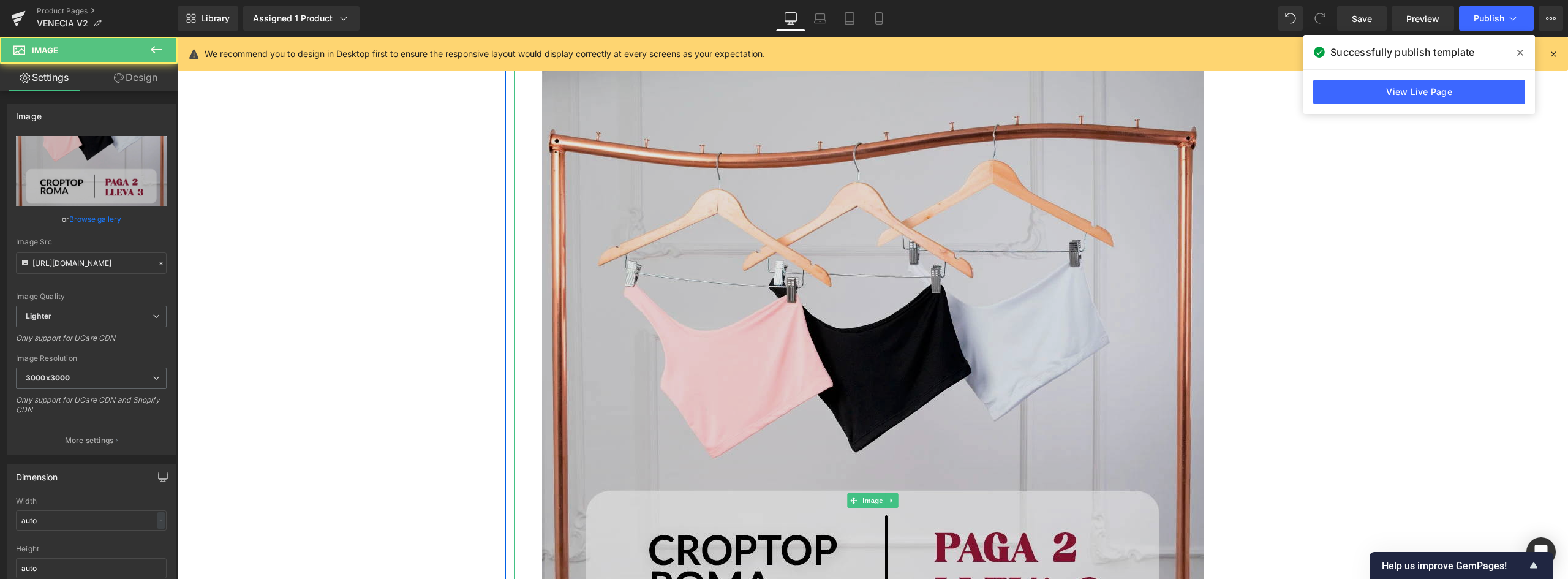
click at [861, 343] on img at bounding box center [873, 500] width 661 height 885
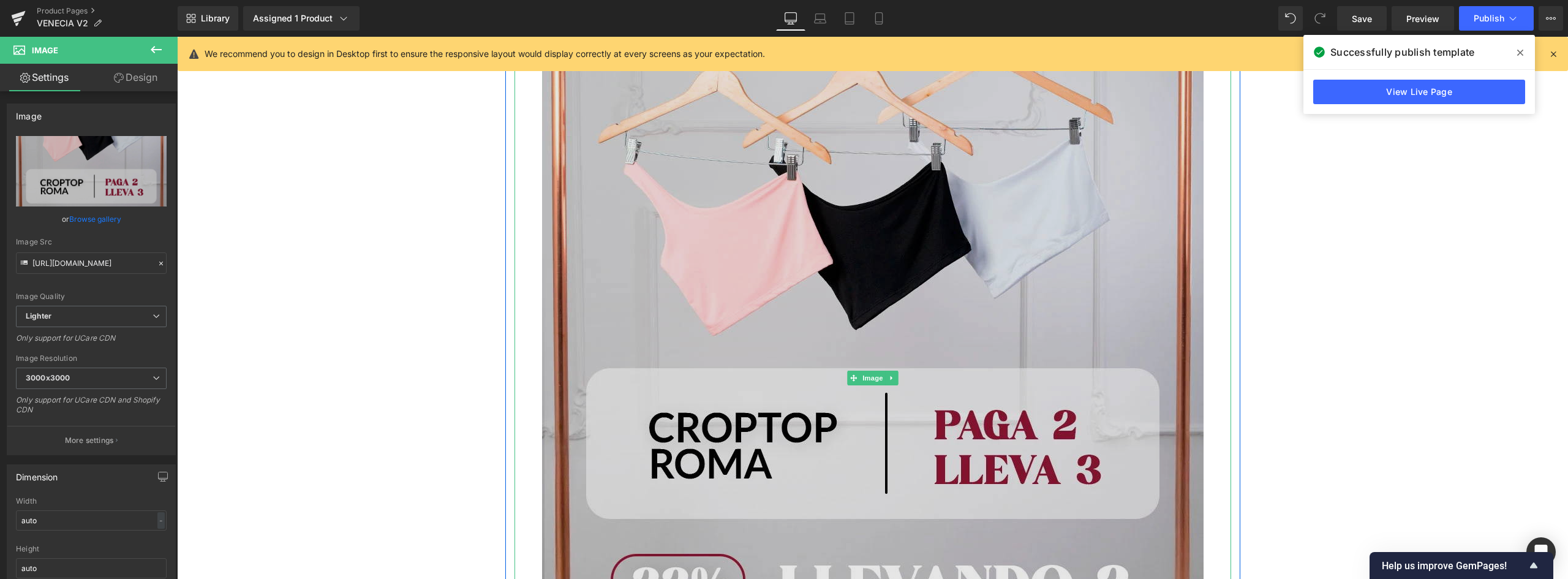
scroll to position [5770, 0]
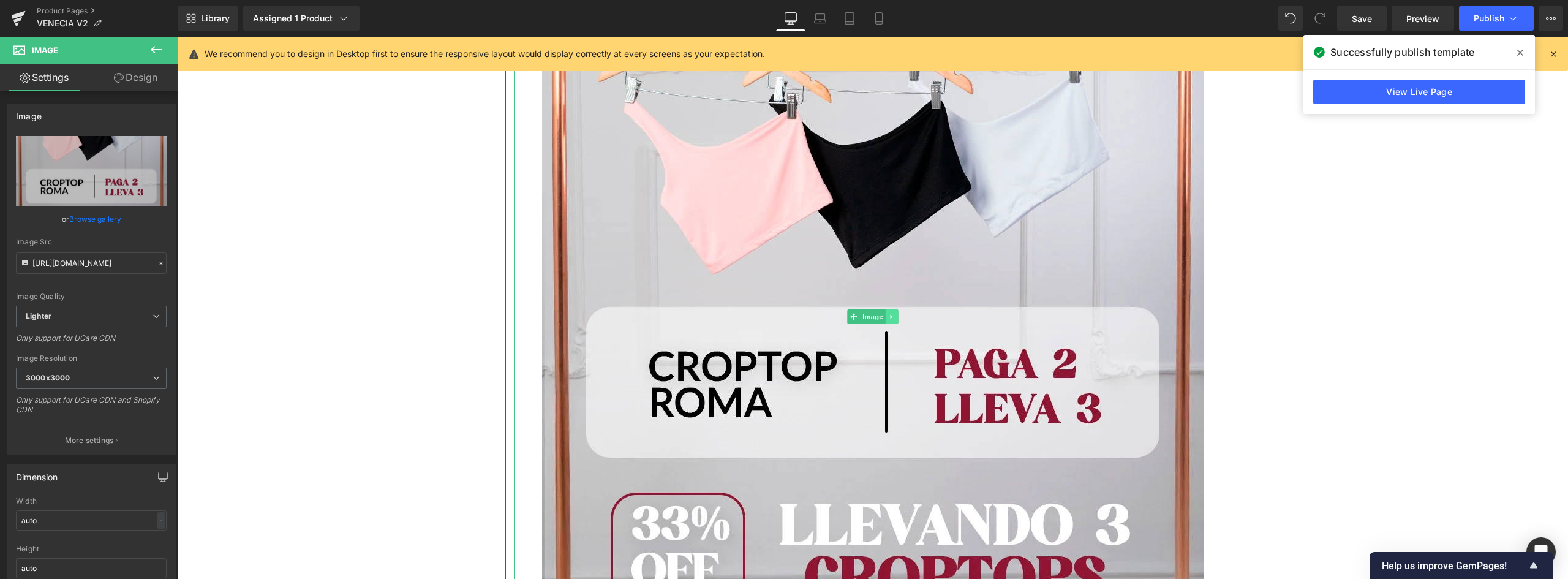
click at [889, 316] on icon at bounding box center [891, 316] width 7 height 7
click at [894, 315] on icon at bounding box center [897, 316] width 7 height 7
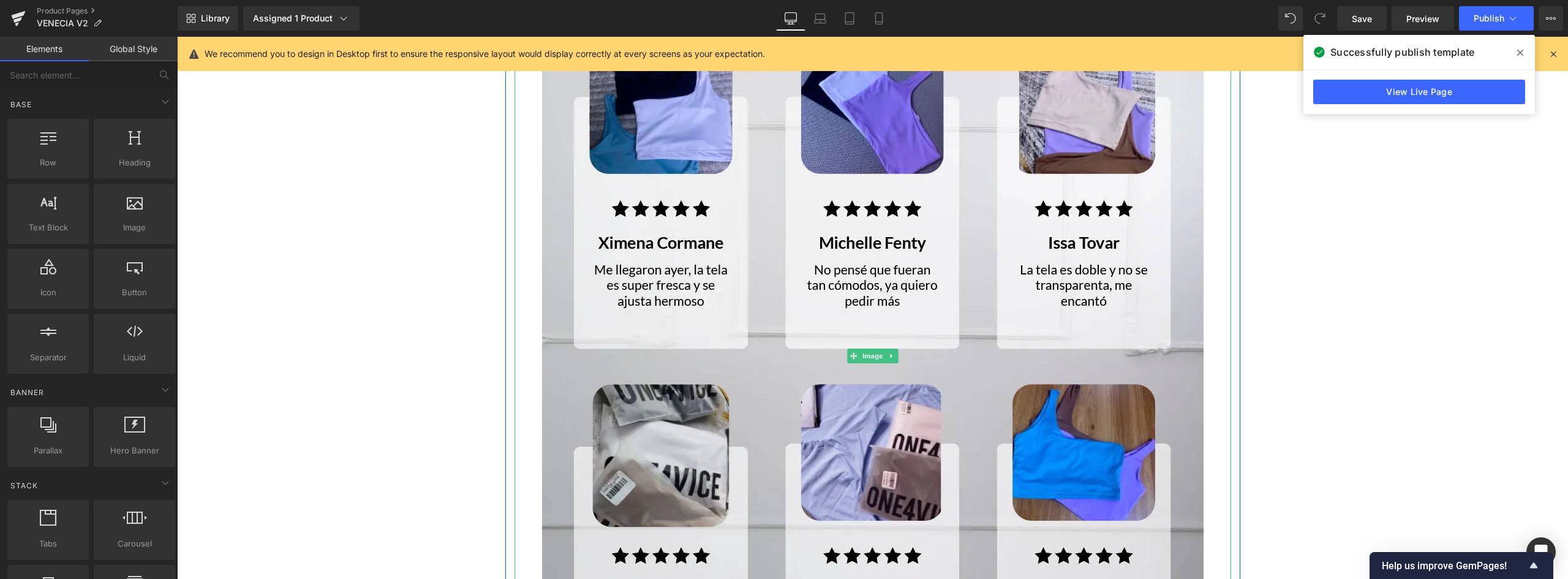
click at [892, 357] on link at bounding box center [891, 356] width 13 height 15
click at [894, 357] on icon at bounding box center [897, 355] width 7 height 7
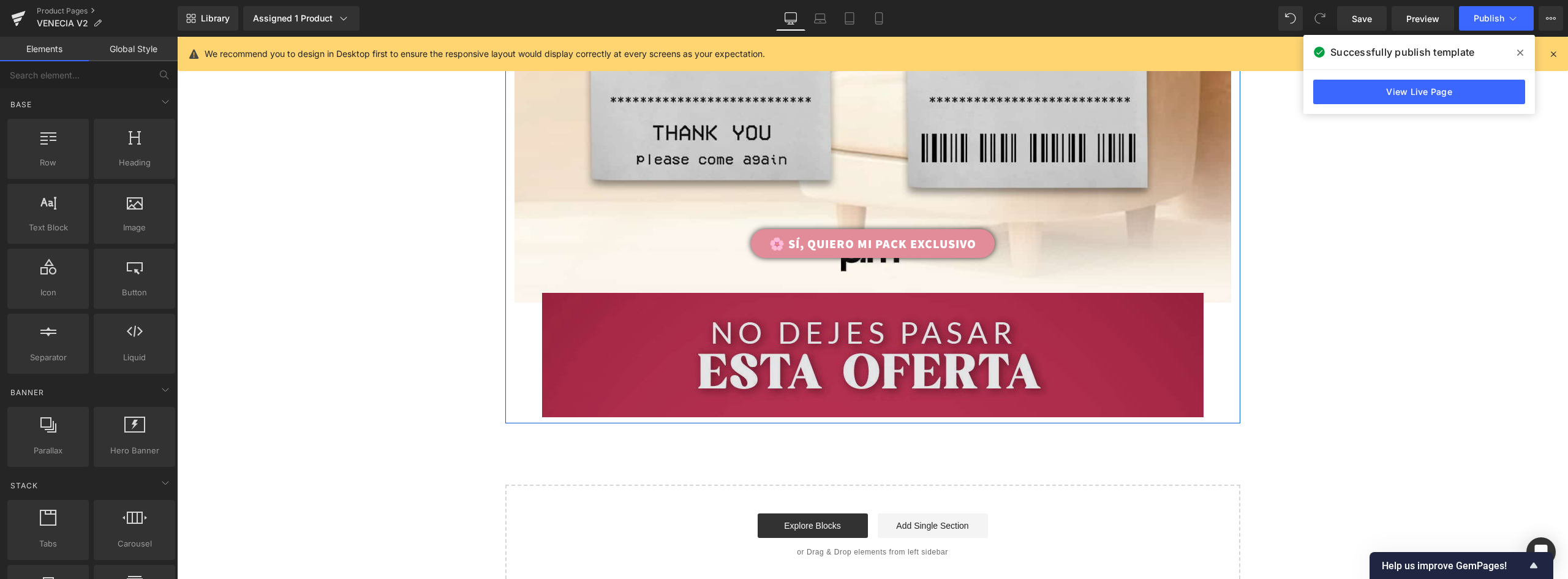
scroll to position [5157, 0]
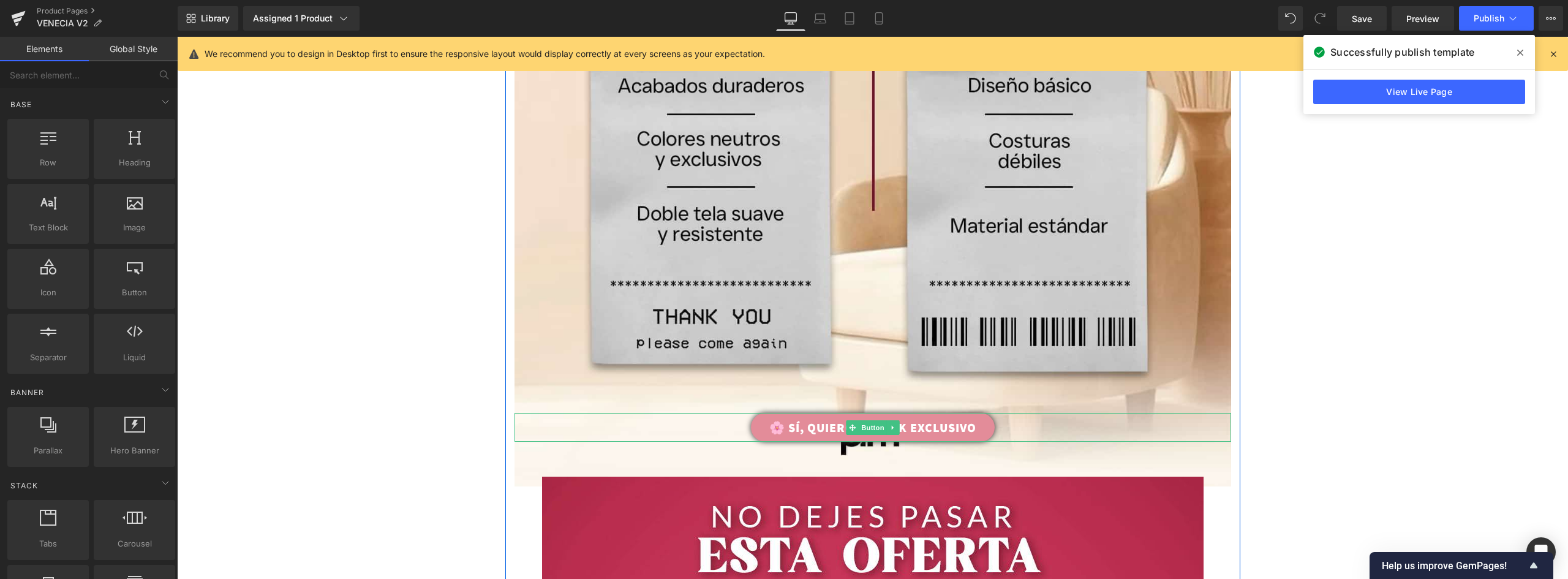
click at [973, 427] on link "🌸 SÍ, QUIERO MI PACK EXCLUSIVO" at bounding box center [873, 427] width 244 height 28
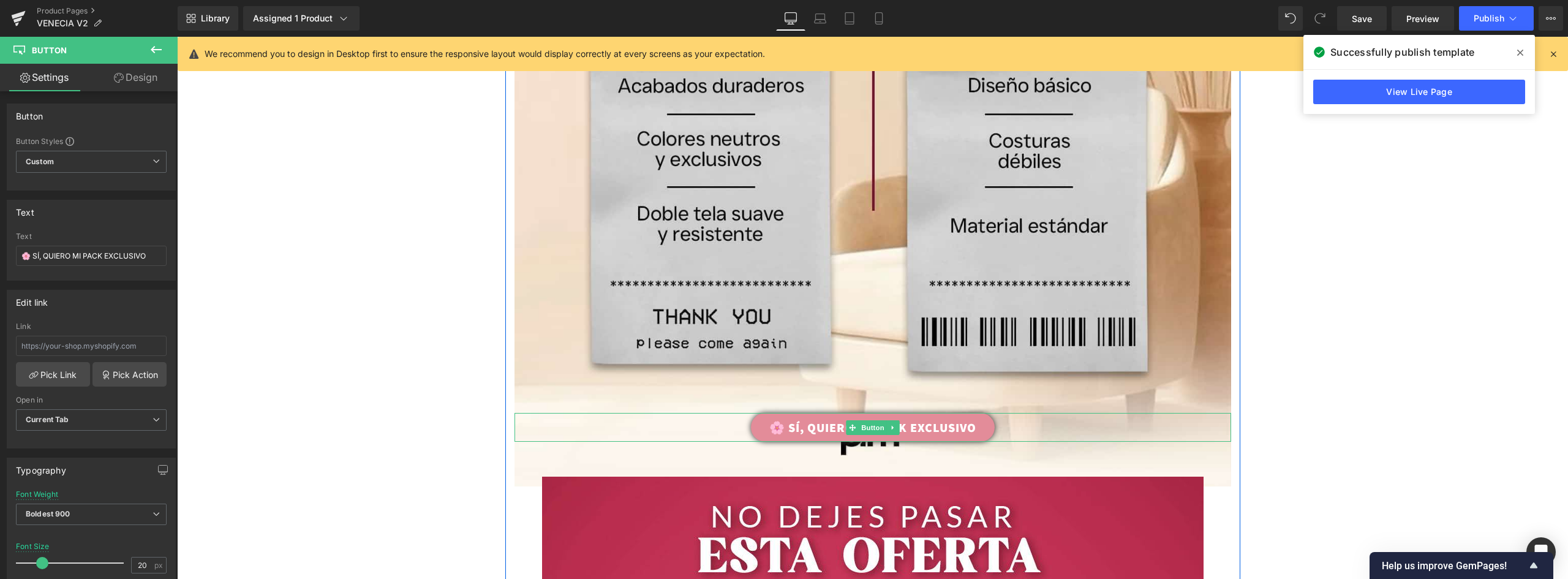
click at [987, 425] on link "🌸 SÍ, QUIERO MI PACK EXCLUSIVO" at bounding box center [873, 427] width 244 height 28
click at [134, 77] on link "Design" at bounding box center [135, 77] width 89 height 28
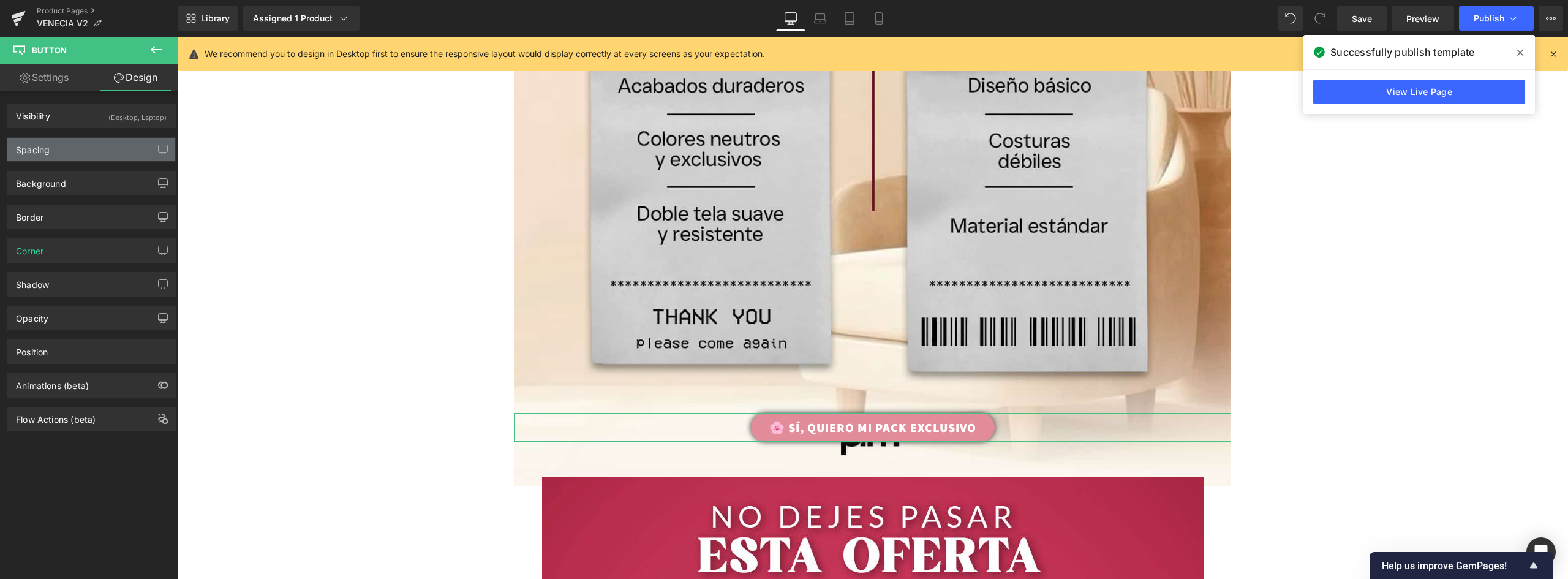
click at [59, 153] on div "Spacing" at bounding box center [91, 150] width 168 height 24
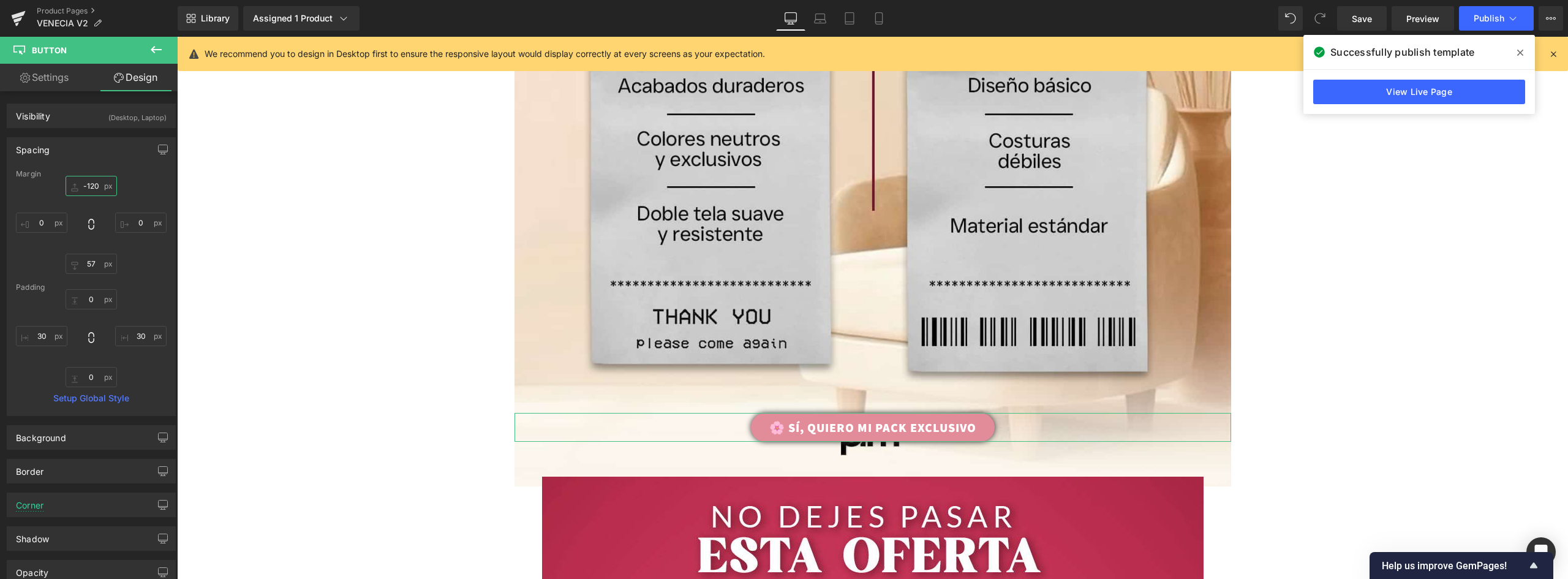
click at [94, 186] on input "-120" at bounding box center [91, 186] width 51 height 20
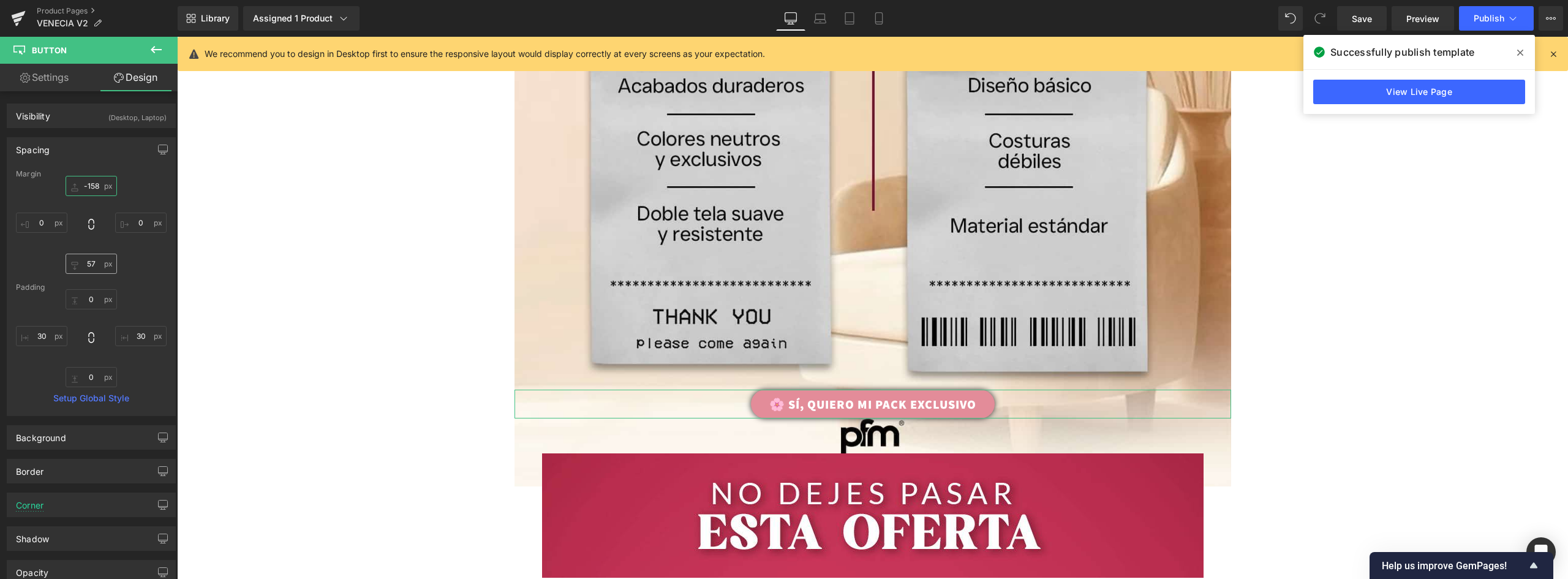
type input "-158"
click at [84, 262] on input "57" at bounding box center [91, 263] width 51 height 20
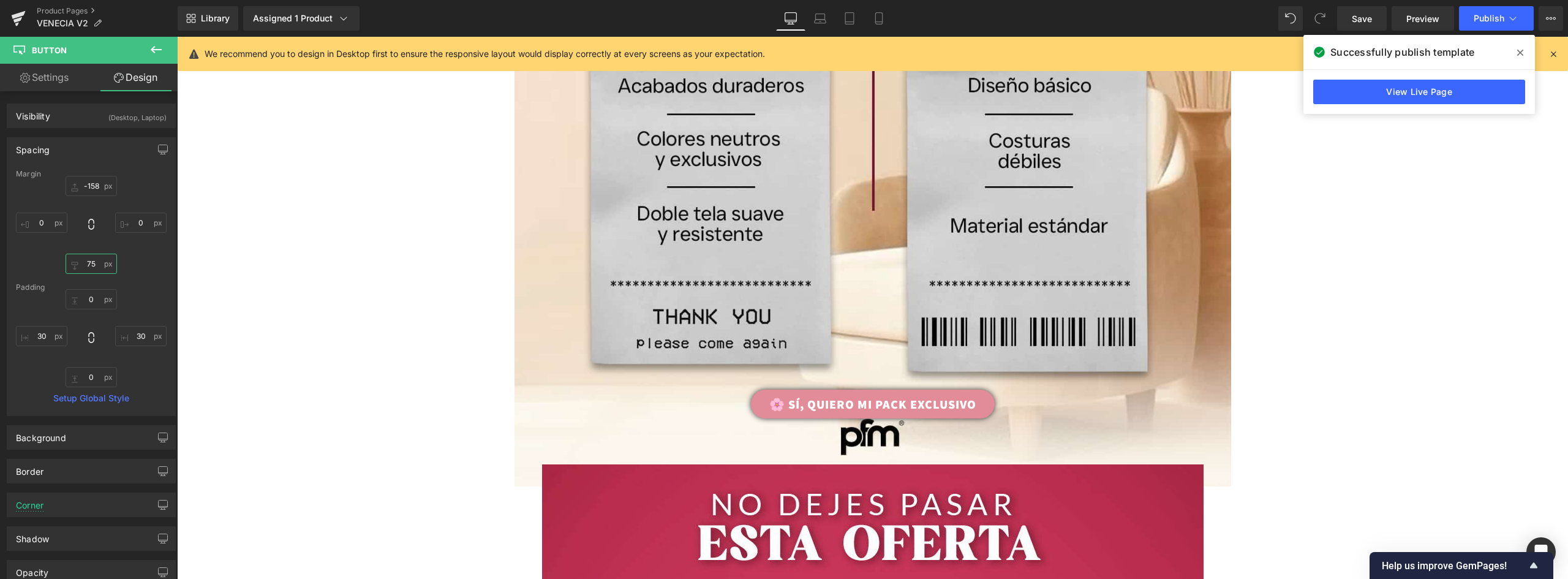
type input "7"
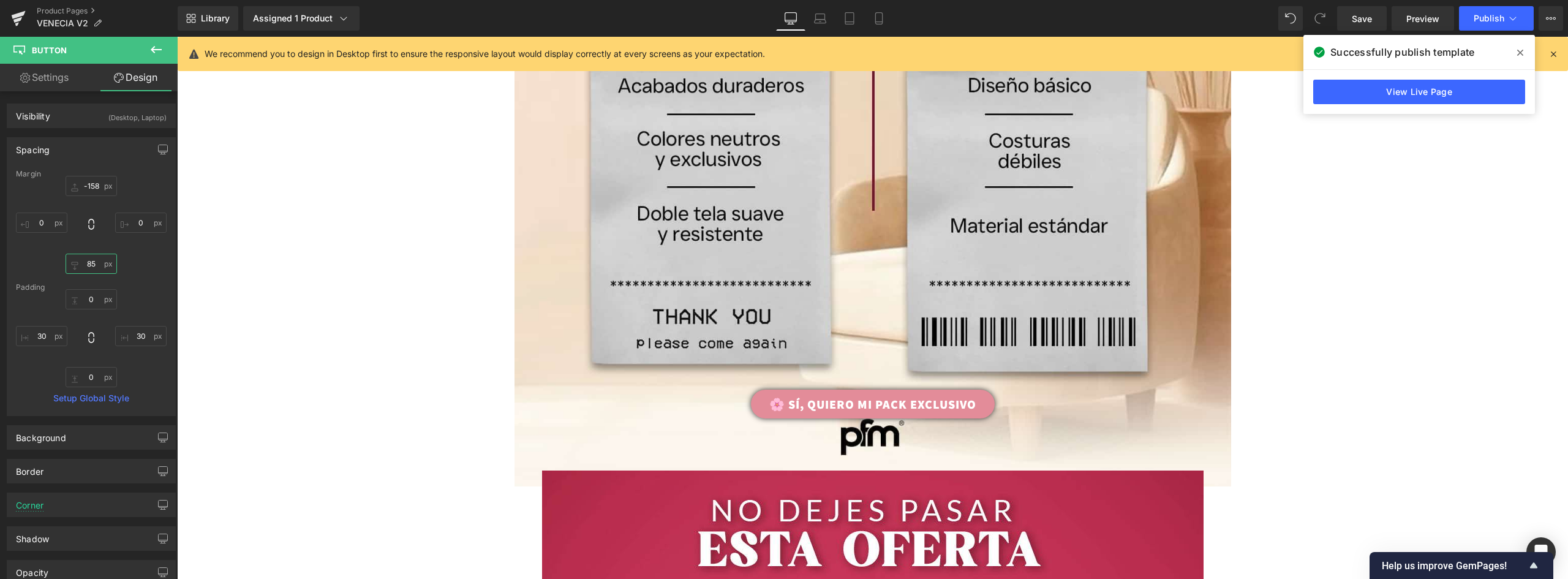
type input "8"
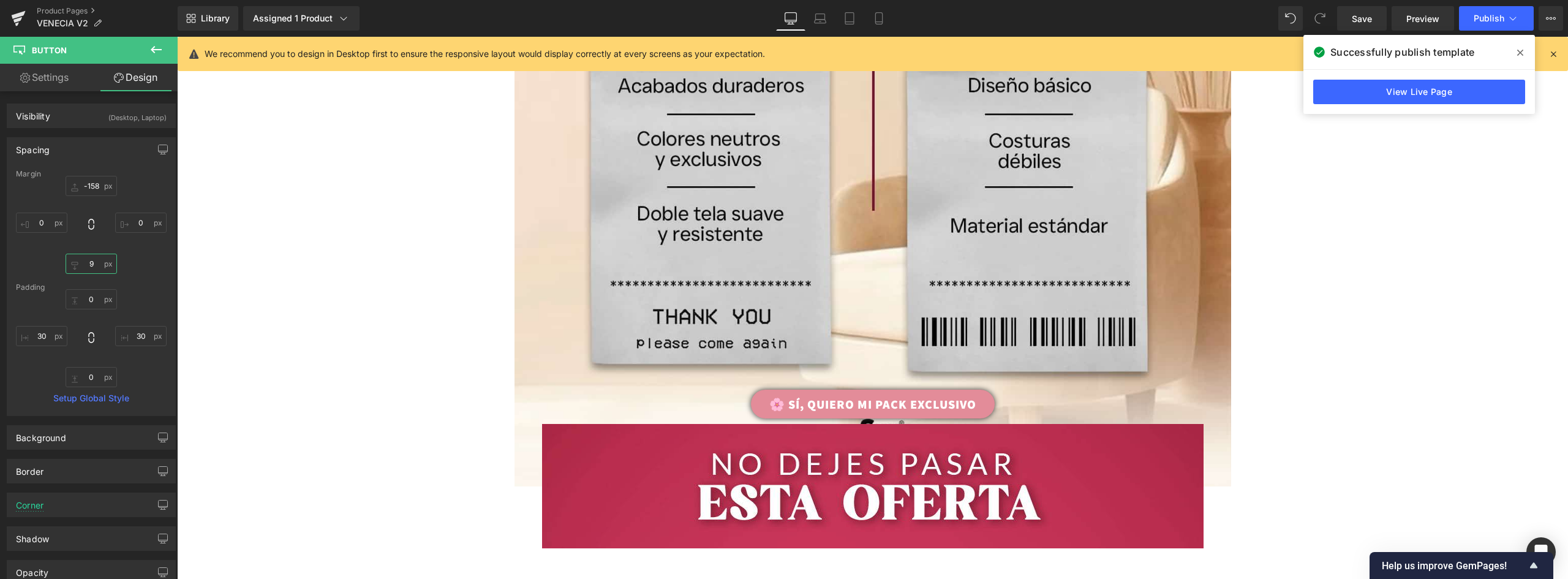
type input "95"
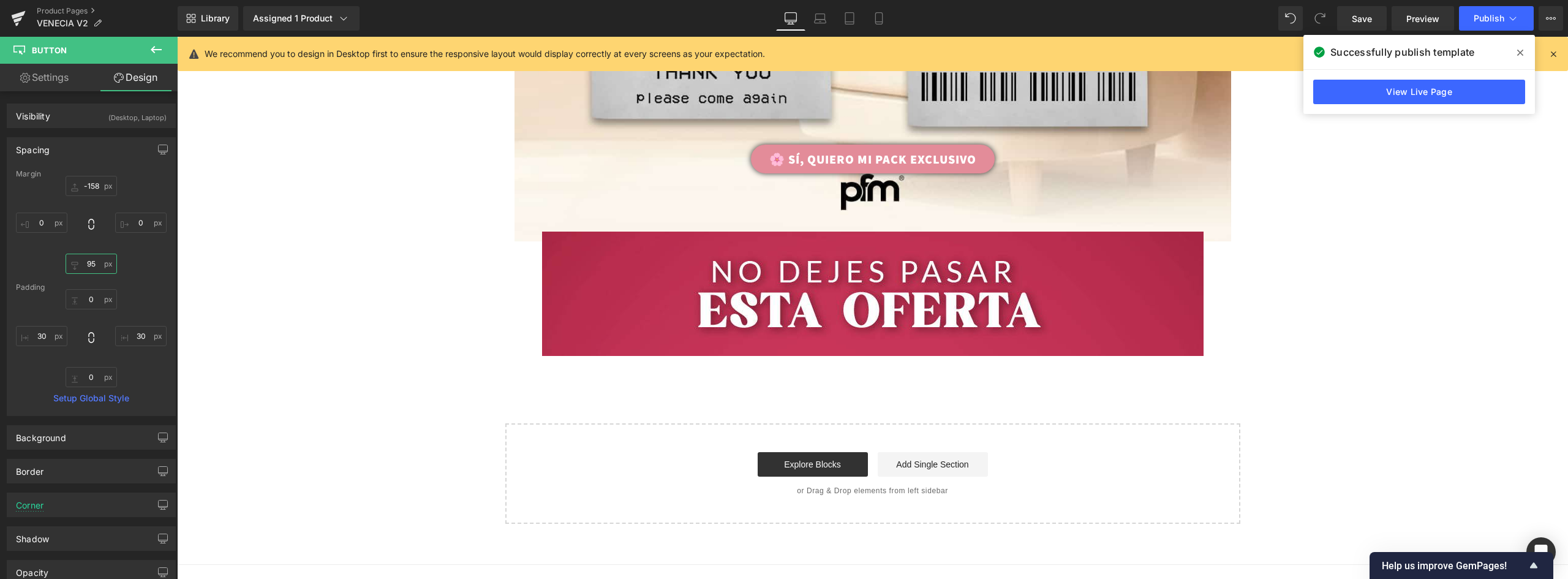
scroll to position [5464, 0]
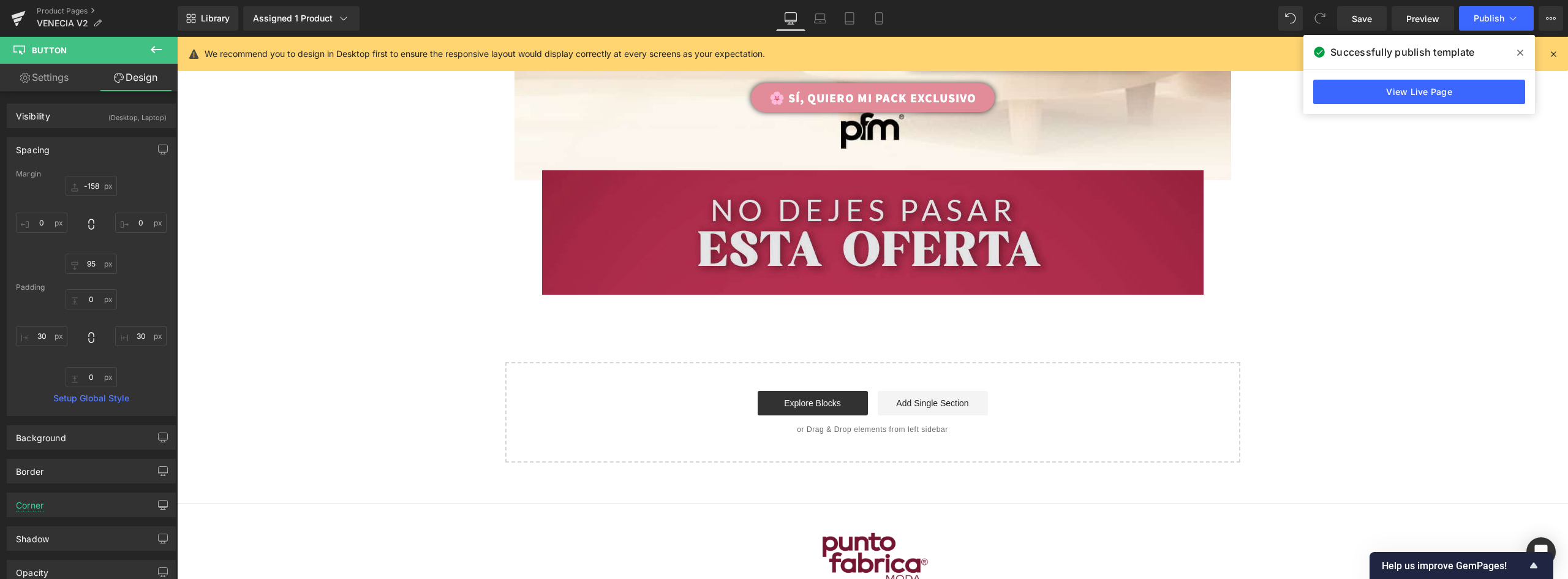
click at [1066, 249] on img at bounding box center [873, 232] width 661 height 124
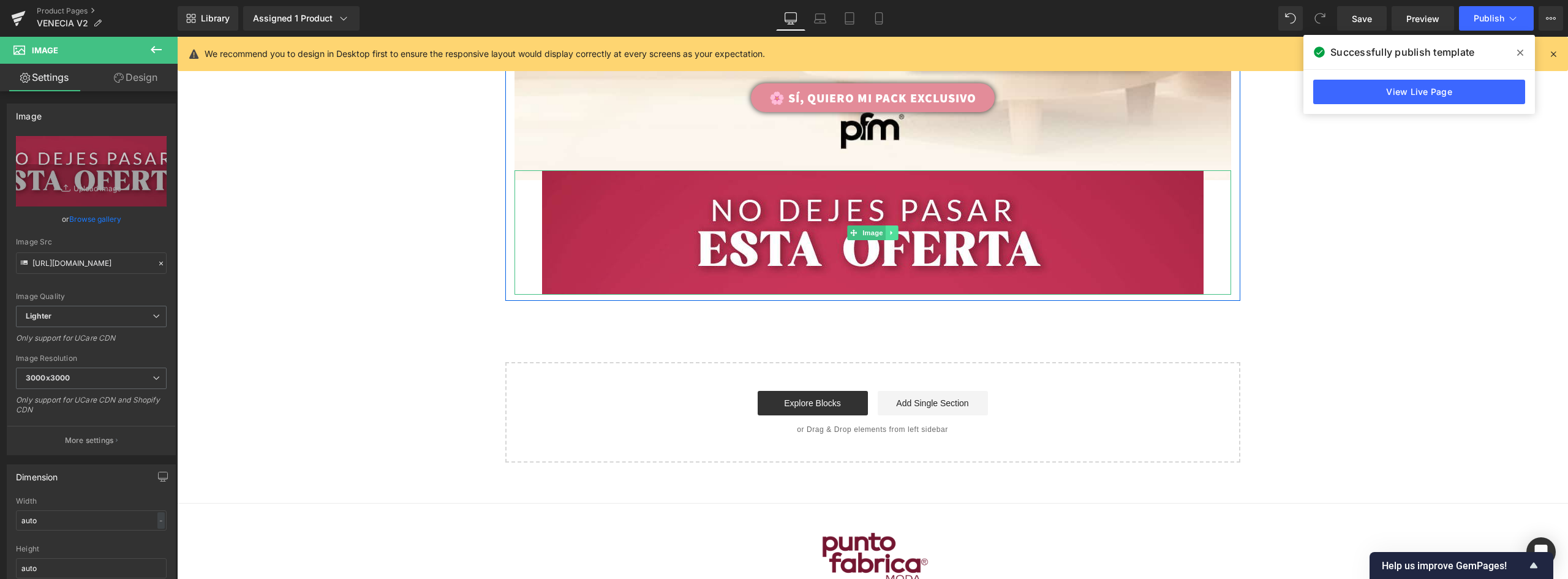
click at [889, 231] on icon at bounding box center [891, 233] width 7 height 7
click at [894, 230] on icon at bounding box center [897, 233] width 7 height 7
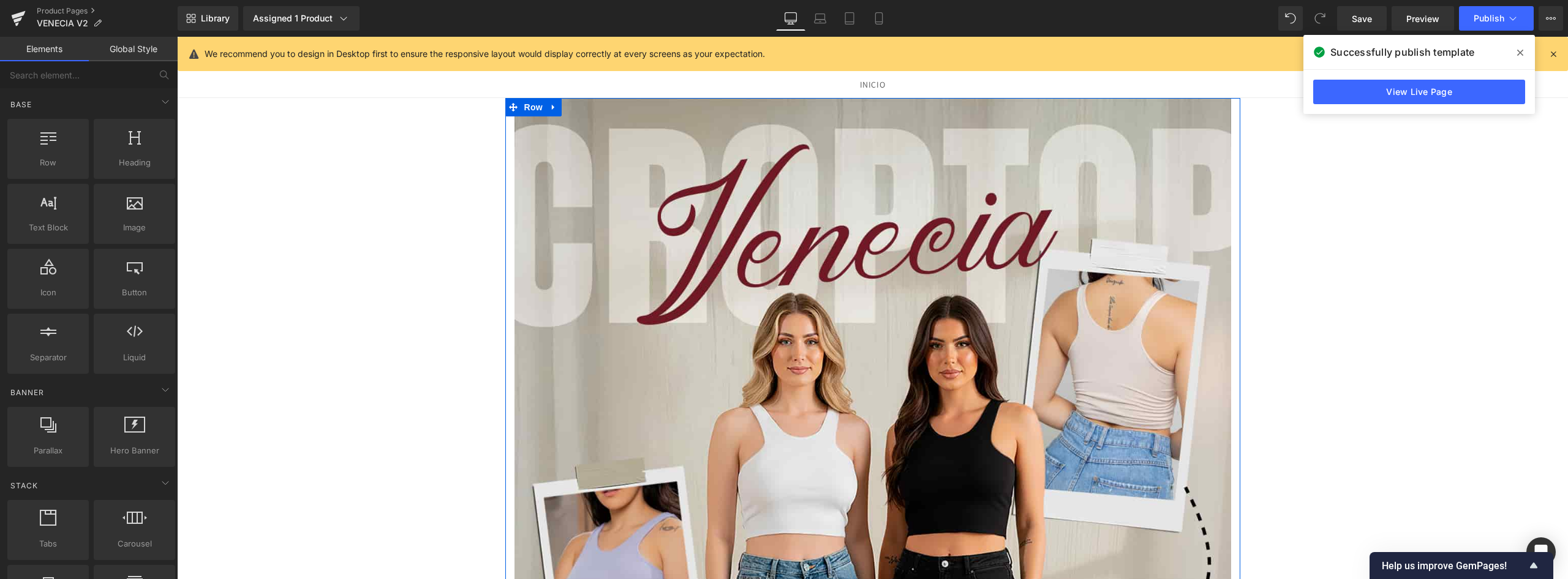
scroll to position [12, 0]
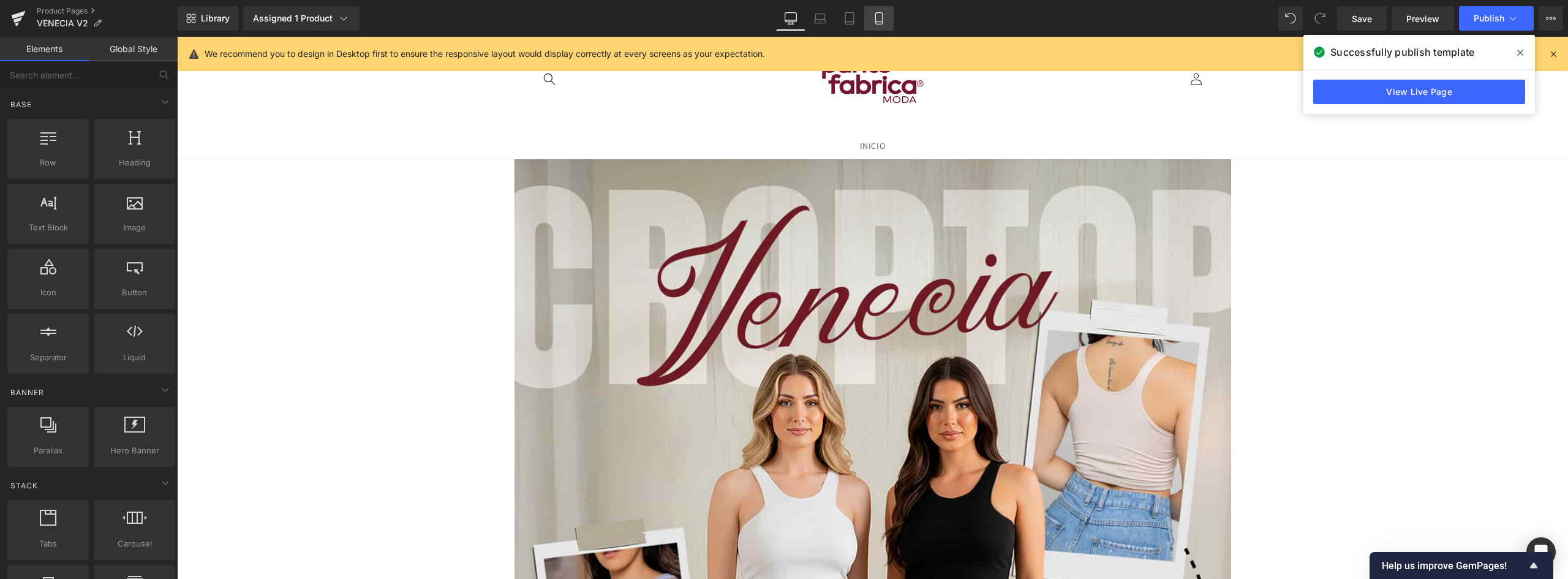
click at [879, 15] on icon at bounding box center [879, 19] width 12 height 12
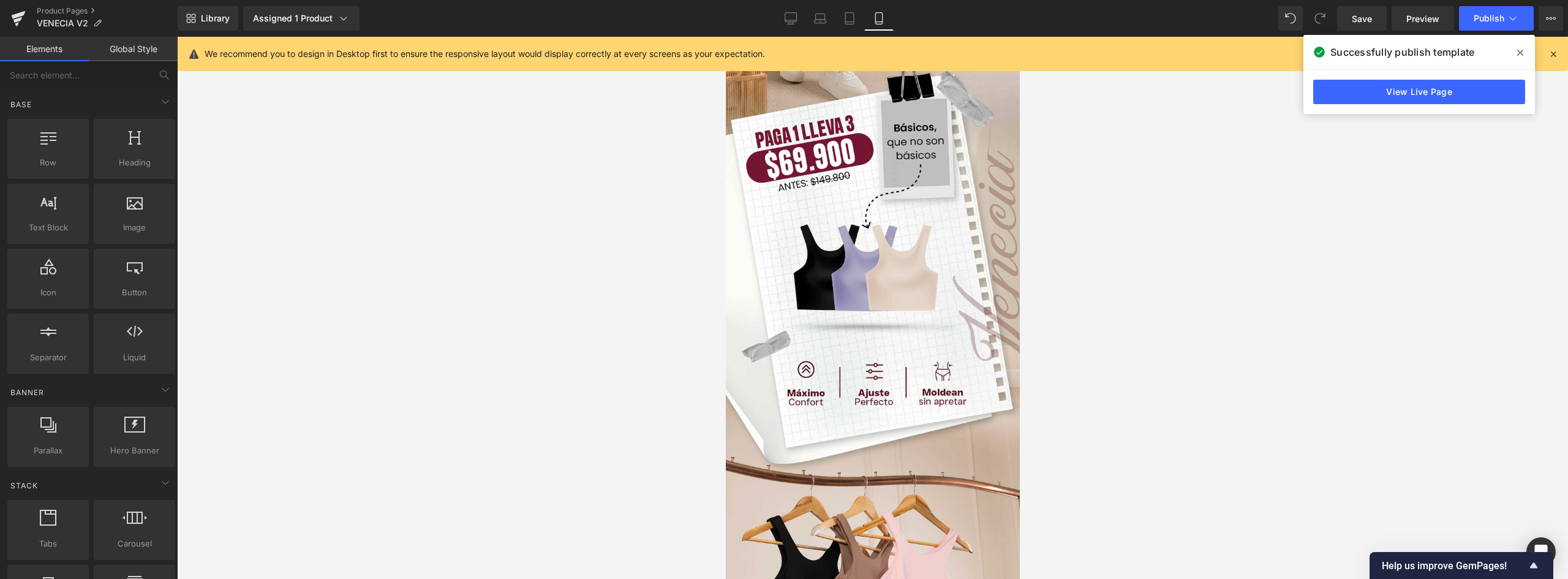
scroll to position [990, 0]
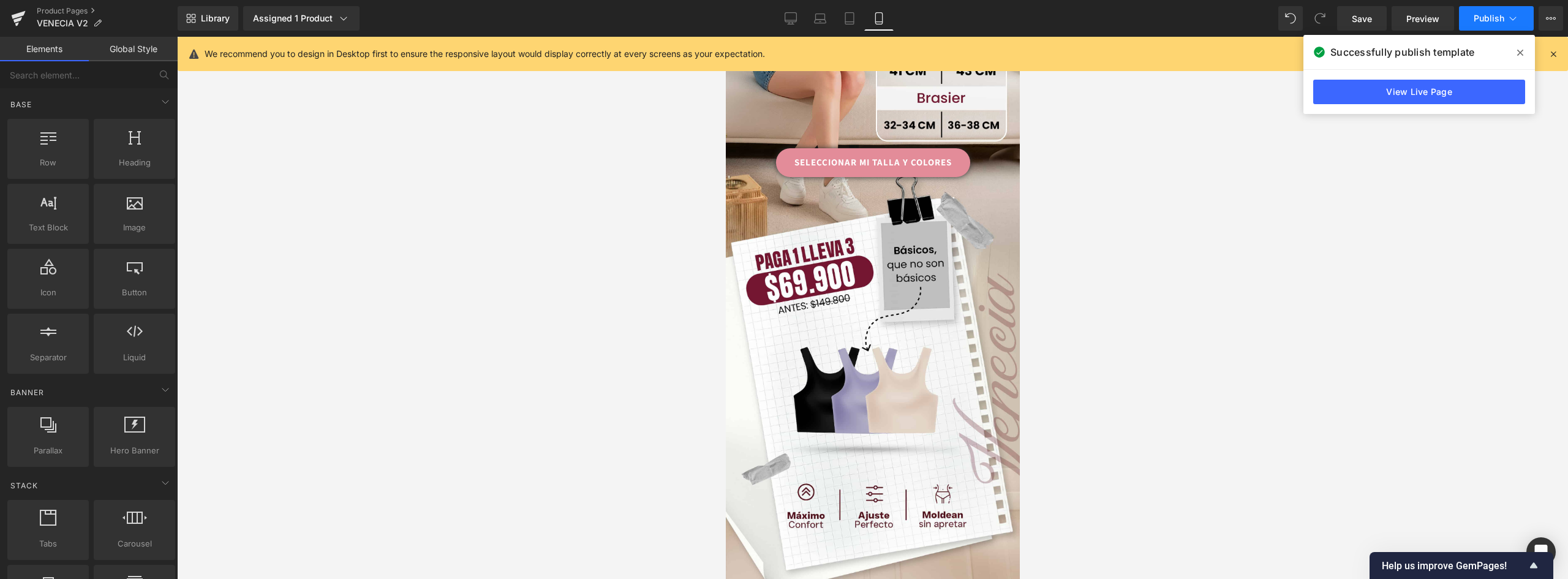
click at [1500, 22] on span "Publish" at bounding box center [1489, 19] width 30 height 10
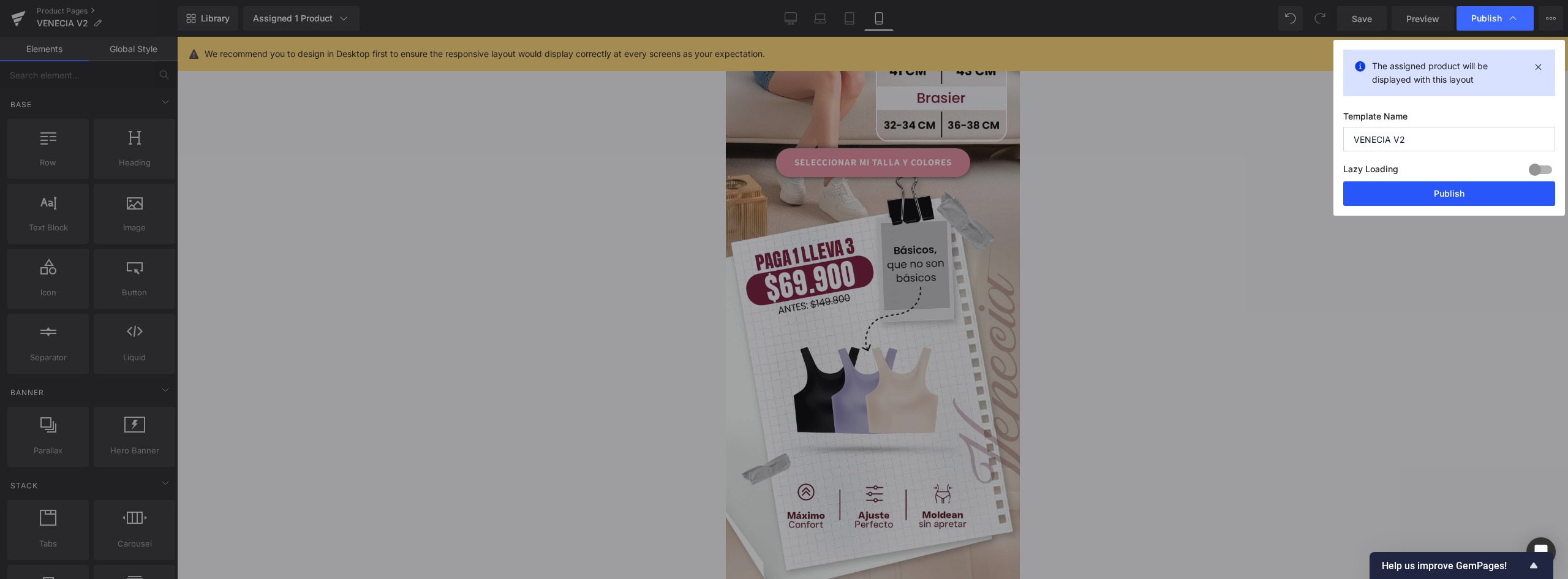
click at [1458, 199] on button "Publish" at bounding box center [1449, 194] width 212 height 25
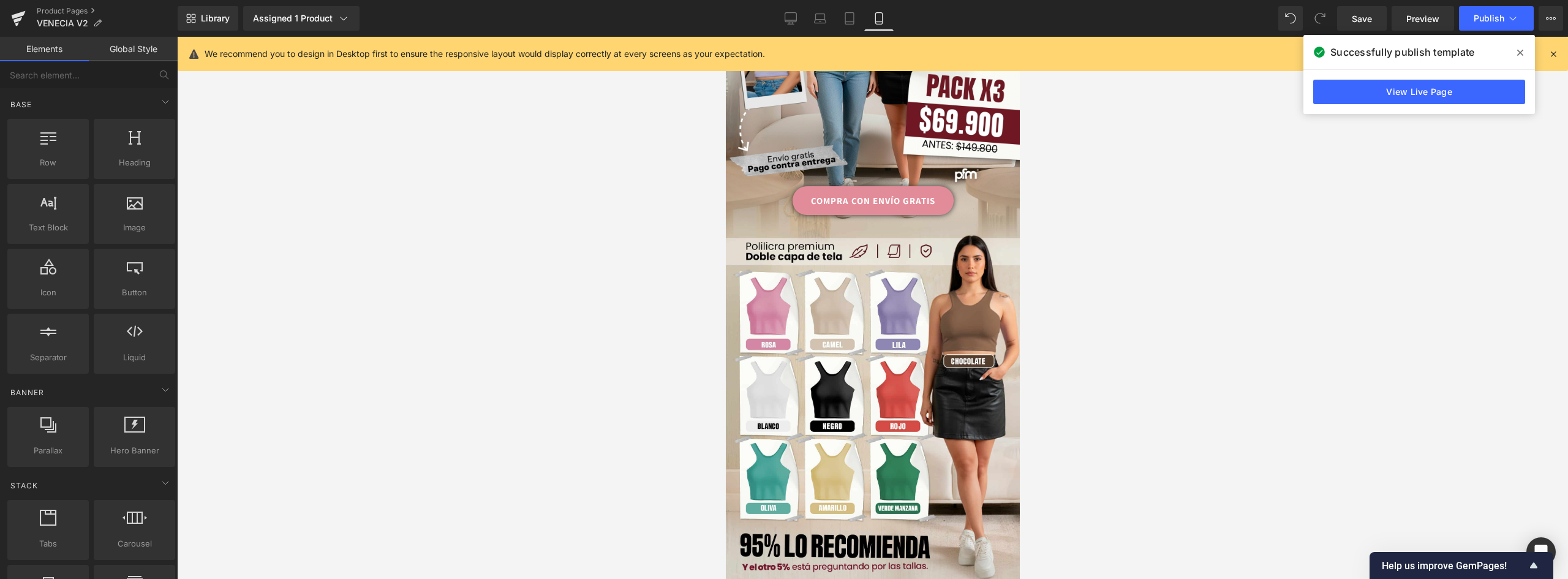
scroll to position [0, 0]
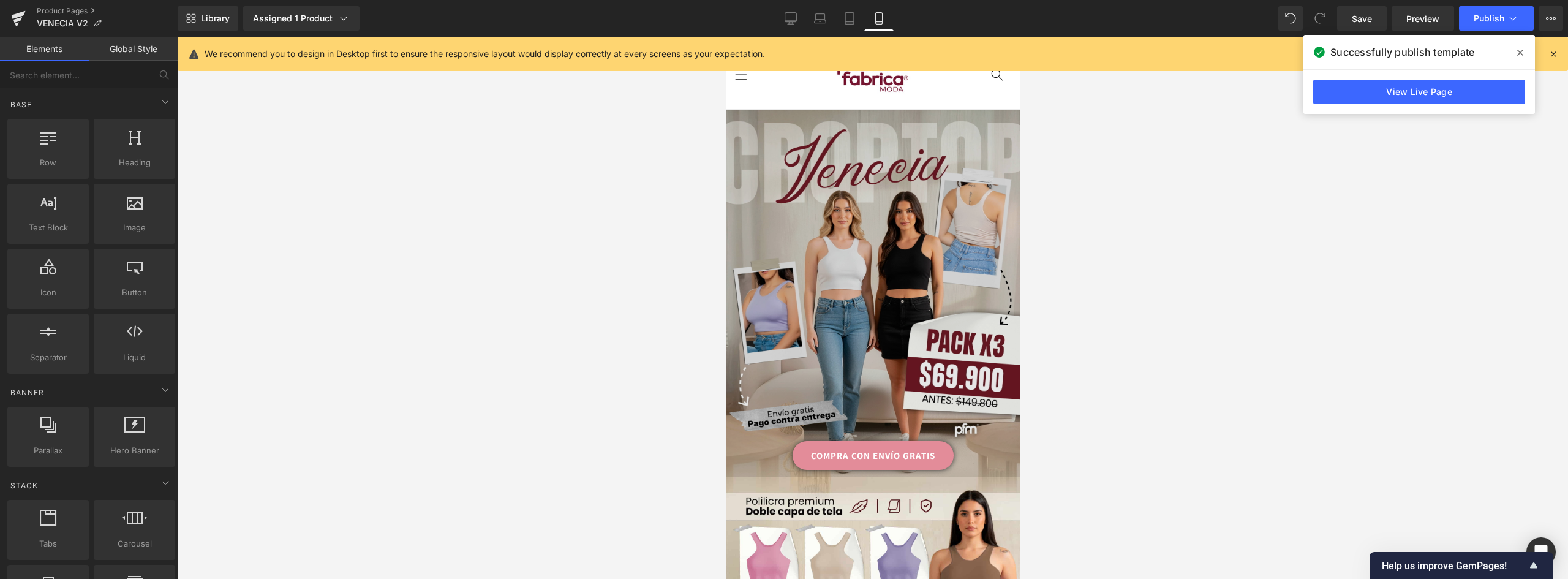
click at [863, 223] on img at bounding box center [872, 294] width 294 height 367
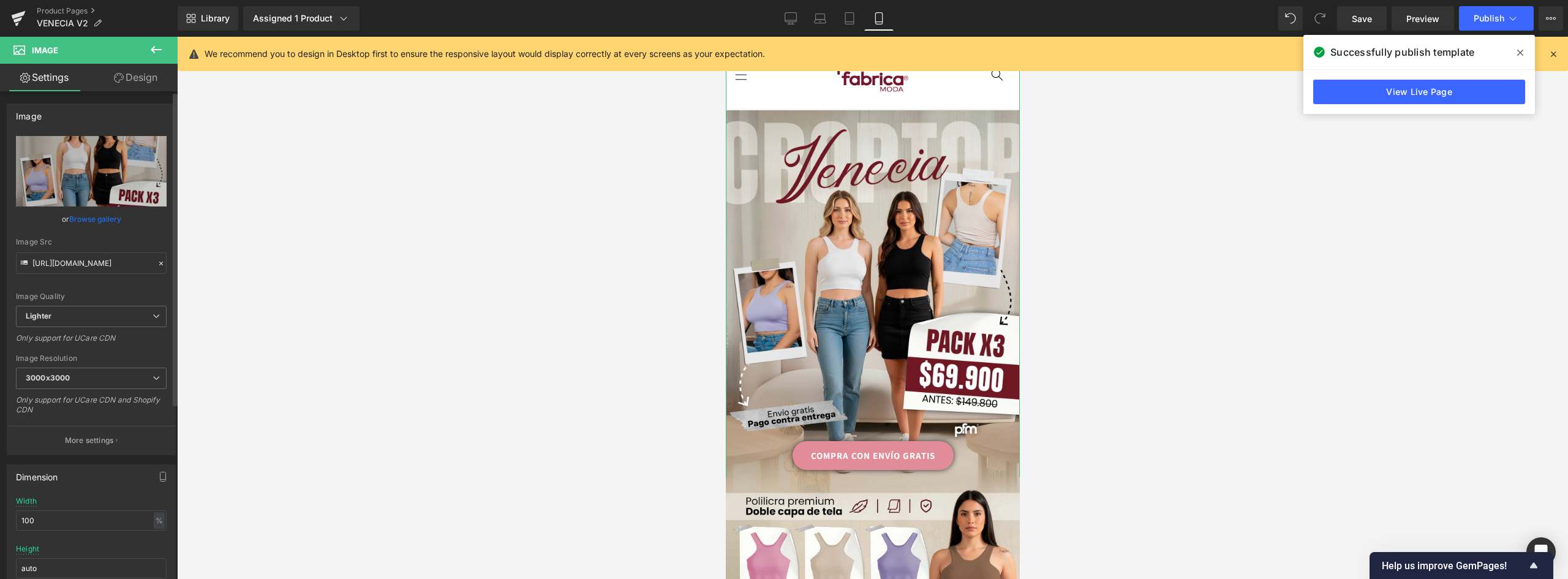
click at [95, 216] on link "Browse gallery" at bounding box center [95, 219] width 52 height 22
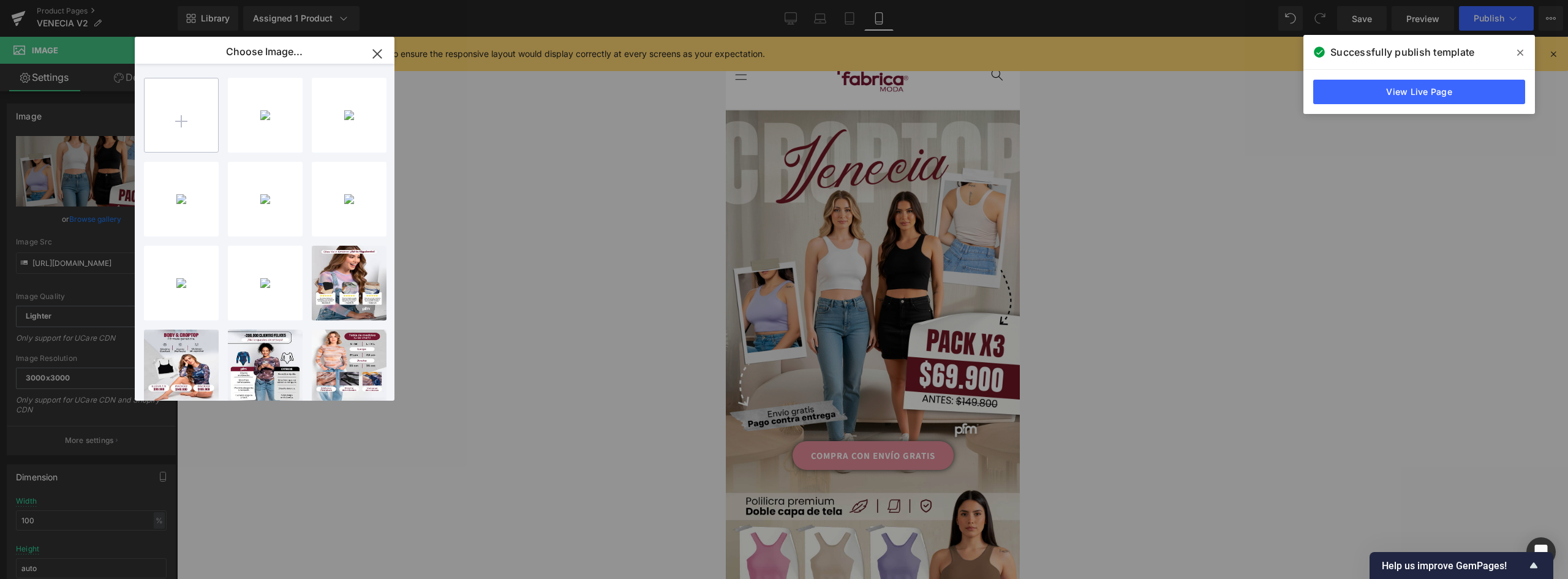
click at [203, 124] on input "file" at bounding box center [181, 115] width 74 height 74
type input "C:\fakepath\landing-venecia-V2_01 (1).jpg"
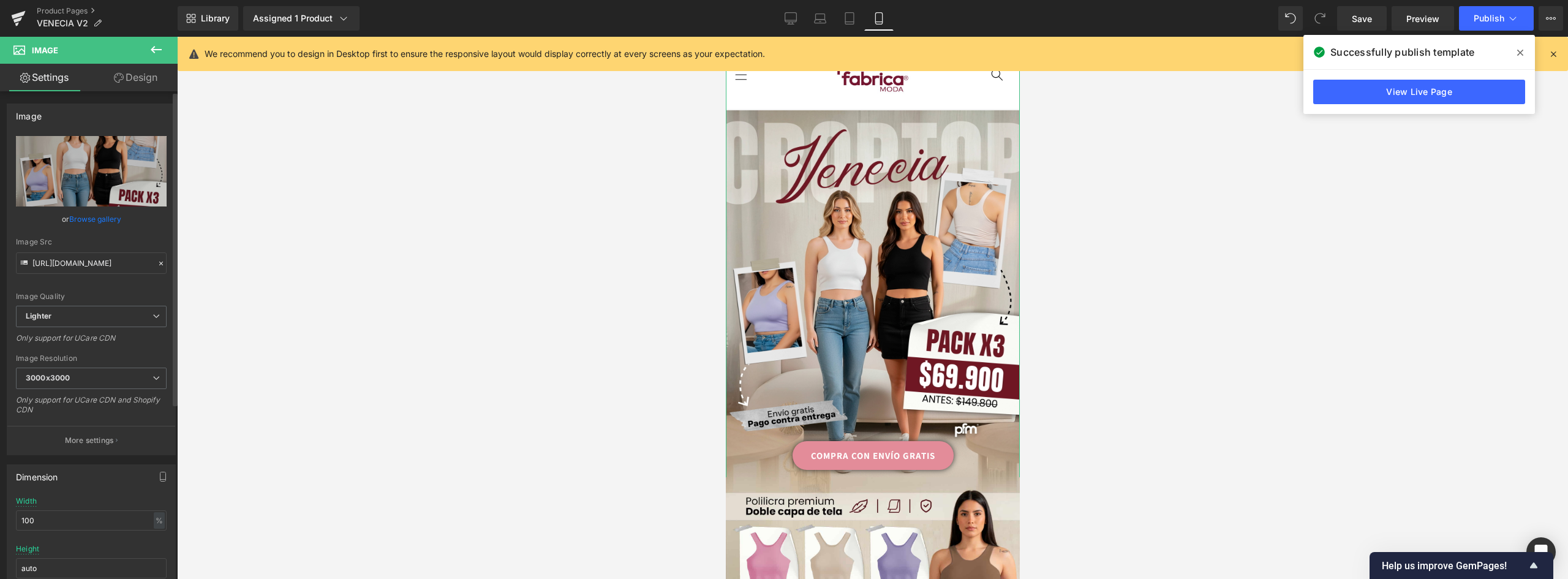
click at [90, 220] on link "Browse gallery" at bounding box center [95, 219] width 52 height 22
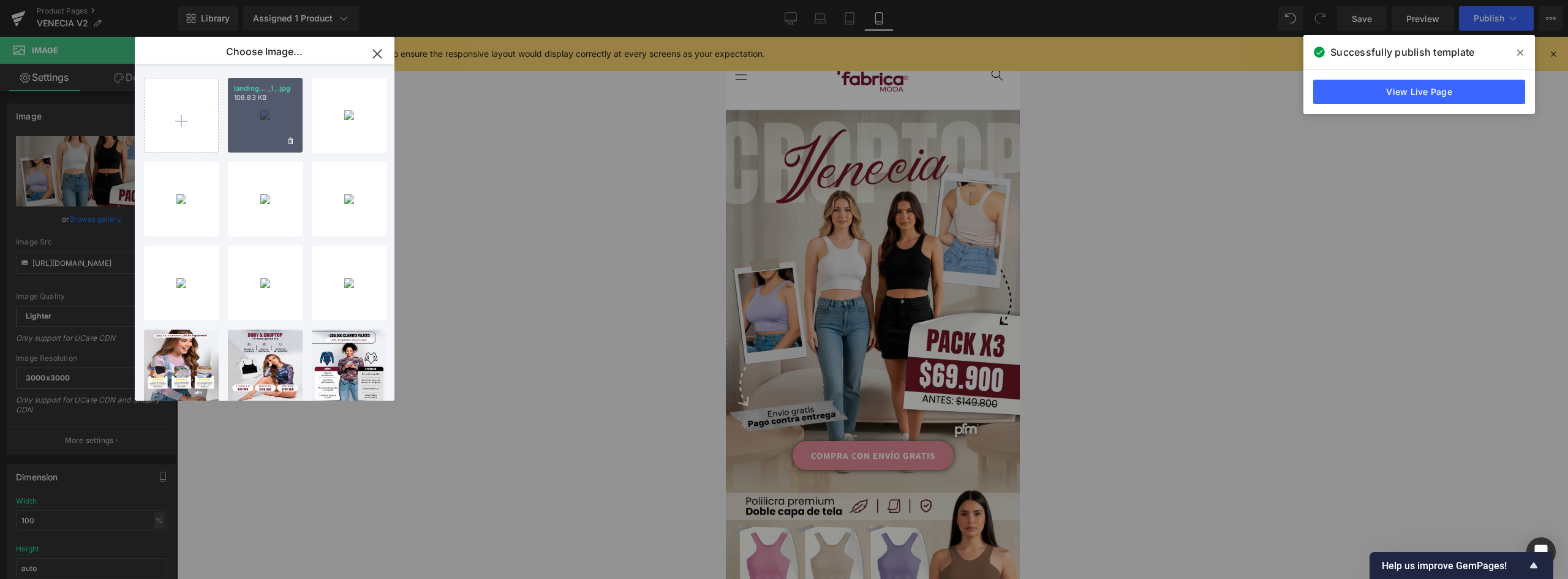
click at [270, 122] on div "landing... _1_.jpg 108.83 KB" at bounding box center [265, 115] width 75 height 75
type input "https://ucarecdn.com/ce1af69f-d993-4a28-96b4-8dd01b678994/-/format/auto/-/previ…"
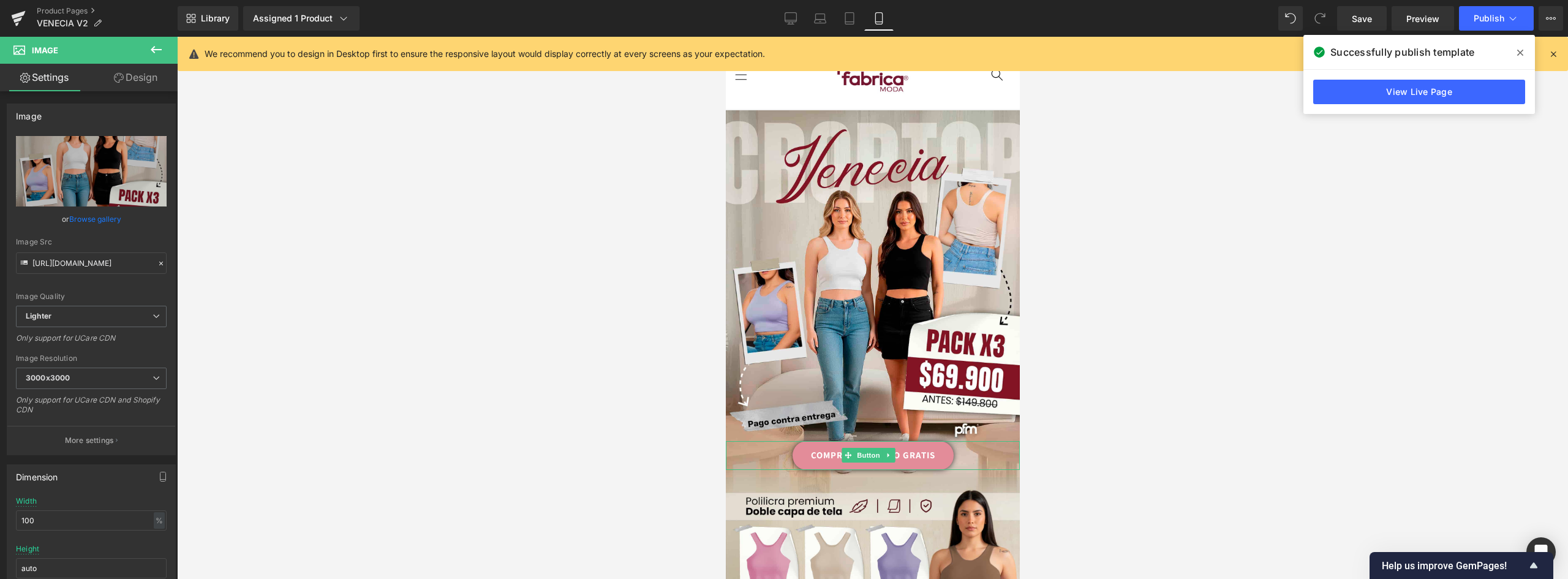
click at [906, 441] on link "COMPRA CON ENVÍO GRATIS" at bounding box center [873, 455] width 161 height 28
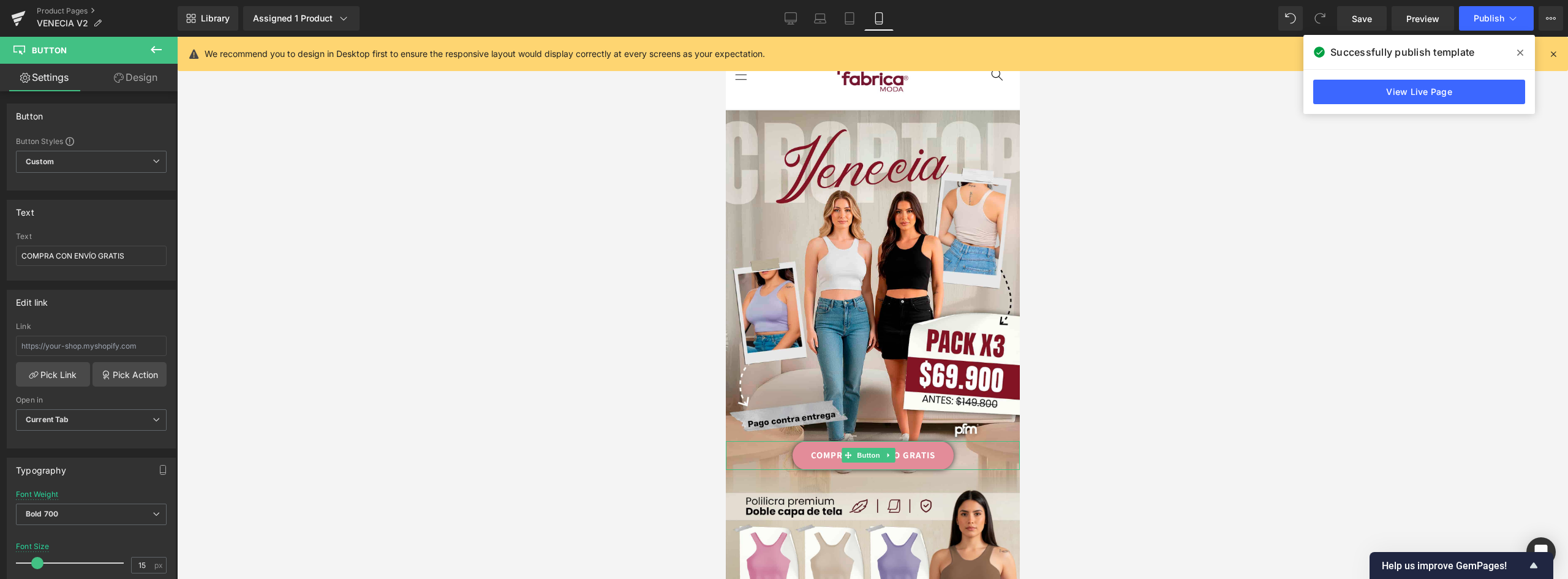
click at [825, 442] on link "COMPRA CON ENVÍO GRATIS" at bounding box center [873, 455] width 161 height 28
drag, startPoint x: 54, startPoint y: 256, endPoint x: 202, endPoint y: 255, distance: 148.0
click at [202, 255] on div "You are previewing how the will restyle your page. You can not edit Elements in…" at bounding box center [784, 300] width 1568 height 599
click at [54, 256] on input "COMPRAPACK X 3" at bounding box center [91, 256] width 150 height 20
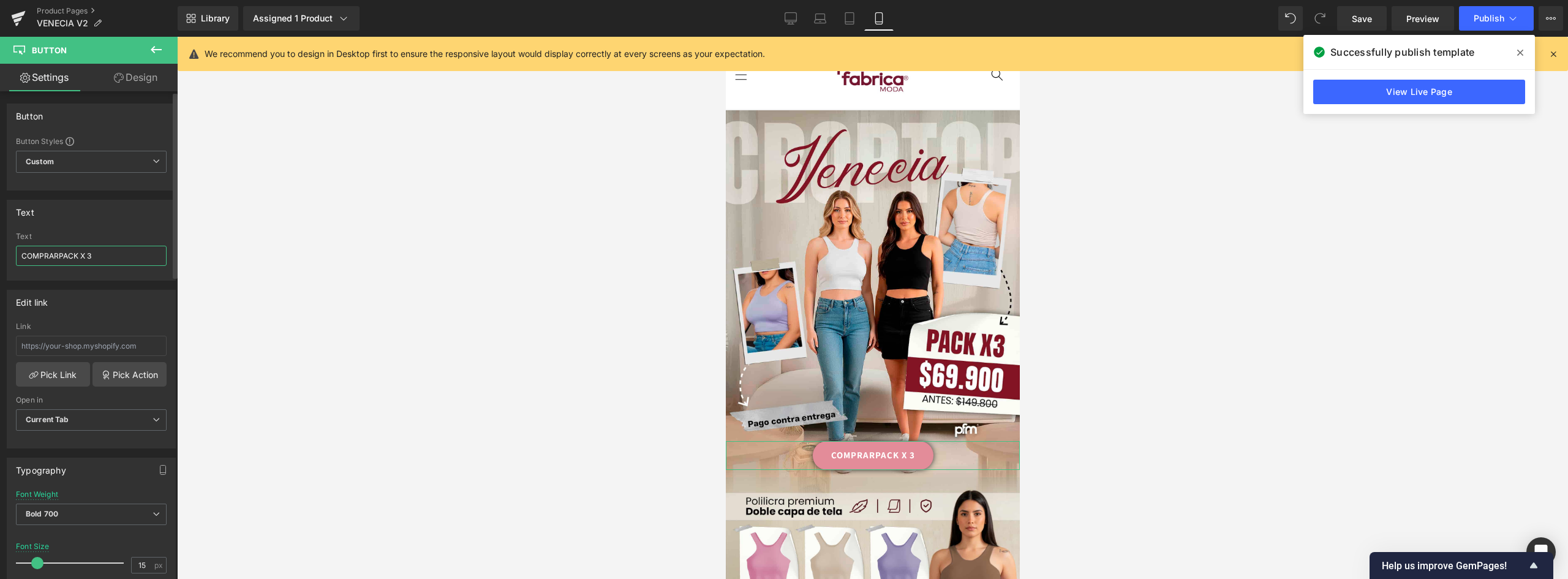
type input "COMPRAR PACK X 3"
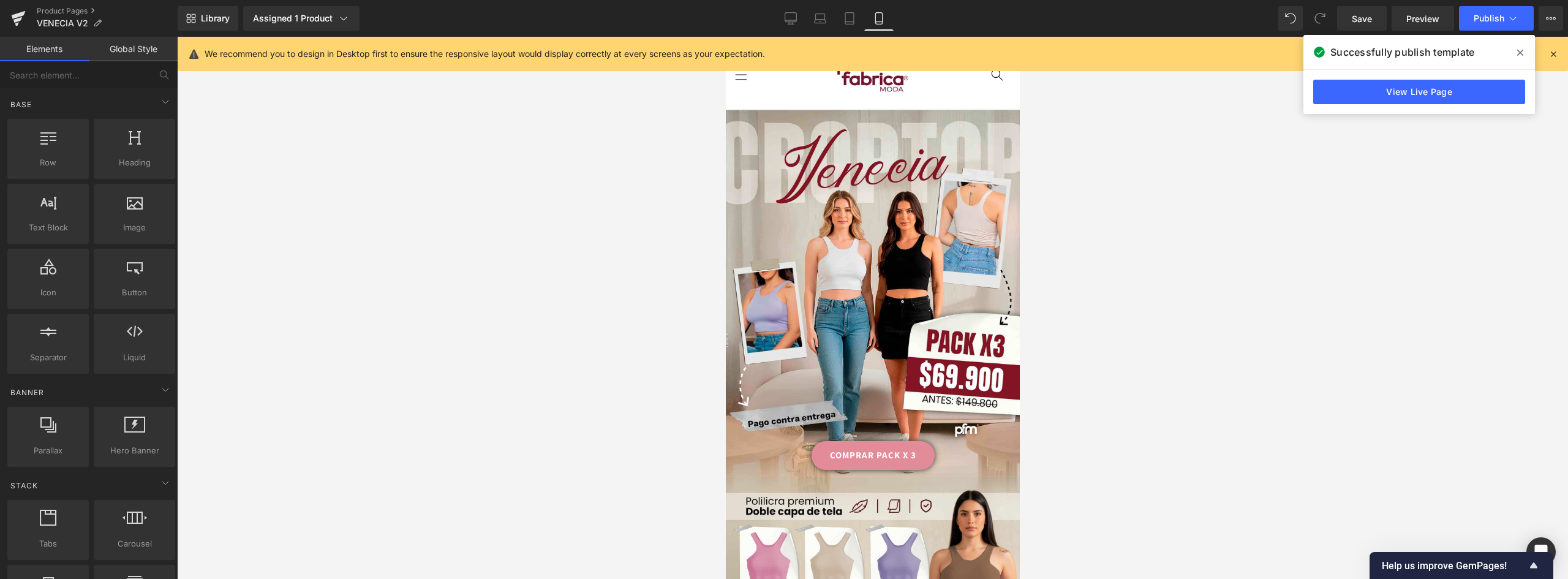
click at [352, 312] on div at bounding box center [873, 307] width 1391 height 542
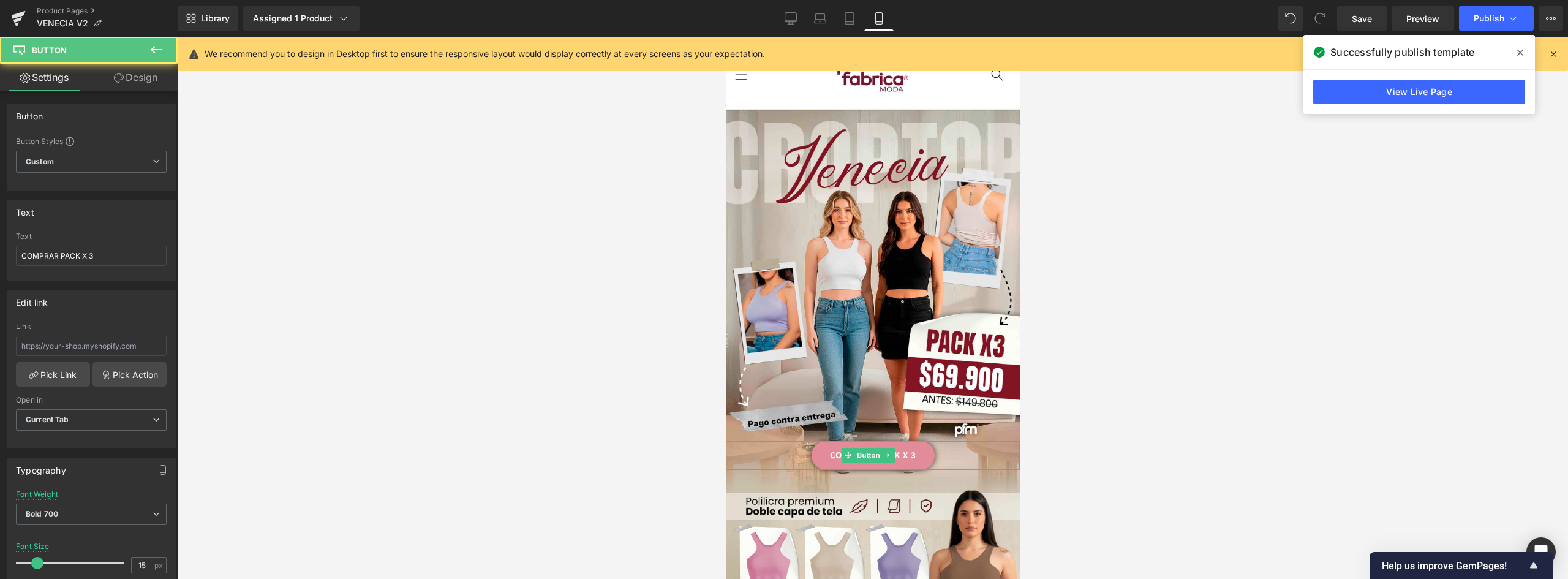
drag, startPoint x: 910, startPoint y: 443, endPoint x: 1399, endPoint y: 397, distance: 491.2
click at [910, 443] on link "COMPRAR PACK X 3" at bounding box center [873, 455] width 123 height 28
click at [84, 253] on input "COMPRAR PACK X 3" at bounding box center [91, 256] width 150 height 20
type input "COMPRAR PACK X3"
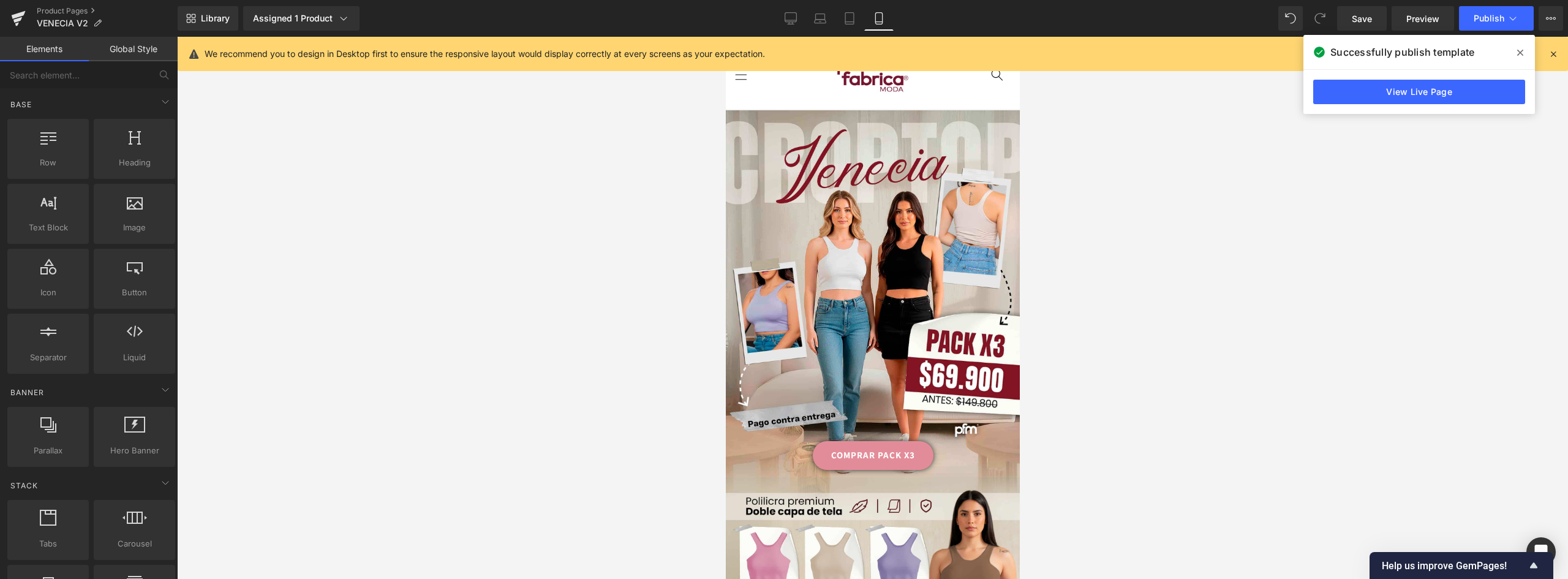
click at [486, 329] on div at bounding box center [873, 307] width 1391 height 542
drag, startPoint x: 1014, startPoint y: 316, endPoint x: 1754, endPoint y: 128, distance: 763.5
click at [1491, 16] on span "Publish" at bounding box center [1489, 19] width 30 height 10
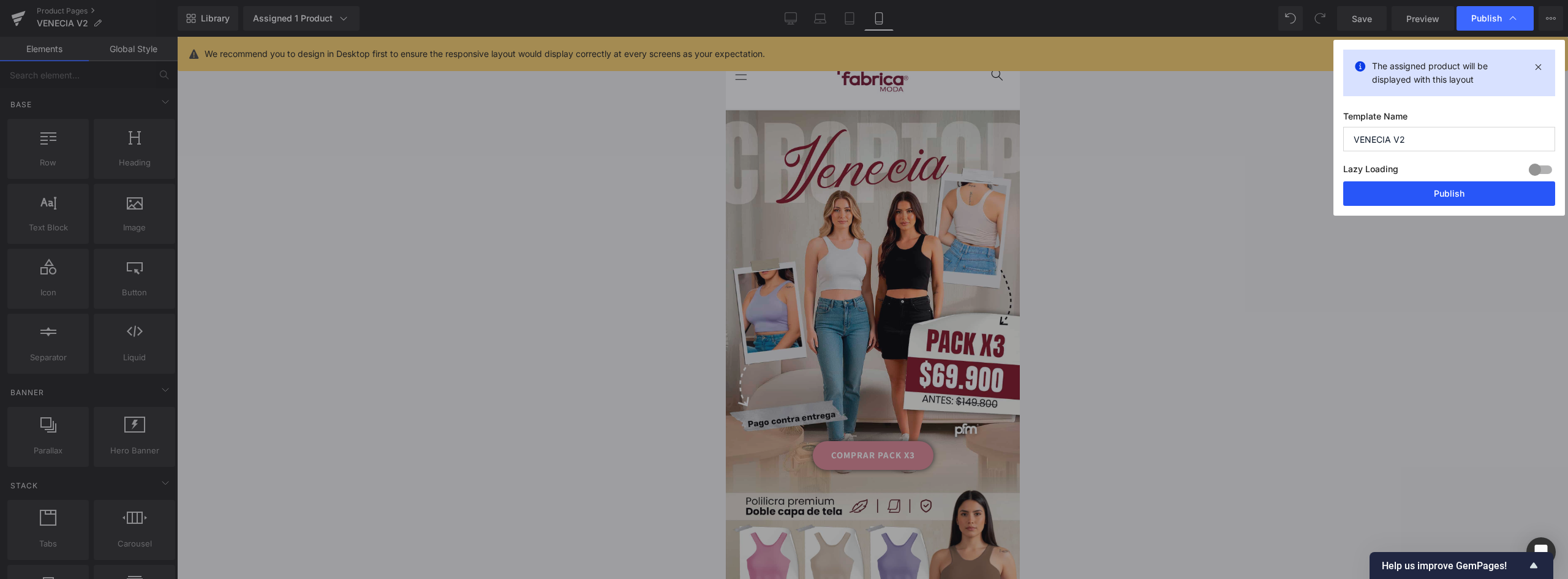
click at [1447, 197] on button "Publish" at bounding box center [1449, 194] width 212 height 25
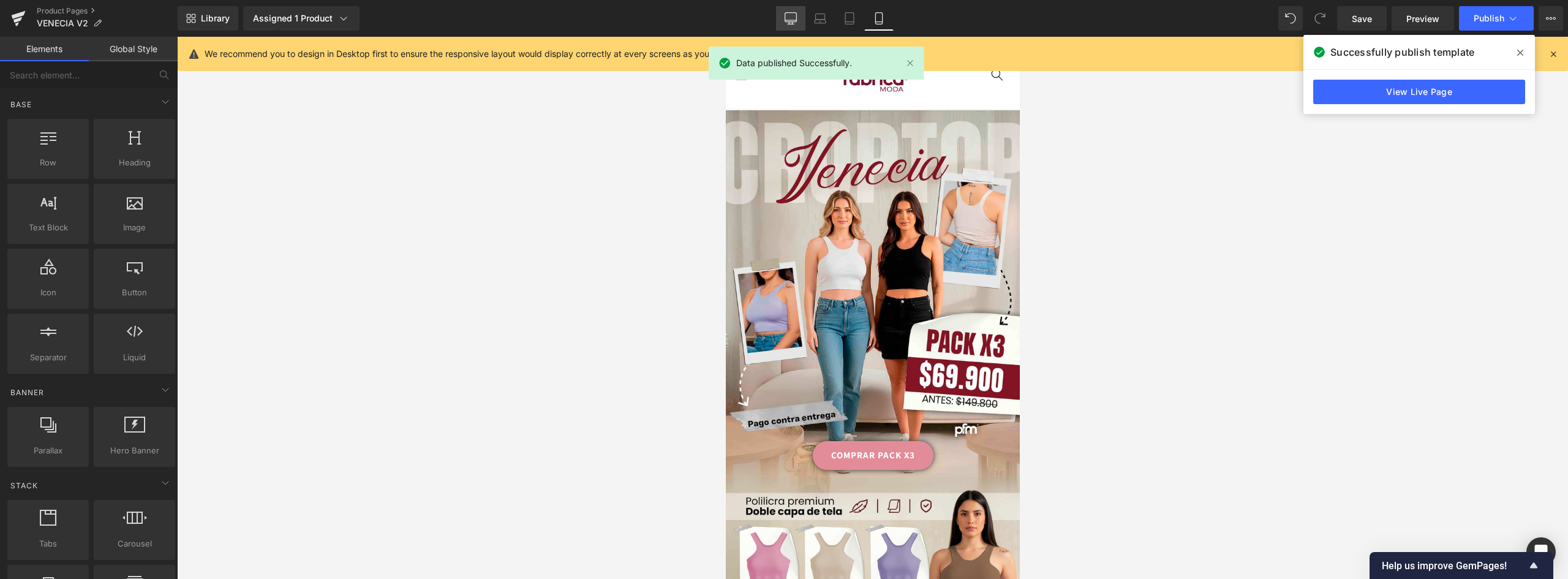
click at [782, 18] on link "Desktop" at bounding box center [790, 19] width 29 height 25
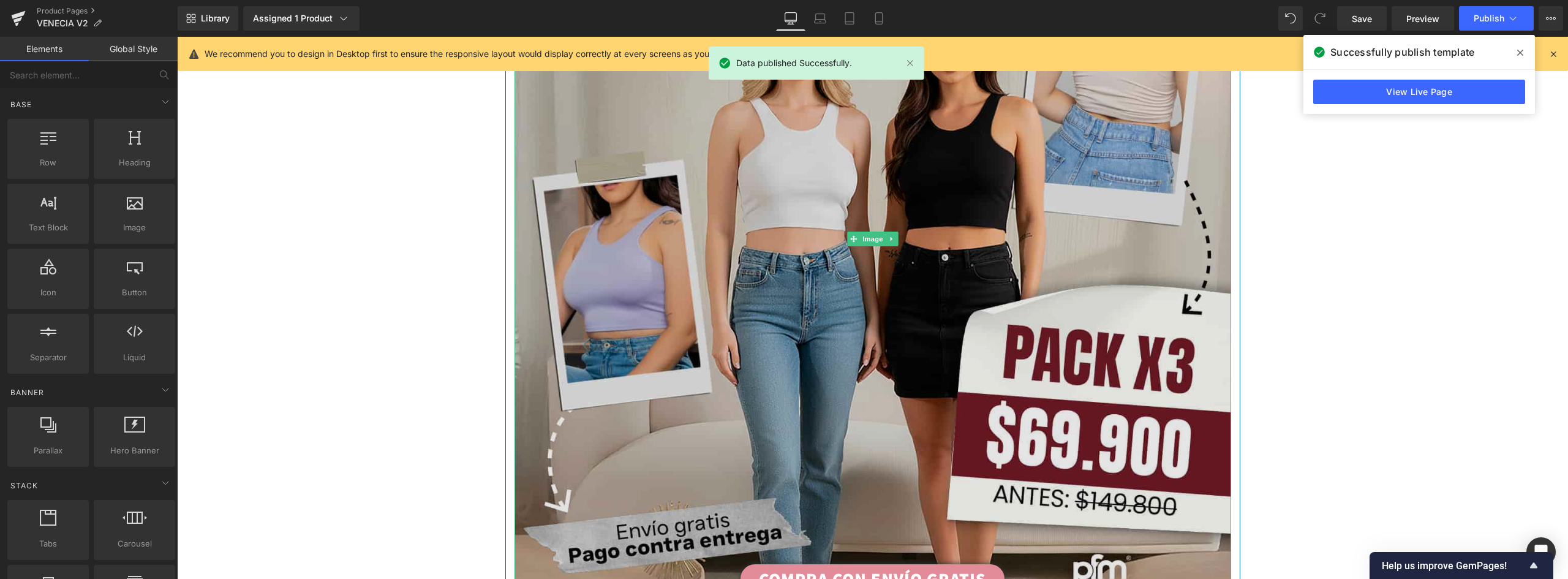
scroll to position [625, 0]
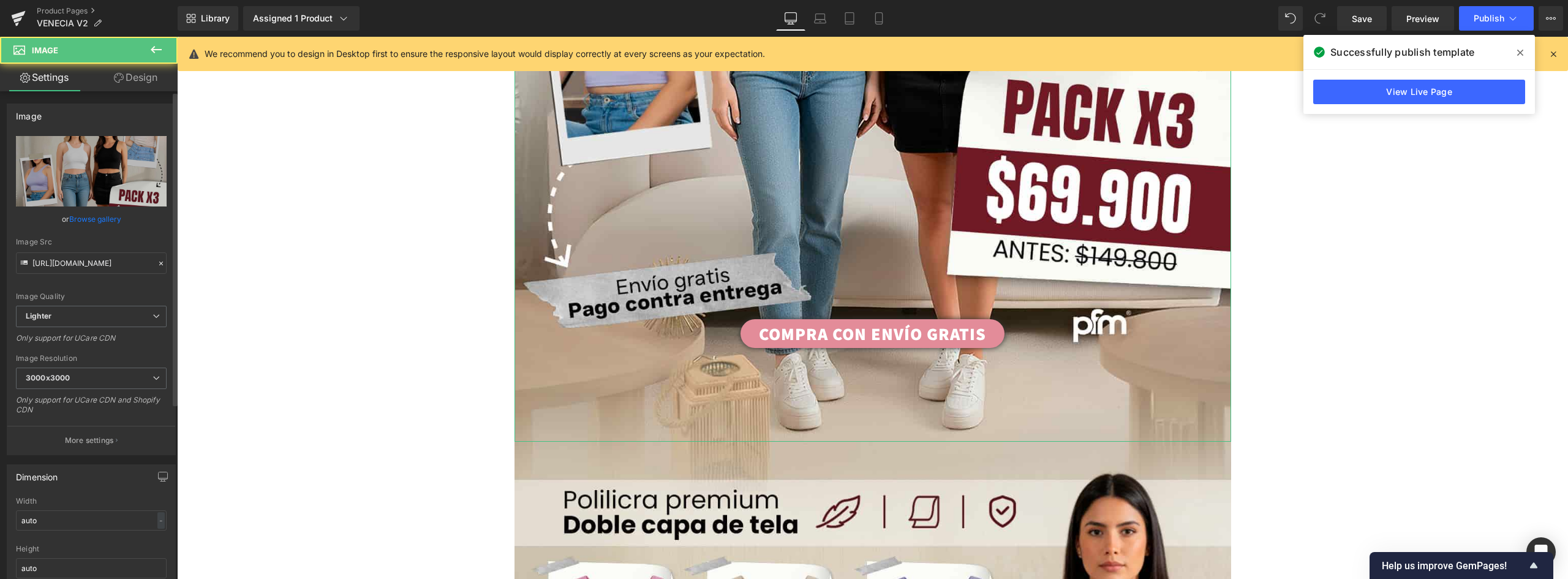
click at [79, 218] on link "Browse gallery" at bounding box center [95, 219] width 52 height 22
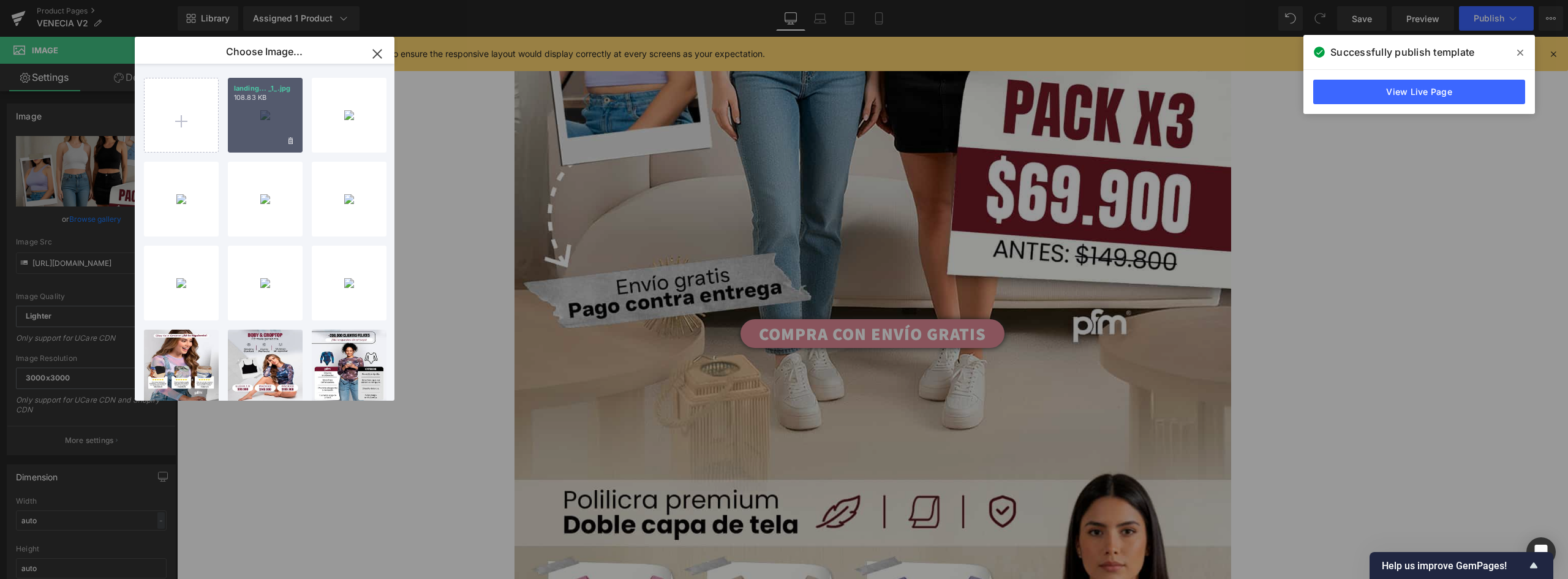
click at [255, 118] on div "landing... _1_.jpg 108.83 KB" at bounding box center [265, 115] width 75 height 75
type input "https://ucarecdn.com/ce1af69f-d993-4a28-96b4-8dd01b678994/-/format/auto/-/previ…"
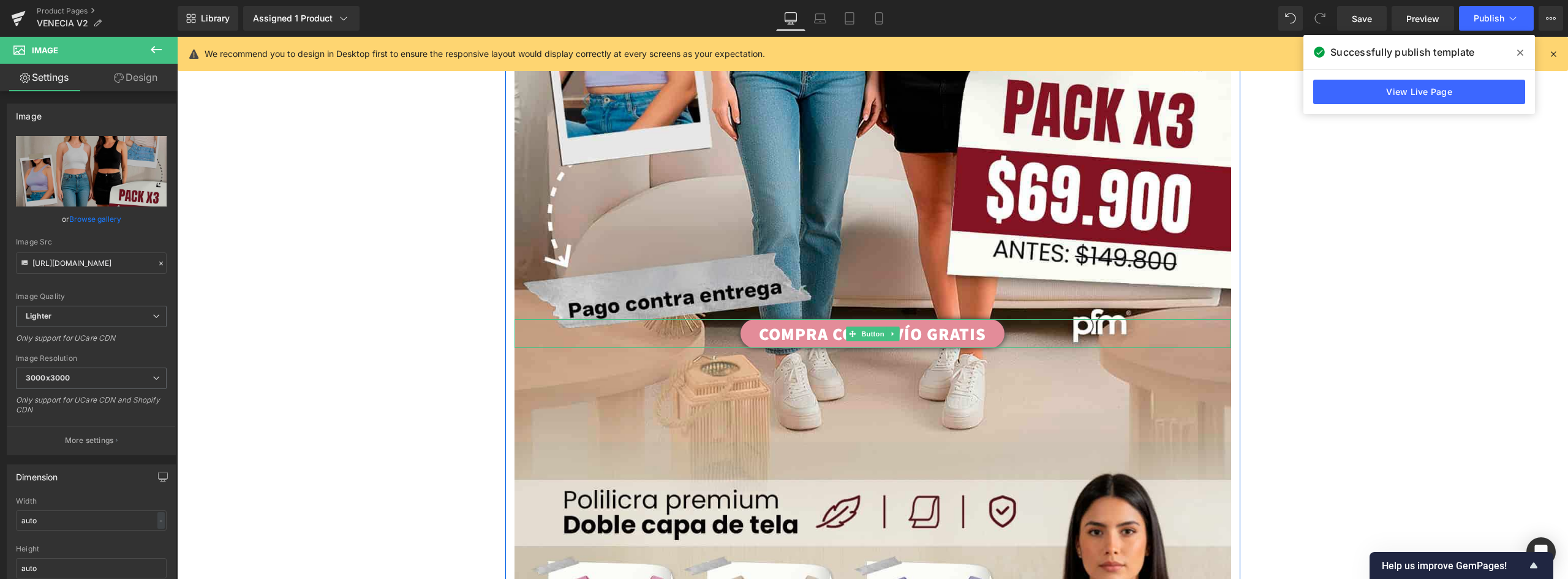
click at [902, 331] on link "COMPRA CON ENVÍO GRATIS" at bounding box center [873, 333] width 264 height 28
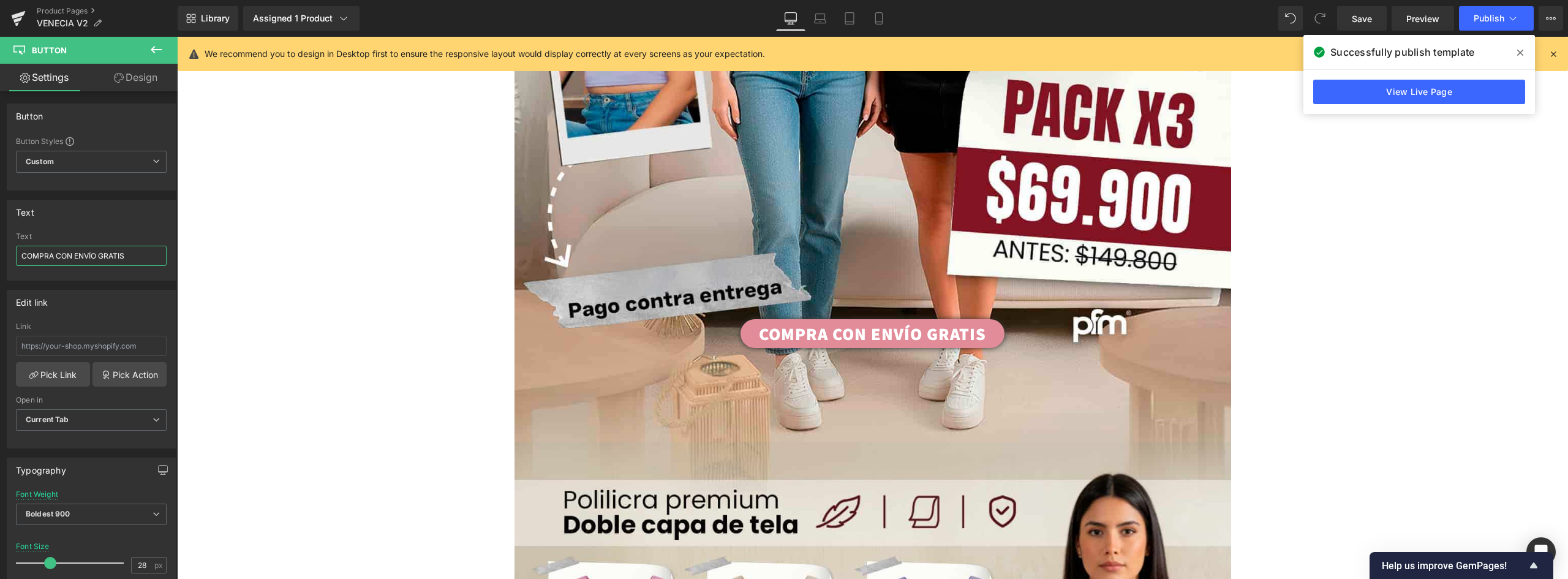
drag, startPoint x: 236, startPoint y: 289, endPoint x: 375, endPoint y: 254, distance: 143.3
type input "COMPRAR PACK X 3"
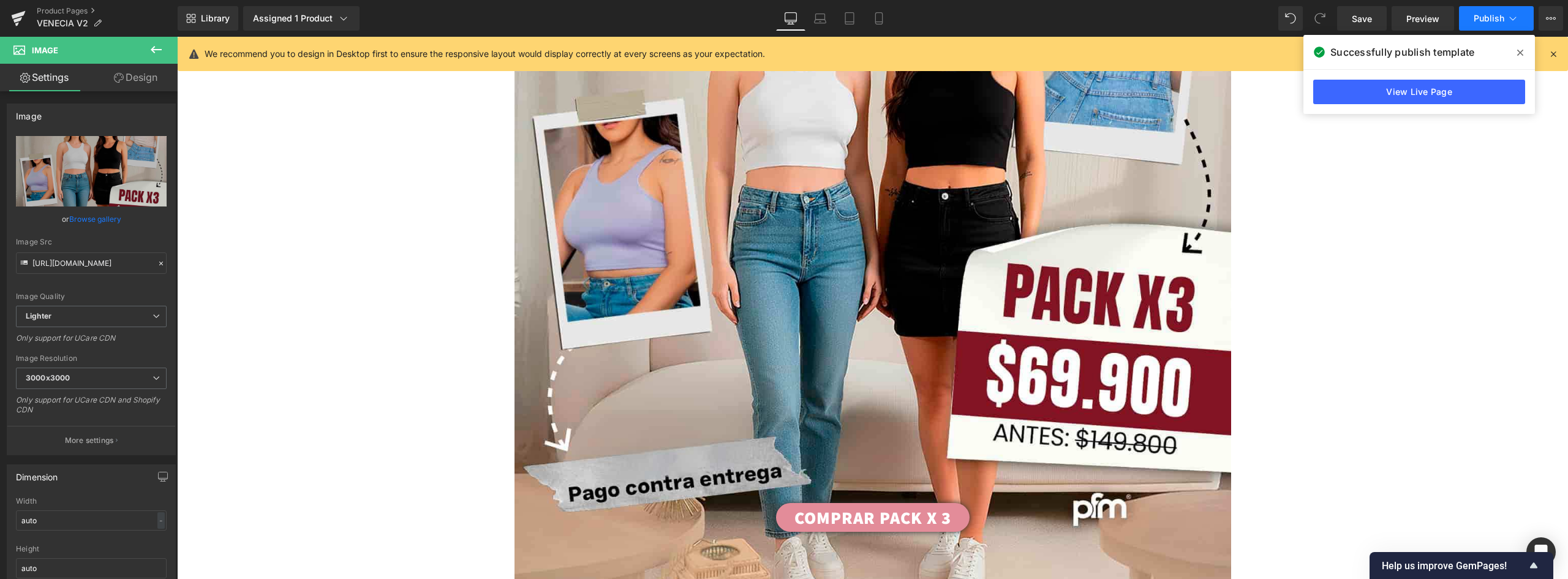
click at [1486, 19] on span "Publish" at bounding box center [1489, 19] width 30 height 10
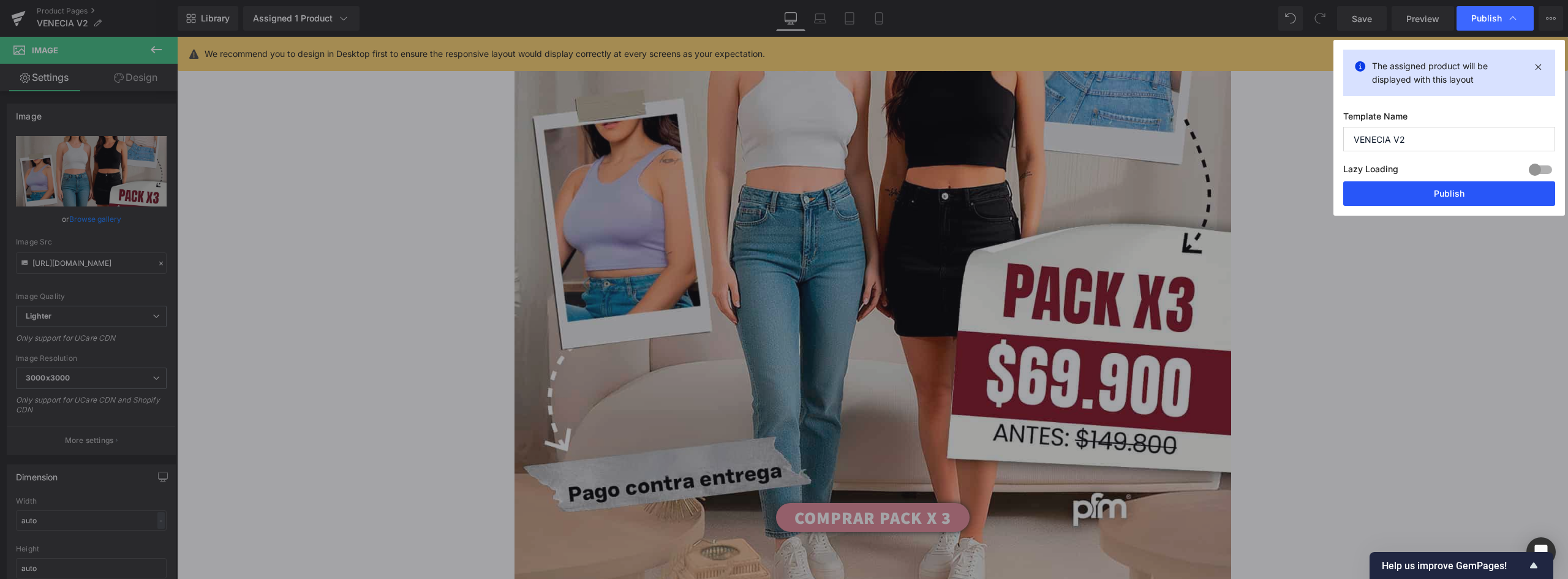
click at [1443, 197] on button "Publish" at bounding box center [1449, 194] width 212 height 25
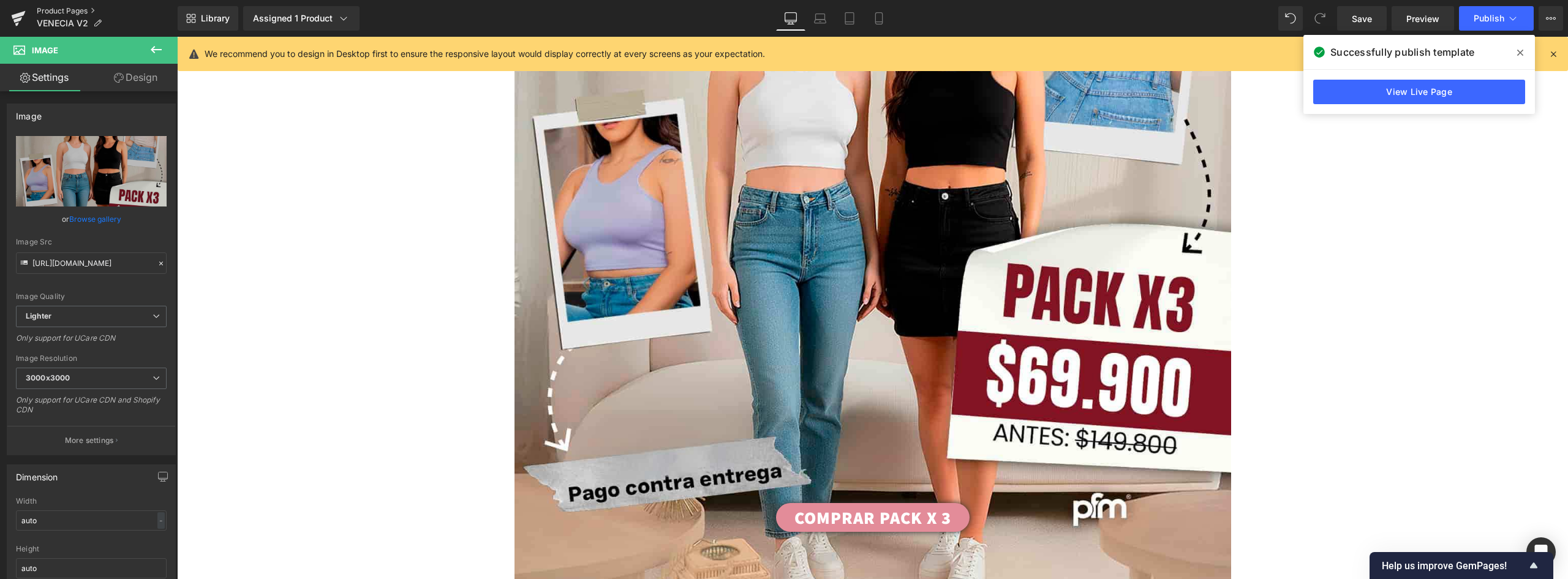
click at [66, 9] on link "Product Pages" at bounding box center [107, 11] width 141 height 10
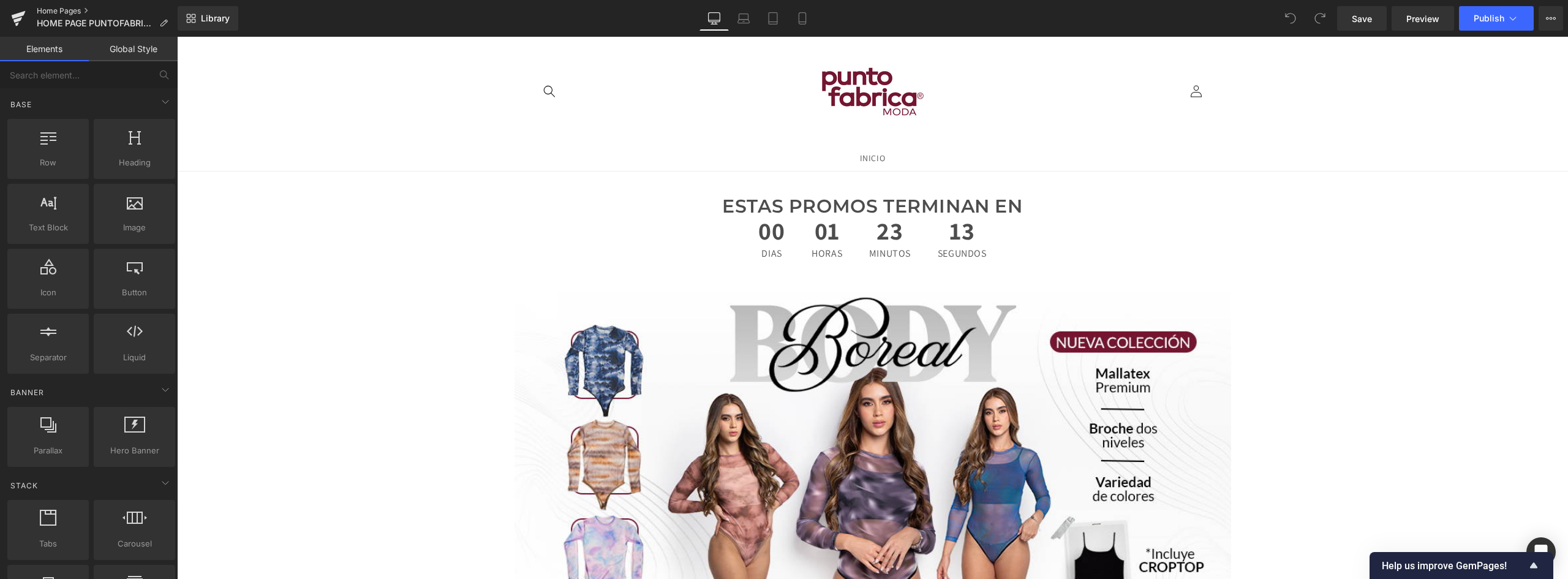
drag, startPoint x: 58, startPoint y: 8, endPoint x: 85, endPoint y: 12, distance: 27.3
click at [58, 8] on link "Home Pages" at bounding box center [107, 11] width 141 height 10
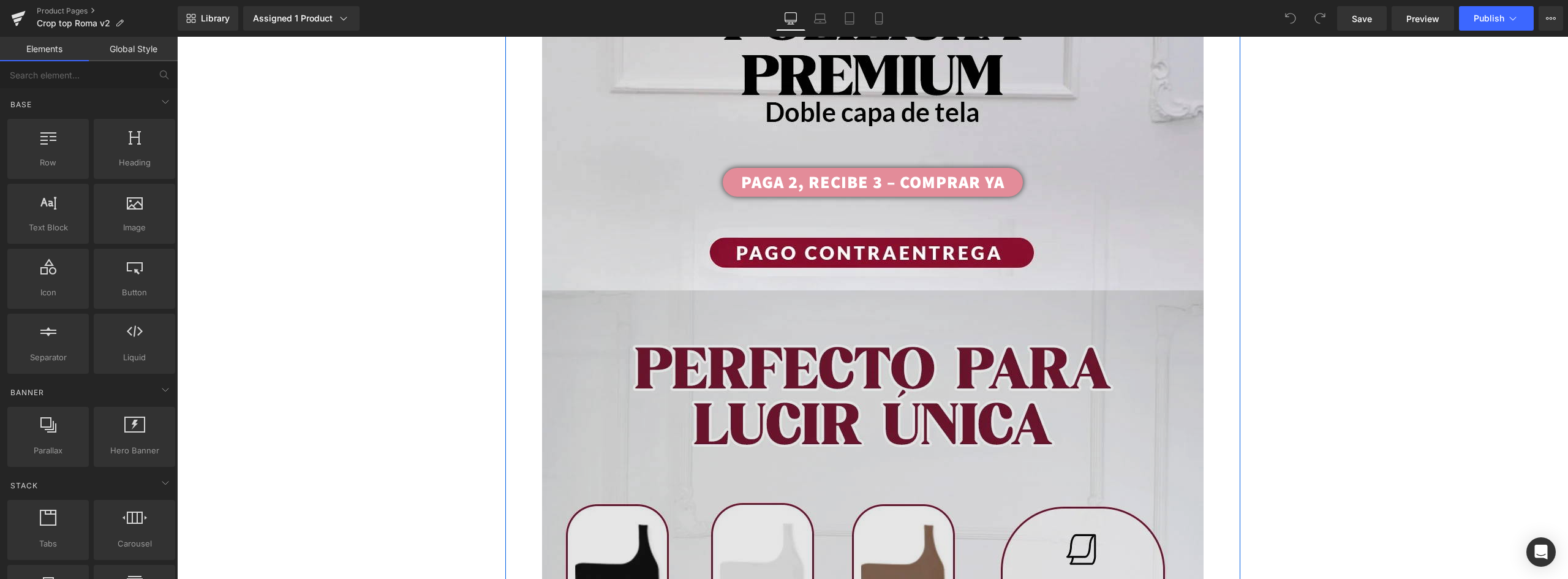
scroll to position [490, 0]
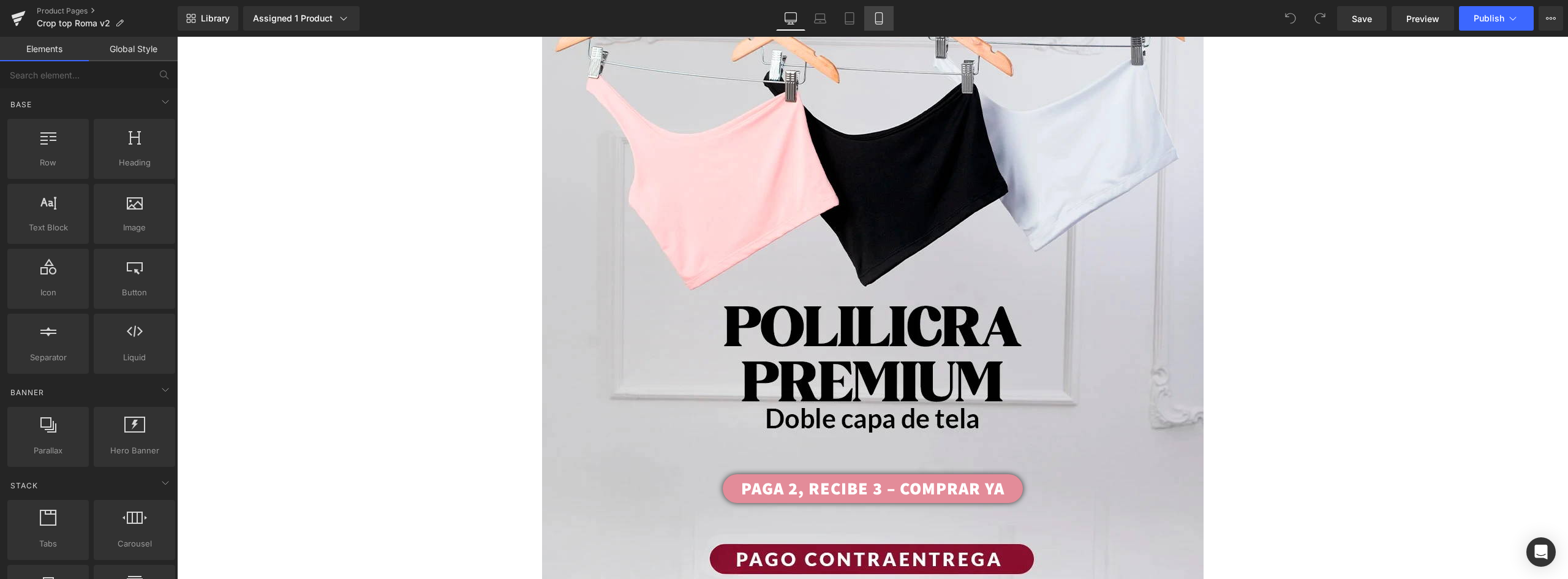
click at [876, 17] on icon at bounding box center [878, 19] width 7 height 12
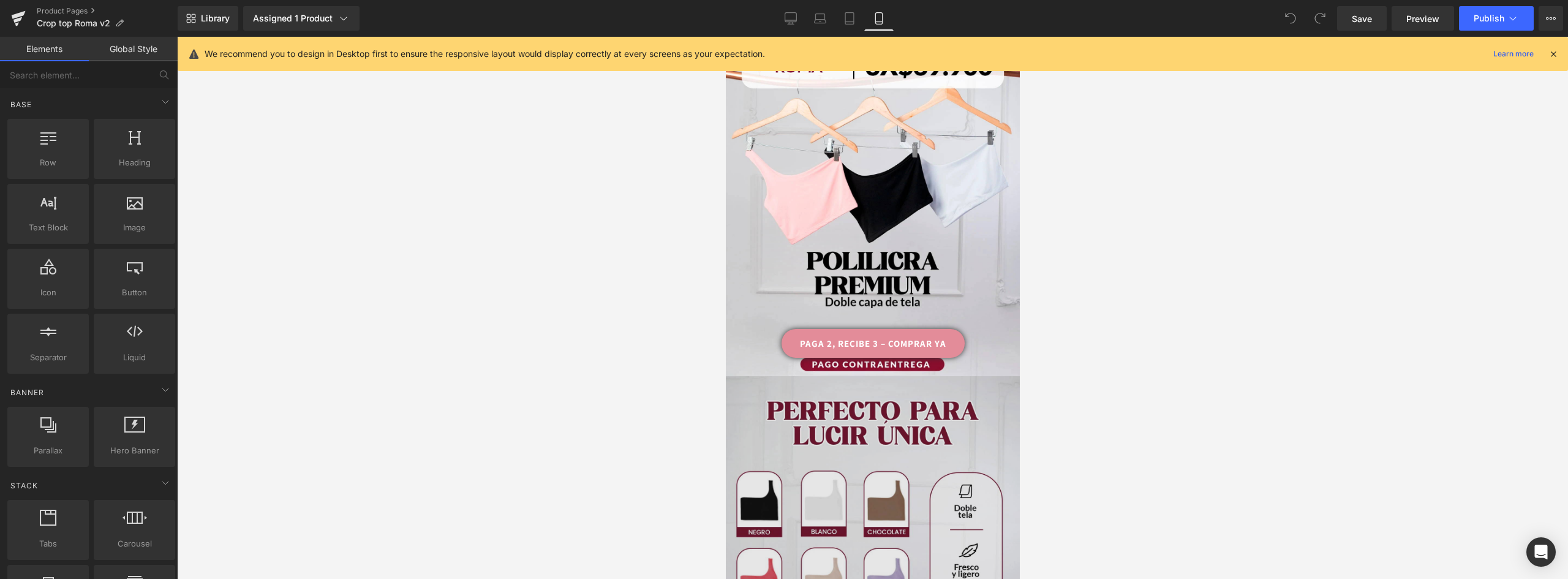
scroll to position [0, 0]
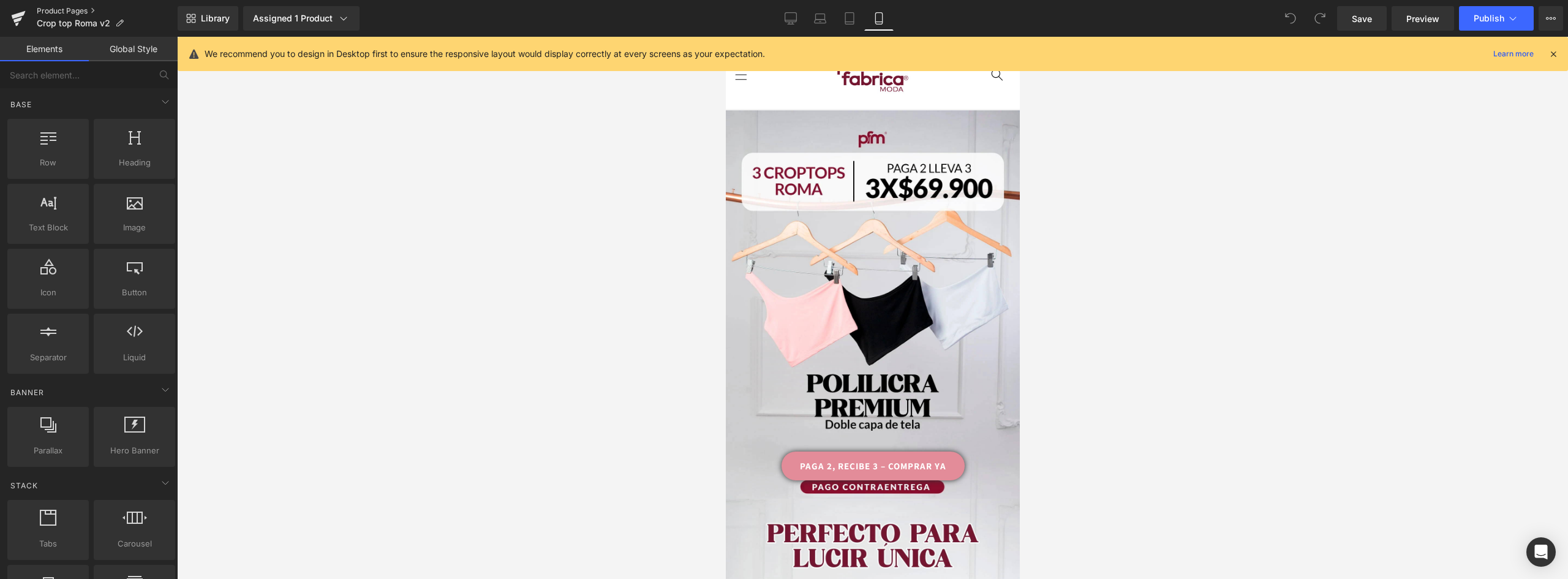
click at [74, 6] on link "Product Pages" at bounding box center [107, 11] width 141 height 10
